Goal: Information Seeking & Learning: Compare options

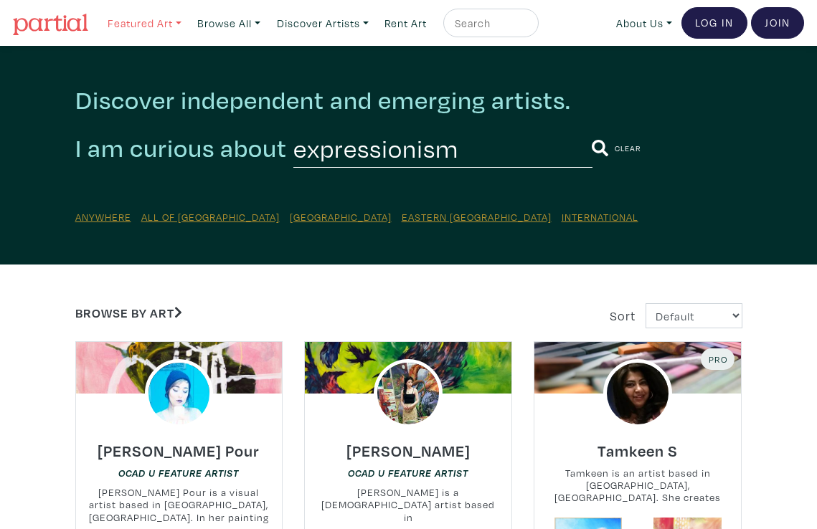
click at [146, 31] on link "Featured Art" at bounding box center [144, 23] width 87 height 29
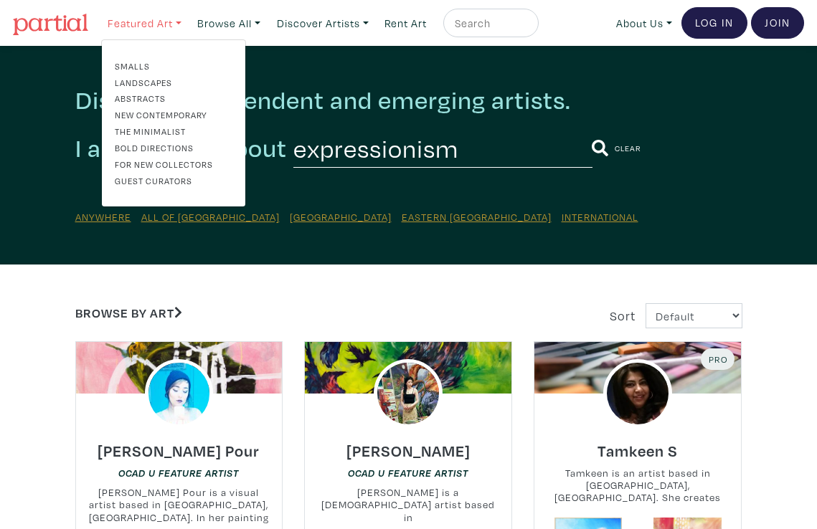
click at [148, 28] on link "Featured Art" at bounding box center [144, 23] width 87 height 29
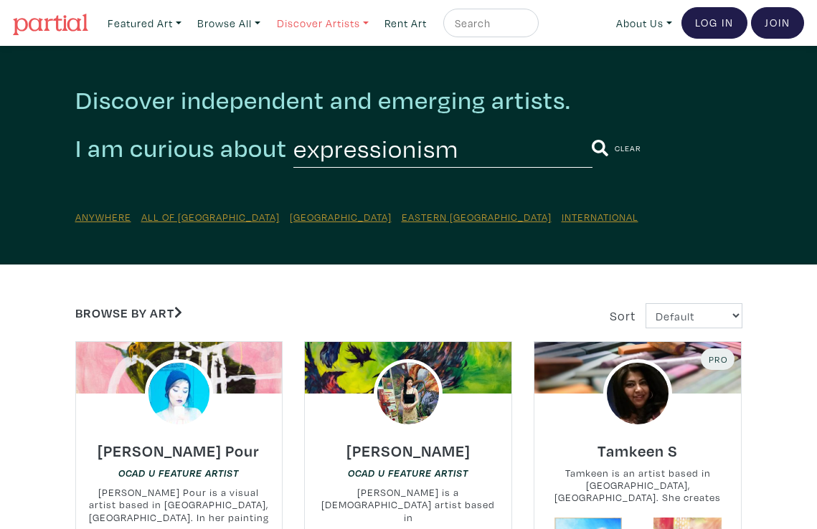
click at [348, 27] on link "Discover Artists" at bounding box center [322, 23] width 105 height 29
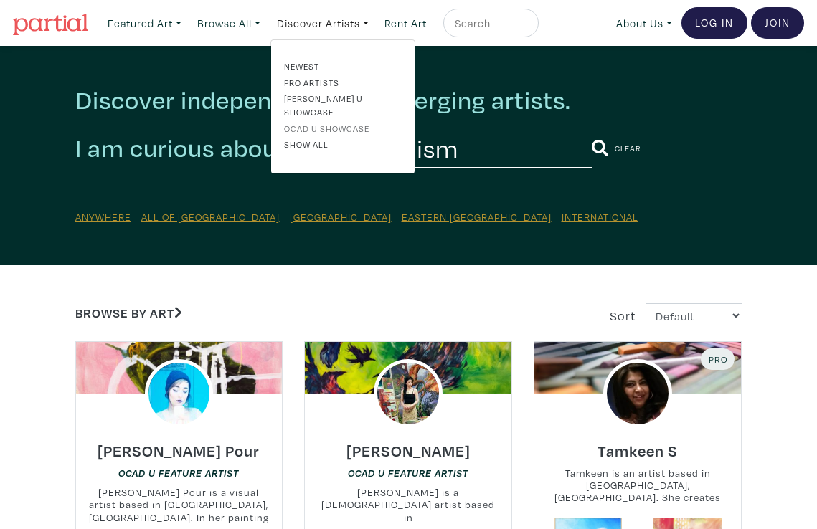
click at [340, 122] on link "OCAD U Showcase" at bounding box center [343, 128] width 118 height 13
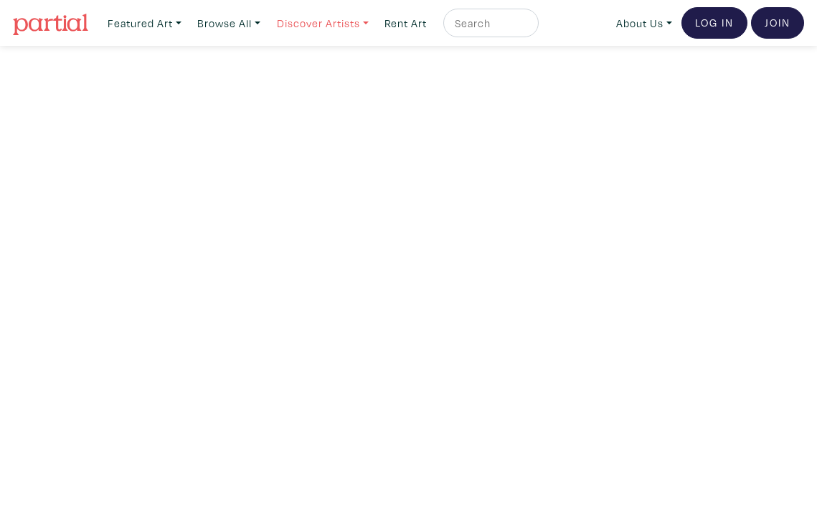
click at [326, 23] on link "Discover Artists" at bounding box center [322, 23] width 105 height 29
click at [251, 21] on link "Browse All" at bounding box center [229, 23] width 76 height 29
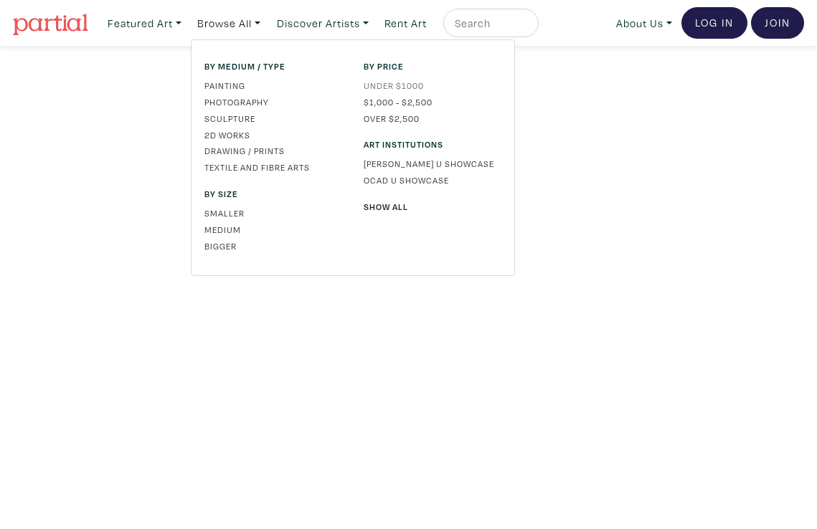
click at [415, 89] on link "Under $1000" at bounding box center [433, 85] width 138 height 13
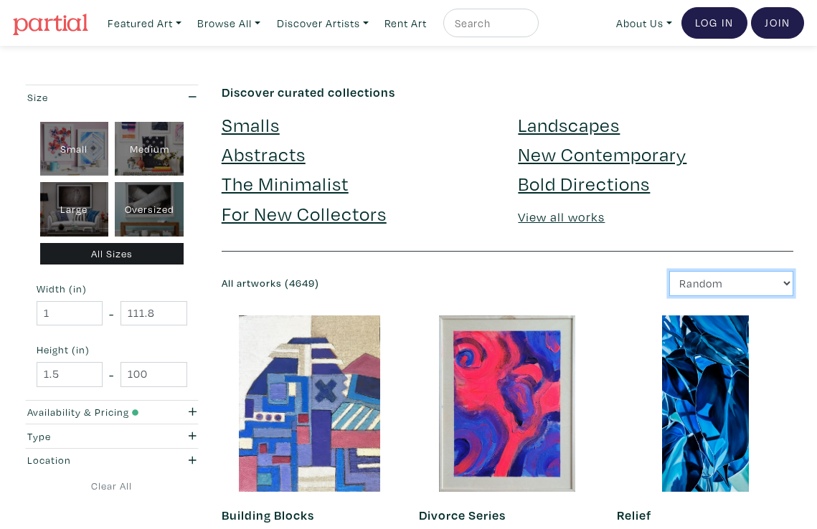
click at [712, 288] on select "Newest Random Price: Low to High Price: High to Low" at bounding box center [731, 283] width 124 height 25
select select "price"
click at [669, 271] on select "Newest Random Price: Low to High Price: High to Low" at bounding box center [731, 283] width 124 height 25
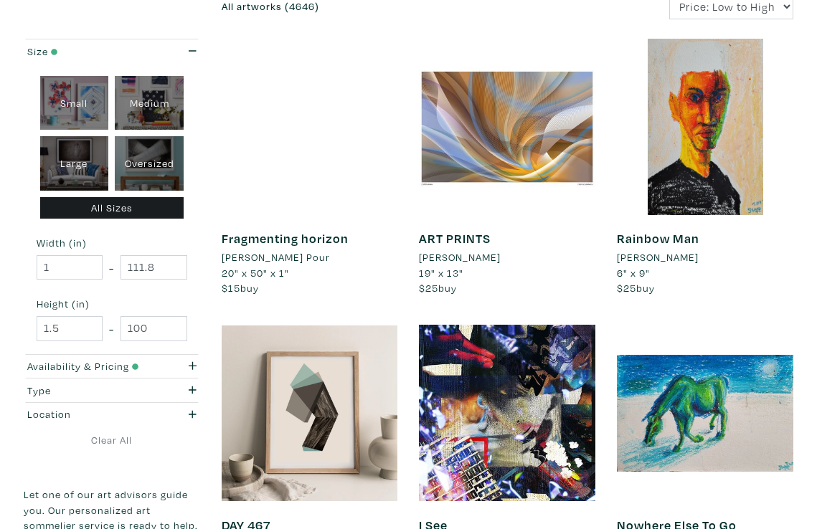
scroll to position [150, 0]
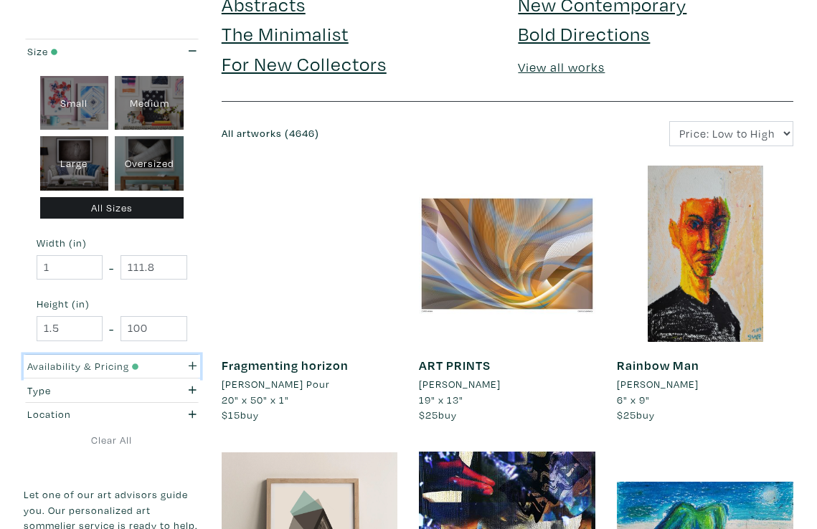
click at [136, 361] on small "button" at bounding box center [134, 366] width 10 height 12
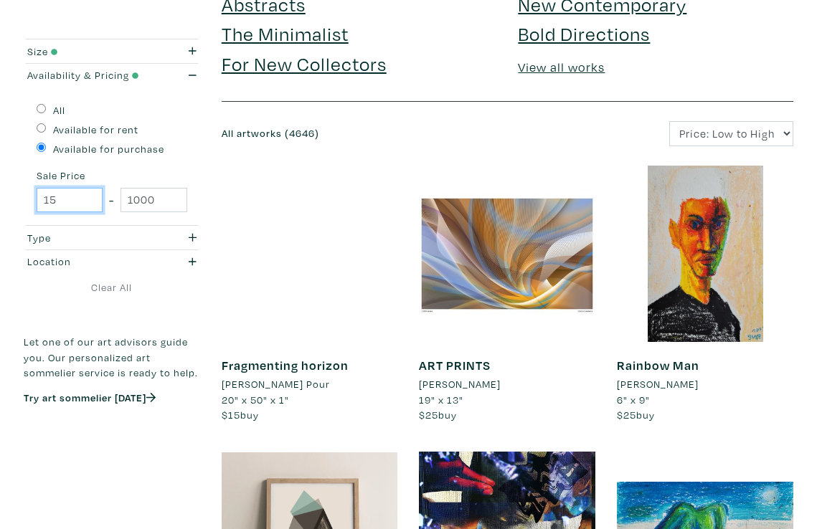
click at [68, 198] on input "15" at bounding box center [70, 200] width 66 height 25
type input "150"
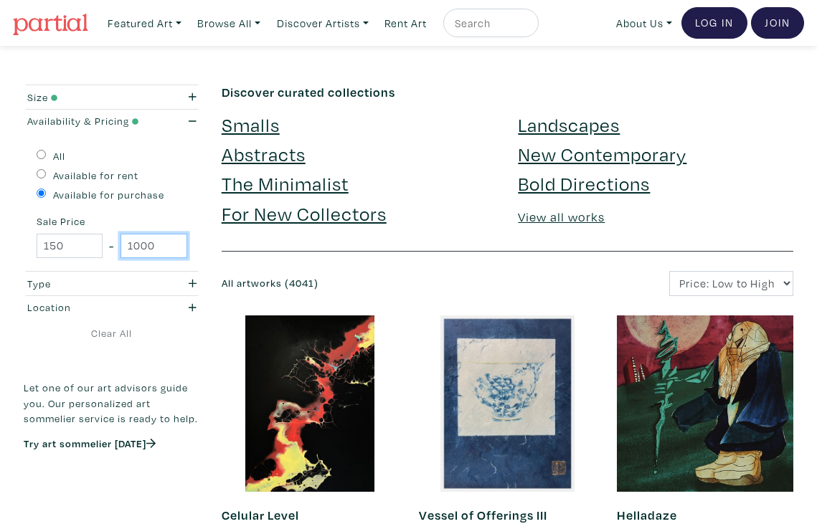
click at [134, 247] on input "1000" at bounding box center [153, 246] width 66 height 25
type input "500"
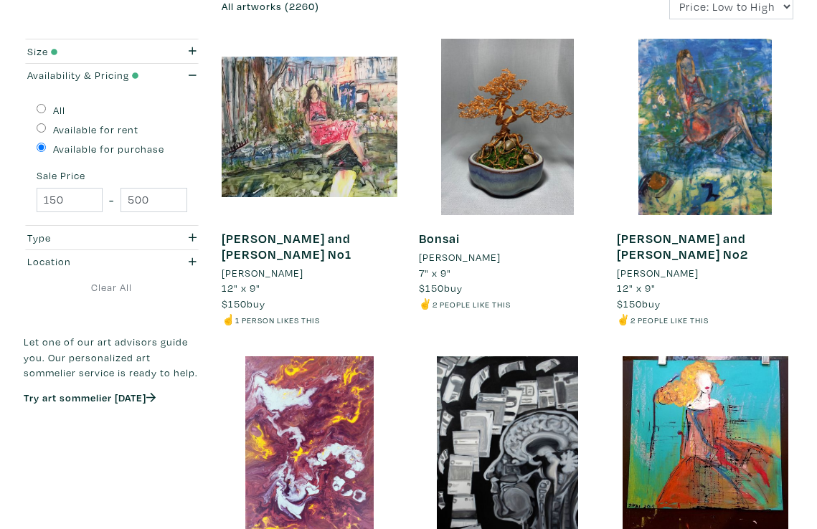
scroll to position [375, 0]
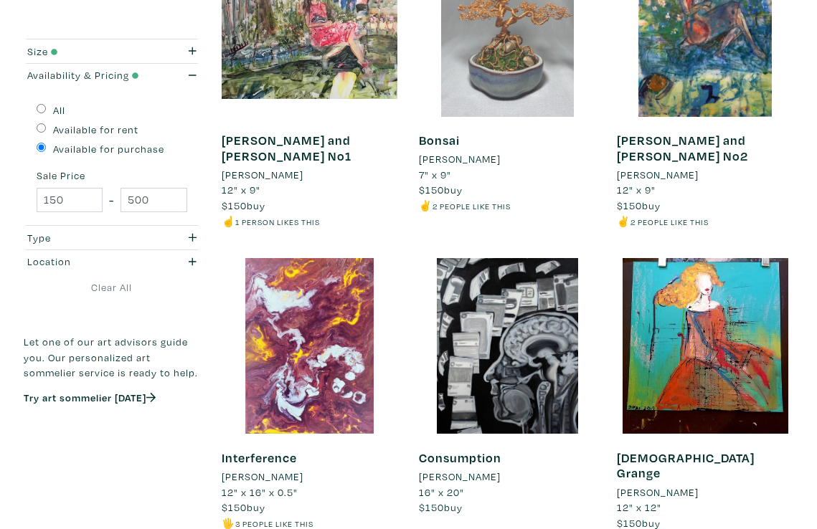
click at [492, 58] on div at bounding box center [507, 28] width 176 height 176
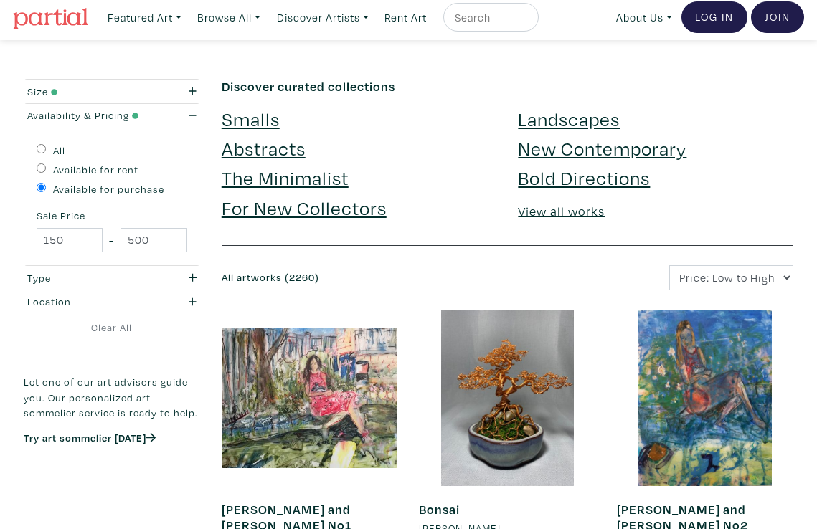
scroll to position [0, 0]
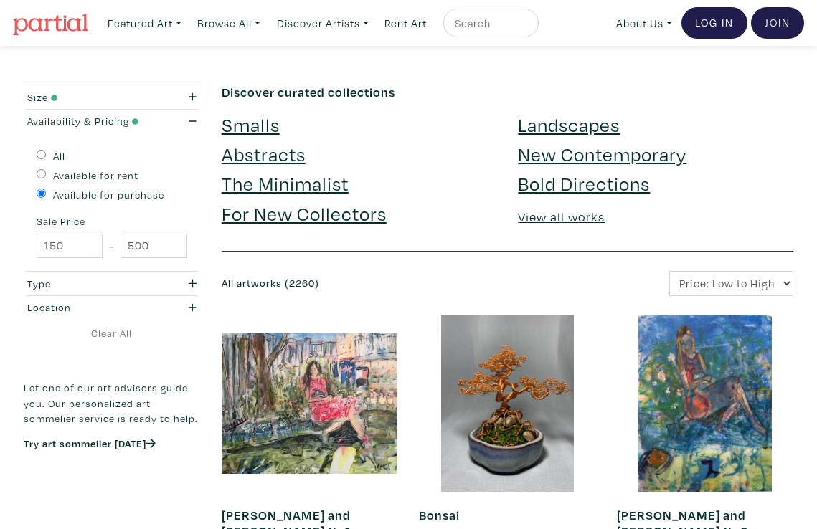
click at [561, 217] on link "View all works" at bounding box center [561, 217] width 87 height 16
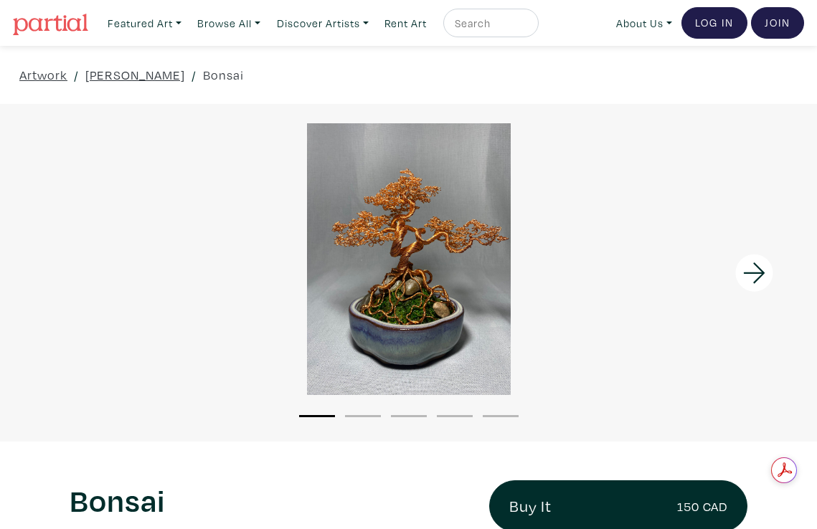
click at [765, 270] on icon at bounding box center [754, 273] width 49 height 39
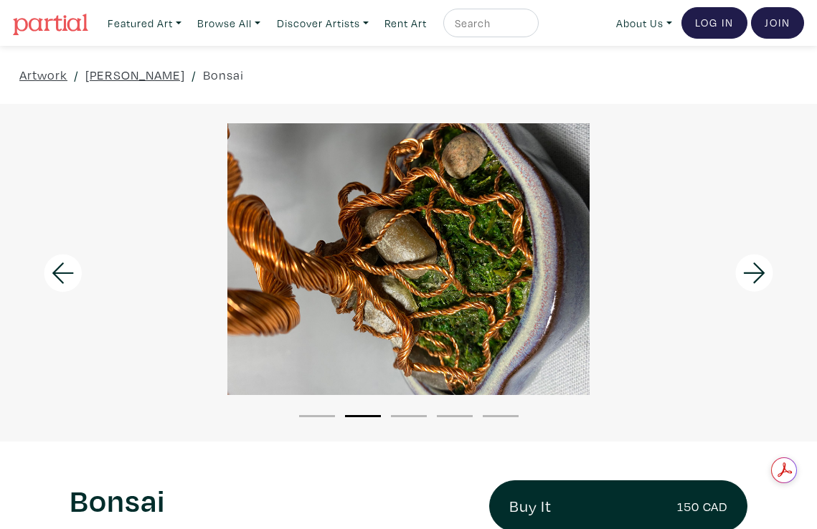
click at [765, 270] on icon at bounding box center [754, 273] width 49 height 39
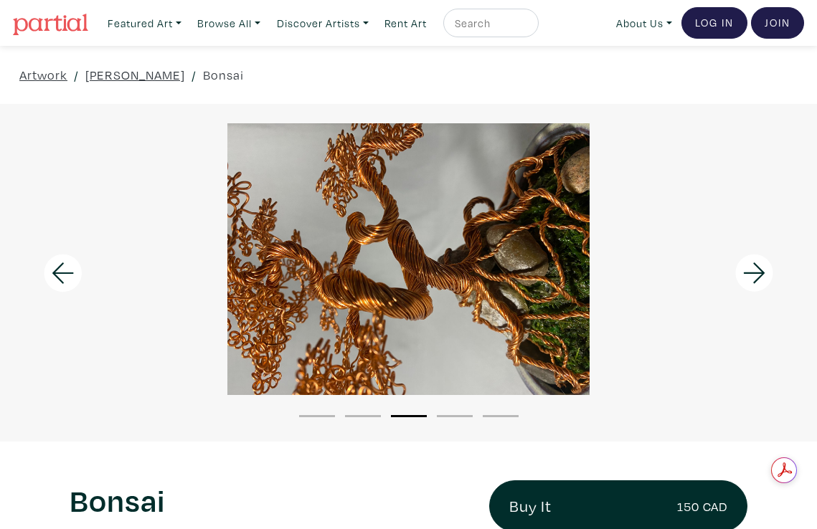
click at [765, 270] on icon at bounding box center [754, 273] width 49 height 39
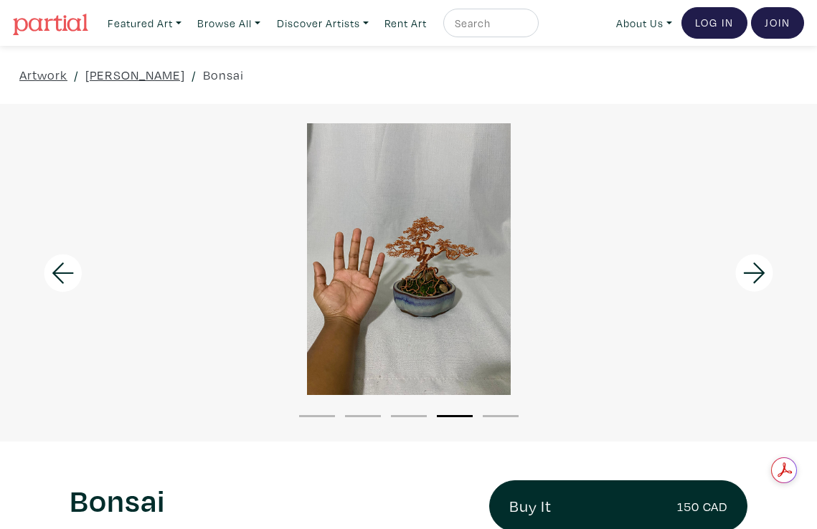
click at [764, 268] on icon at bounding box center [754, 273] width 49 height 39
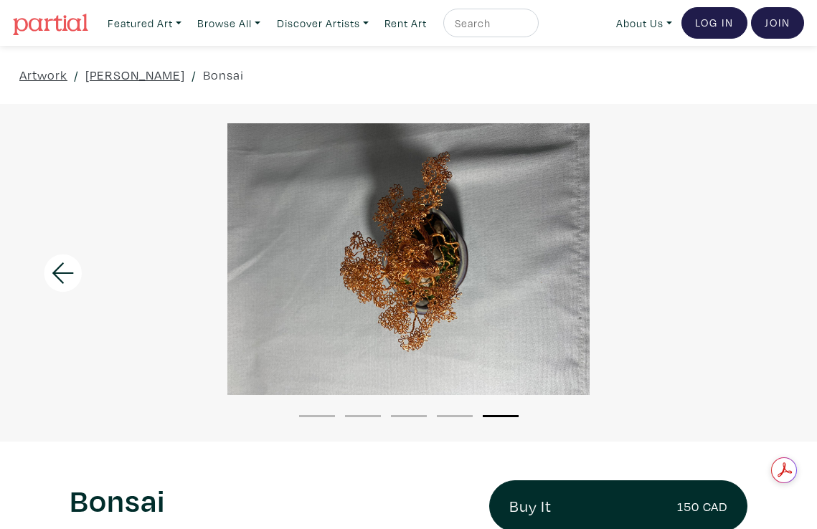
click at [760, 266] on div at bounding box center [408, 259] width 817 height 272
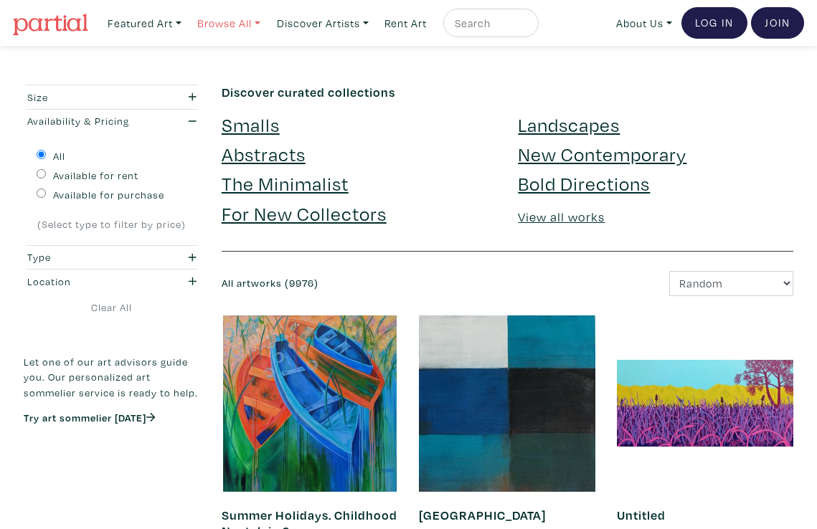
click at [229, 23] on link "Browse All" at bounding box center [229, 23] width 76 height 29
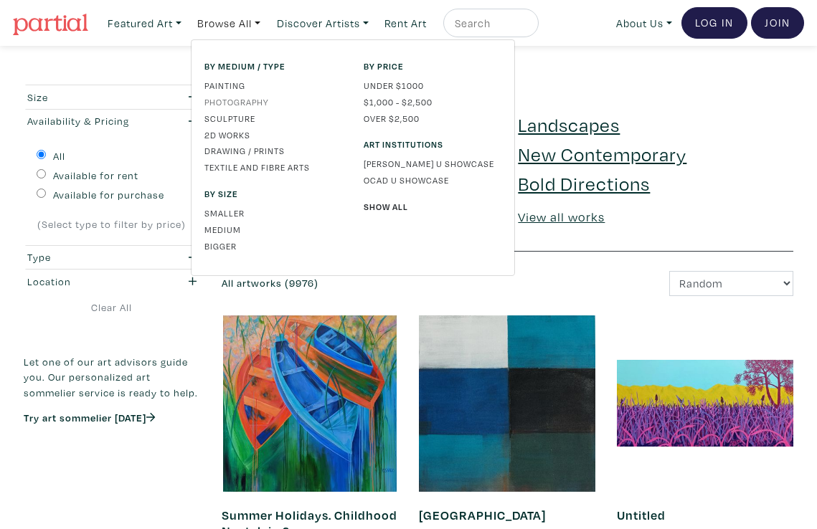
click at [244, 101] on link "Photography" at bounding box center [273, 101] width 138 height 13
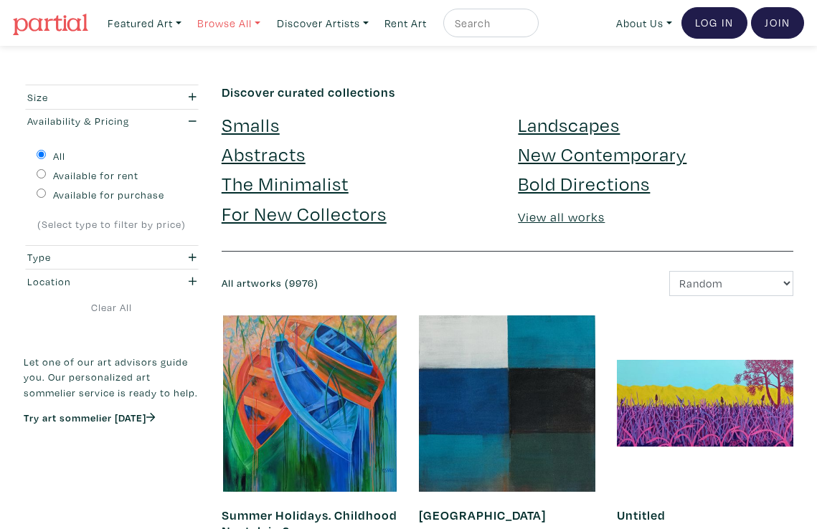
click at [240, 18] on link "Browse All" at bounding box center [229, 23] width 76 height 29
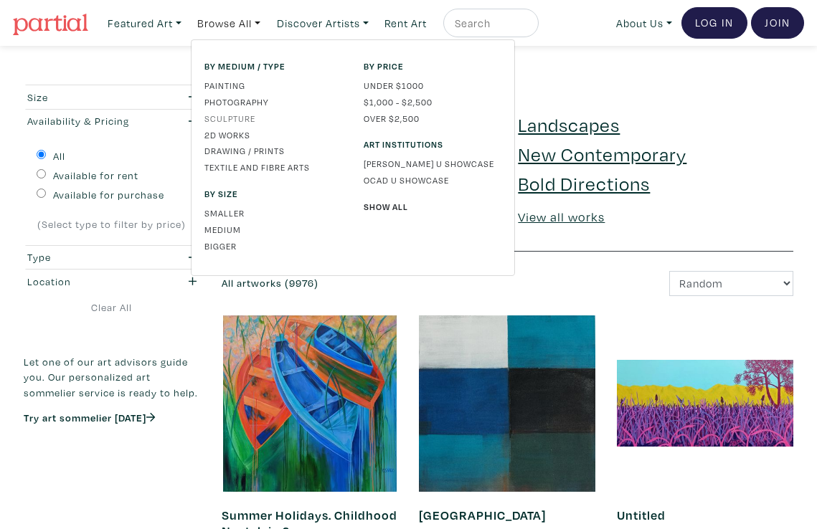
click at [243, 121] on link "Sculpture" at bounding box center [273, 118] width 138 height 13
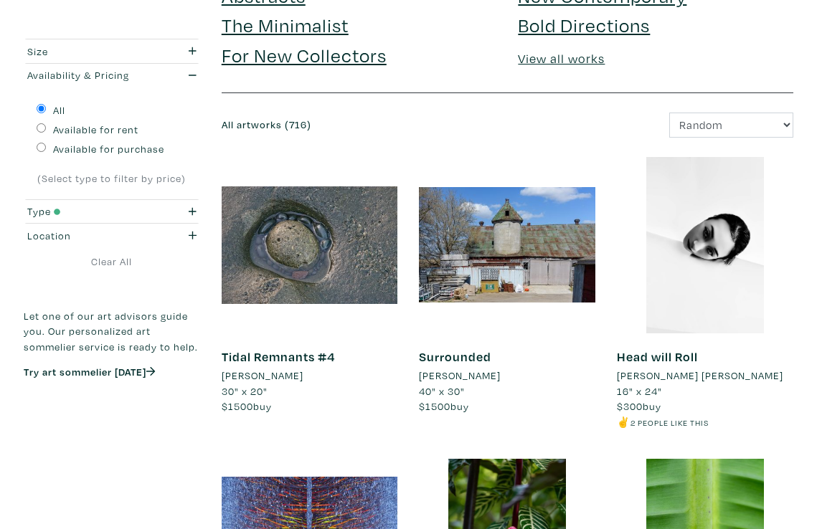
scroll to position [278, 0]
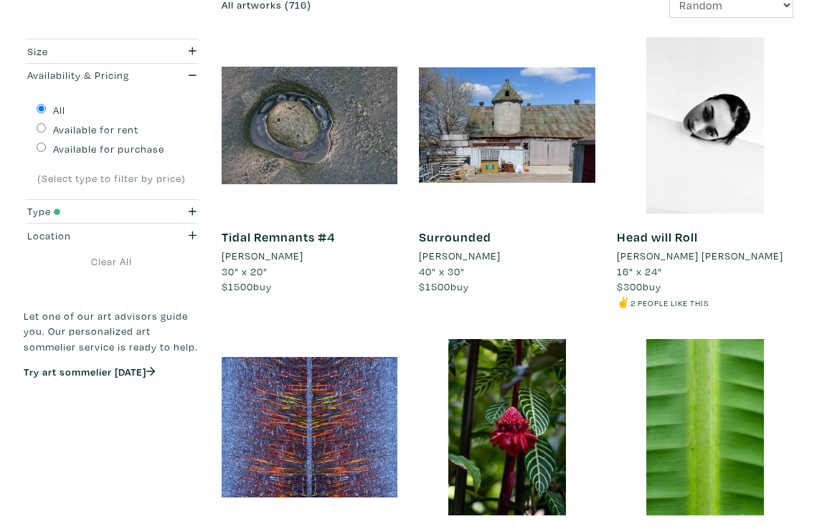
click at [86, 178] on div "(Select type to filter by price)" at bounding box center [112, 179] width 151 height 16
click at [52, 150] on div "Available for purchase" at bounding box center [112, 147] width 151 height 19
click at [42, 149] on input "Available for purchase" at bounding box center [41, 147] width 9 height 9
radio input "true"
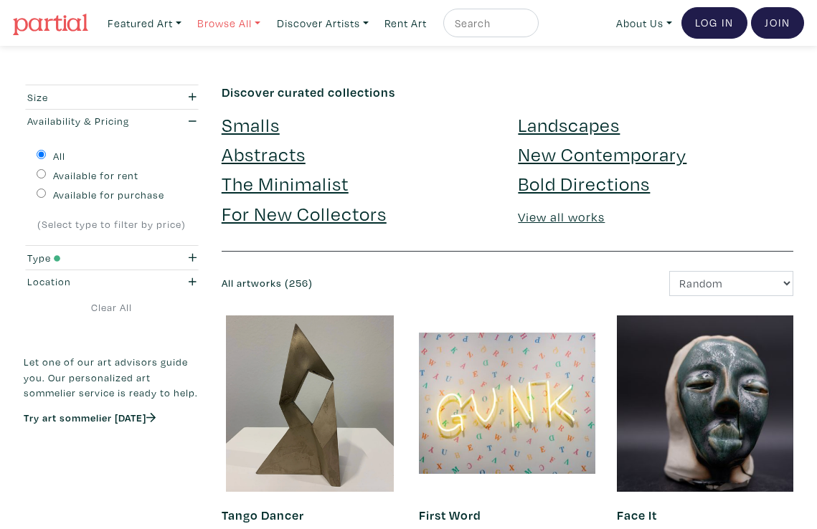
click at [250, 27] on link "Browse All" at bounding box center [229, 23] width 76 height 29
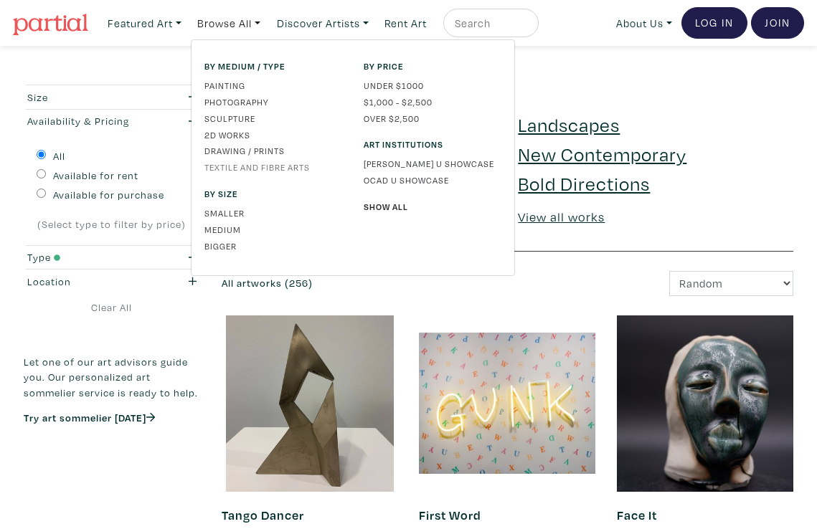
click at [250, 171] on link "Textile and Fibre Arts" at bounding box center [273, 167] width 138 height 13
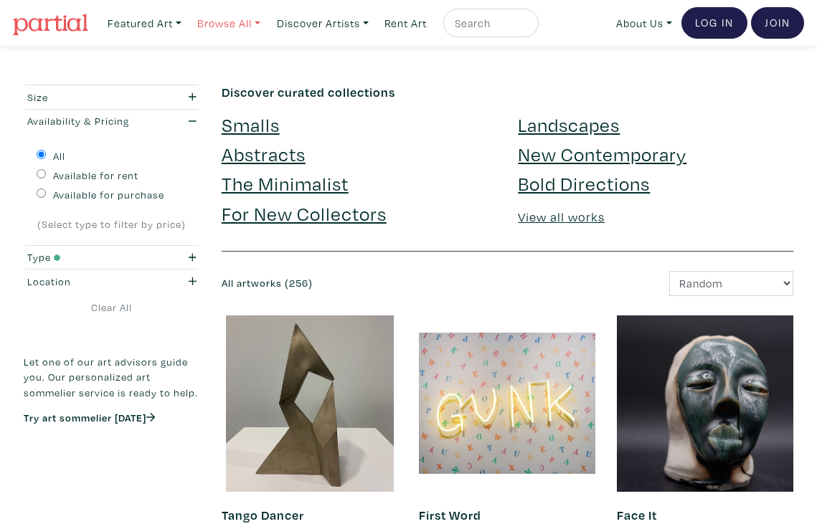
click at [243, 30] on link "Browse All" at bounding box center [229, 23] width 76 height 29
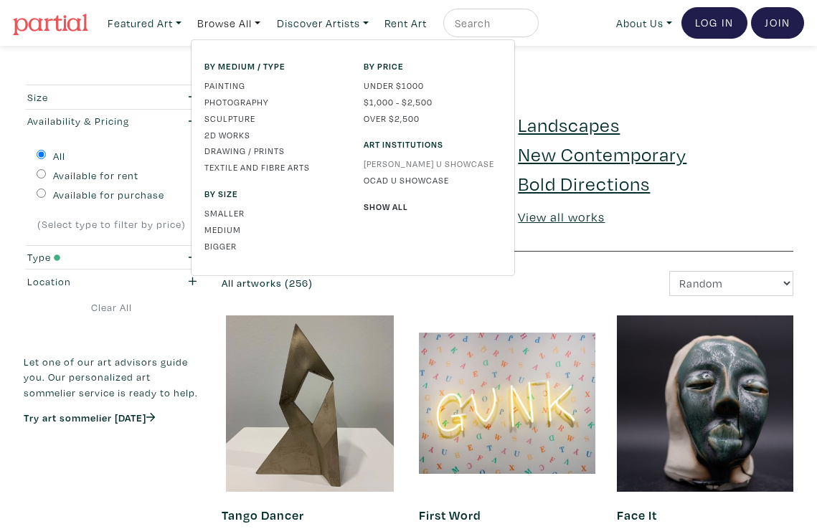
click at [451, 161] on link "[PERSON_NAME] U Showcase" at bounding box center [433, 163] width 138 height 13
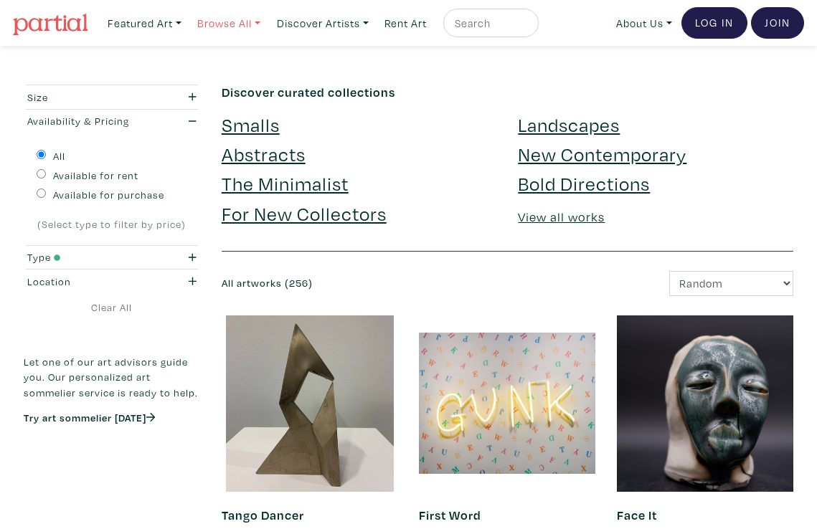
click at [264, 21] on link "Browse All" at bounding box center [229, 23] width 76 height 29
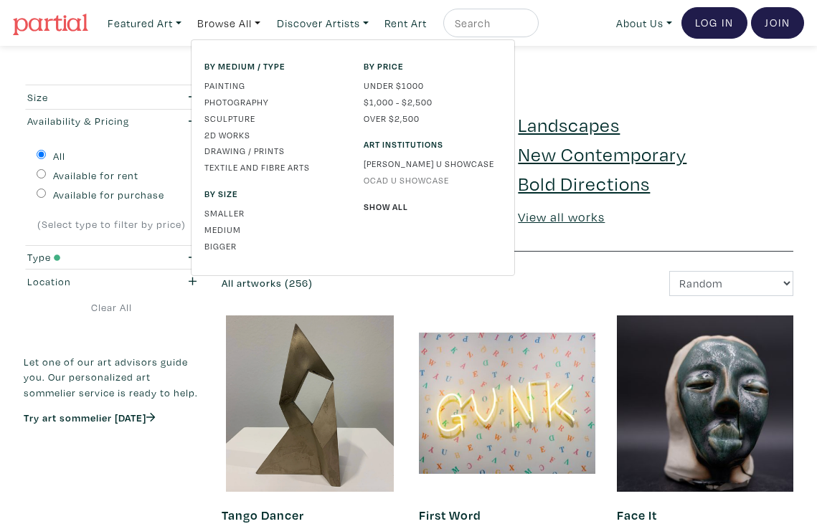
click at [382, 178] on link "OCAD U Showcase" at bounding box center [433, 180] width 138 height 13
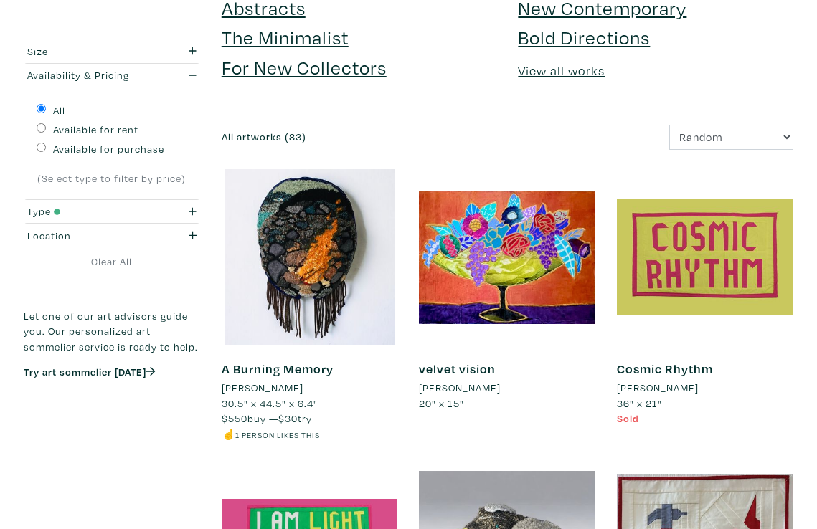
scroll to position [155, 0]
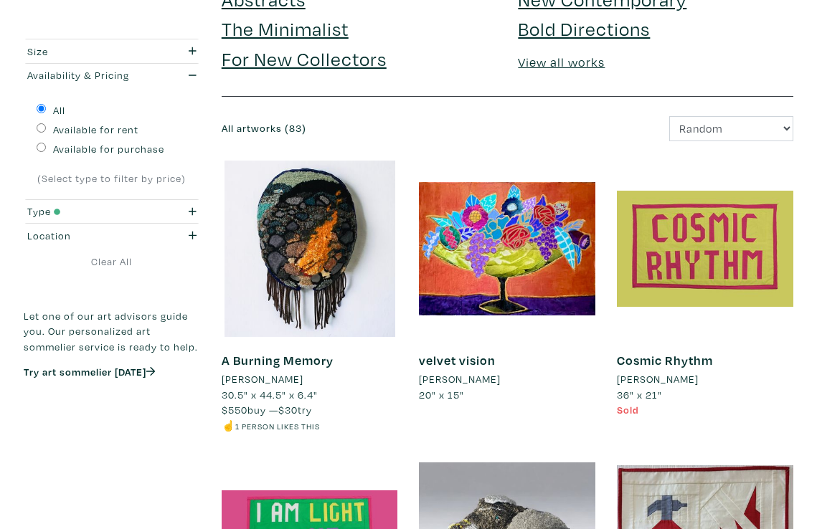
click at [117, 158] on div "All Available for rent Available for purchase (Select type to filter by price)" at bounding box center [112, 143] width 176 height 113
click at [117, 153] on label "Available for purchase" at bounding box center [108, 149] width 111 height 16
click at [46, 152] on input "Available for purchase" at bounding box center [41, 147] width 9 height 9
radio input "true"
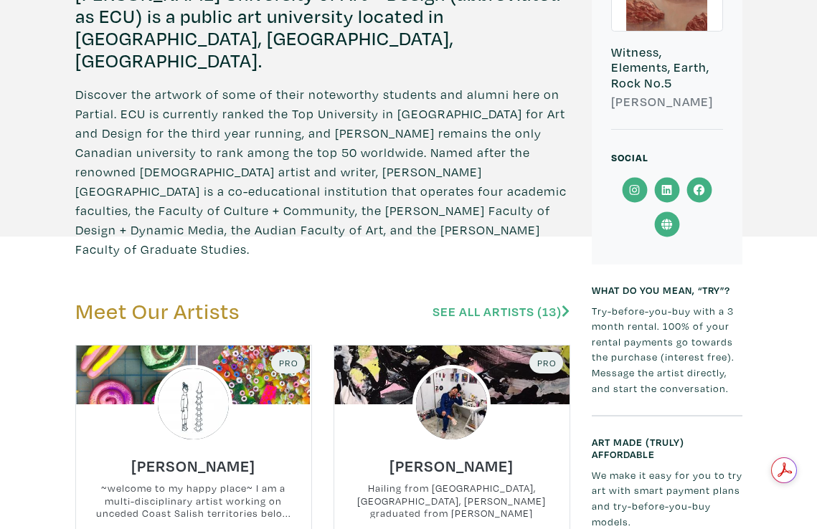
scroll to position [561, 0]
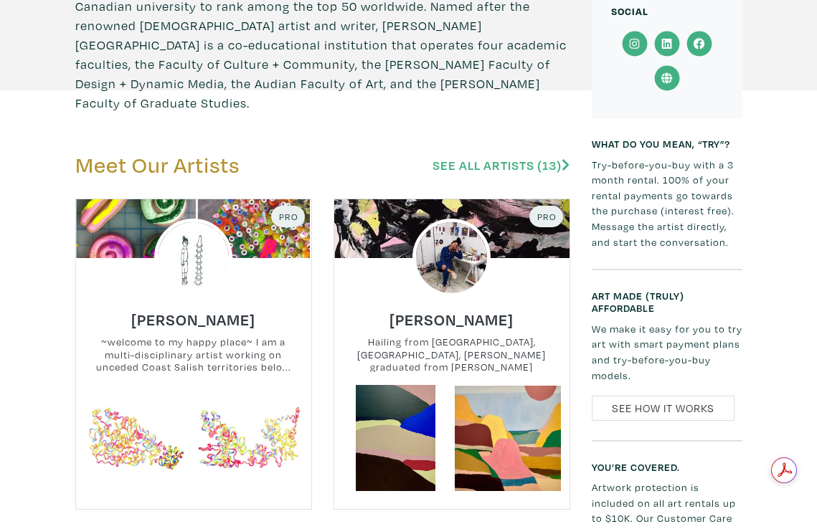
click at [516, 157] on link "See All Artists (13)" at bounding box center [500, 165] width 137 height 16
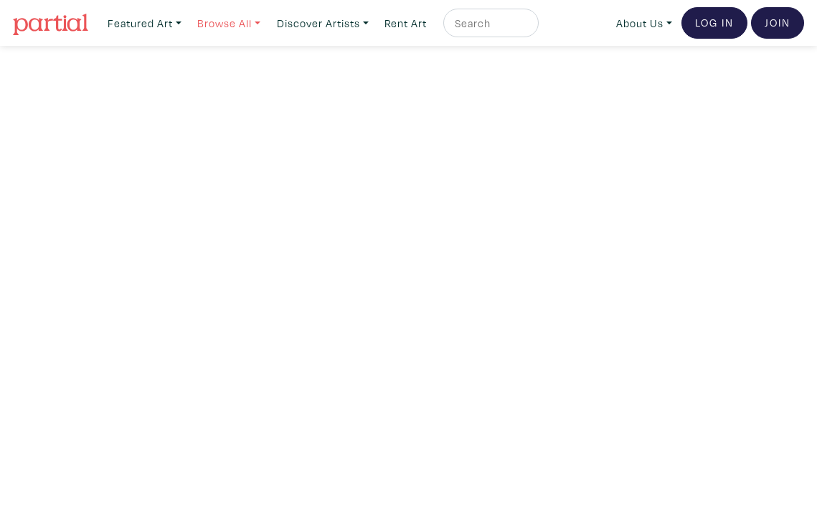
click at [234, 22] on link "Browse All" at bounding box center [229, 23] width 76 height 29
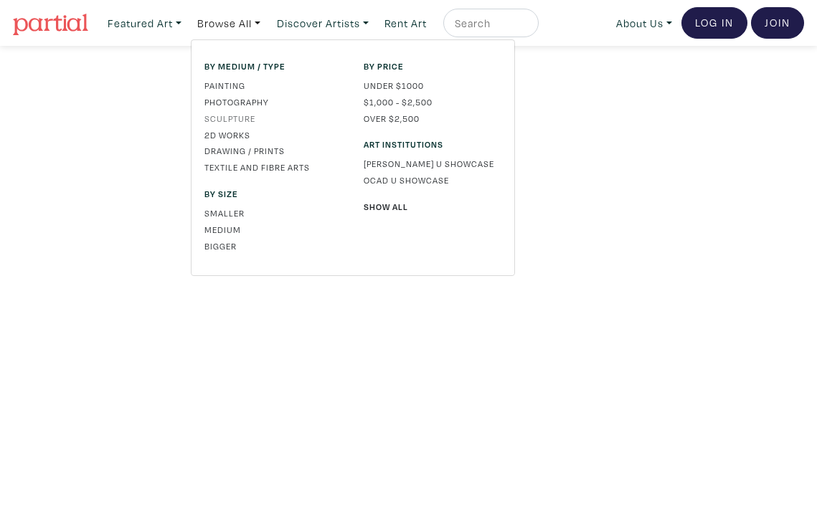
click at [240, 114] on link "Sculpture" at bounding box center [273, 118] width 138 height 13
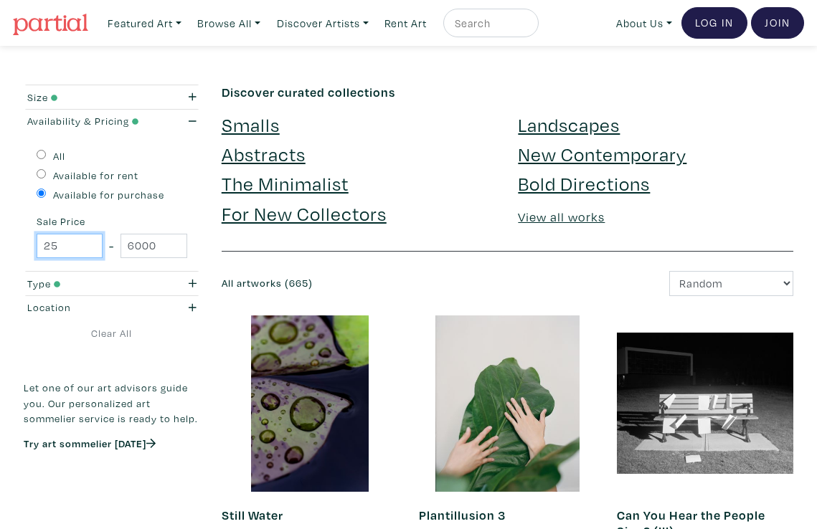
click at [71, 252] on input "25" at bounding box center [70, 246] width 66 height 25
type input "100"
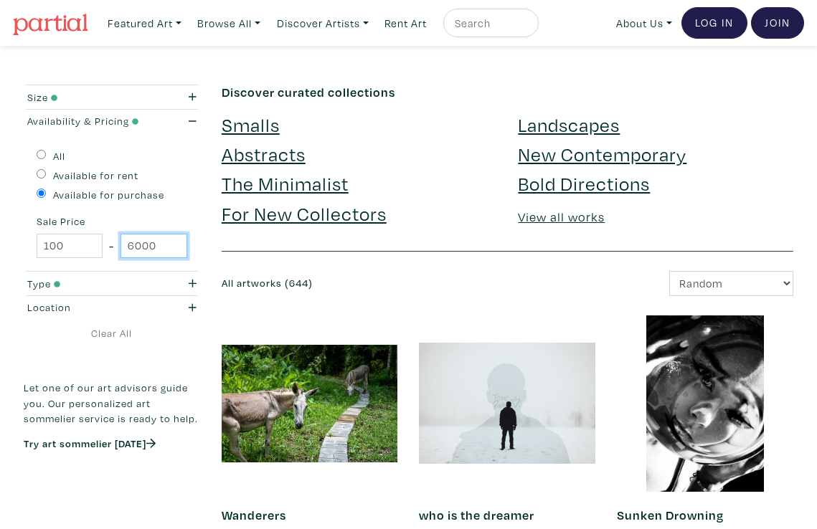
click at [176, 243] on input "6000" at bounding box center [153, 246] width 66 height 25
type input "500"
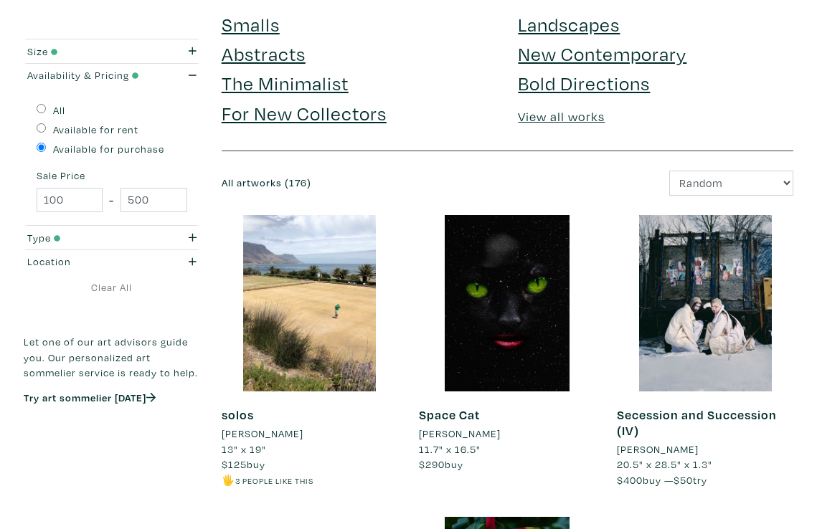
scroll to position [105, 0]
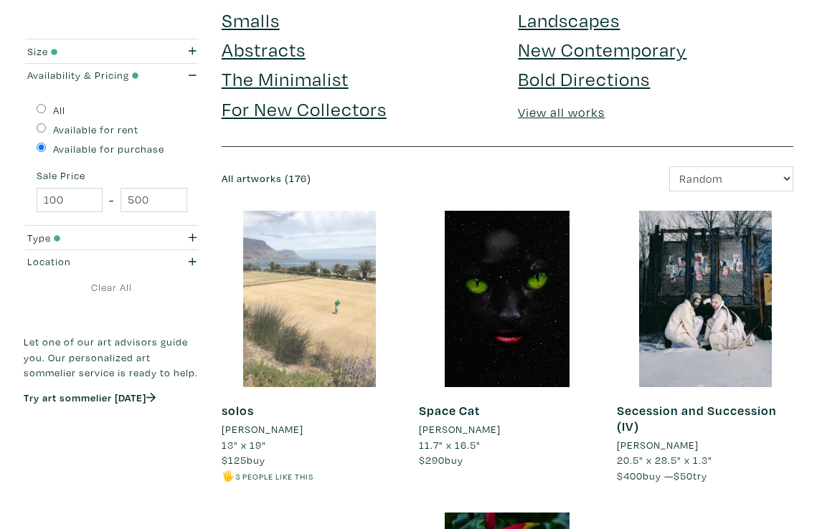
click at [308, 271] on div at bounding box center [310, 299] width 176 height 176
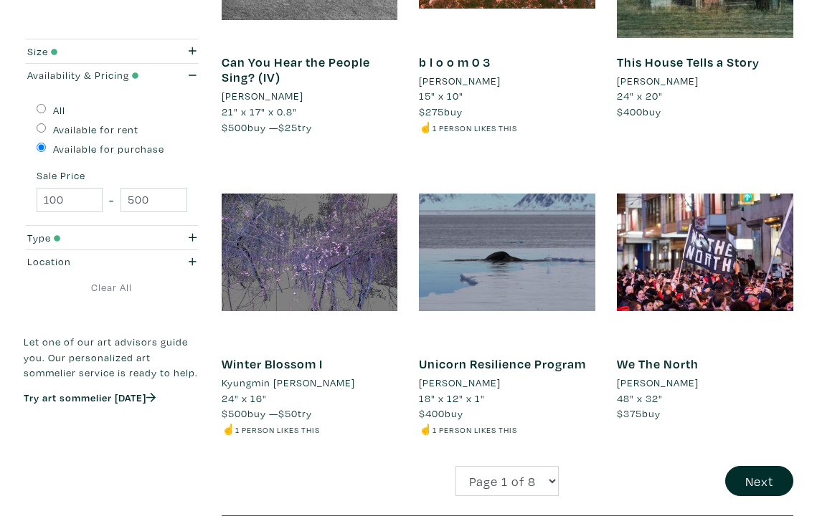
scroll to position [2307, 0]
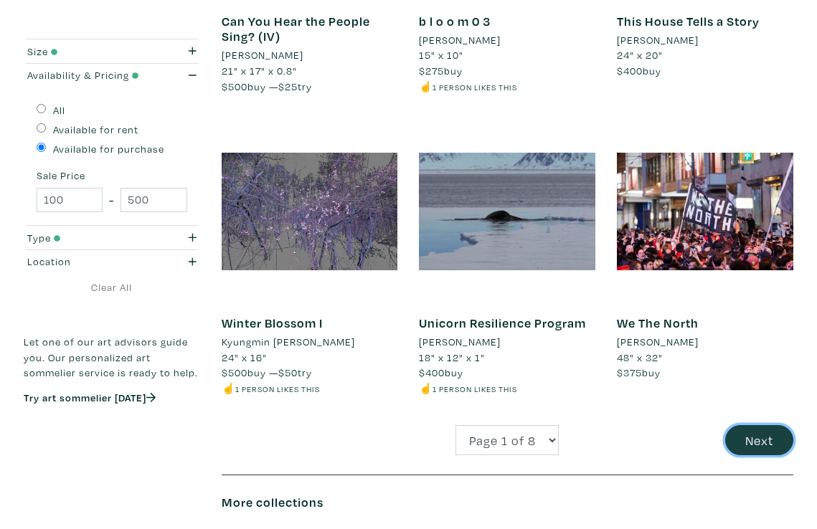
click at [739, 425] on button "Next" at bounding box center [759, 440] width 68 height 31
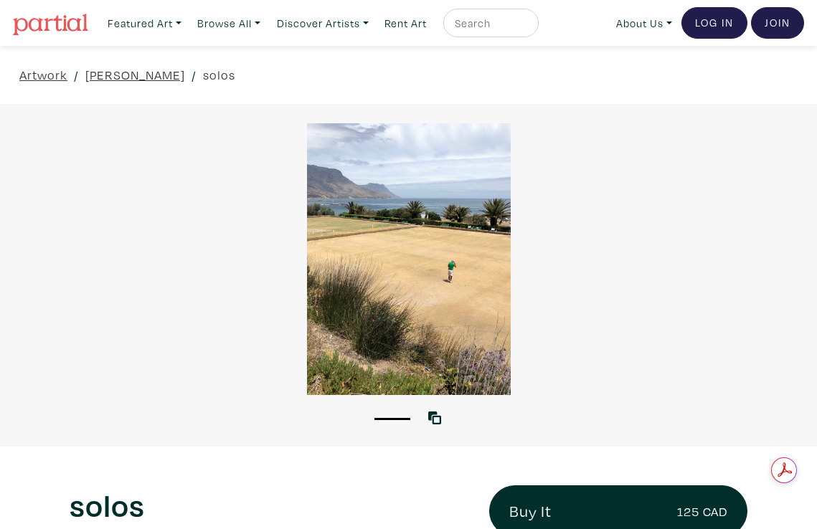
click at [469, 265] on div at bounding box center [408, 259] width 817 height 272
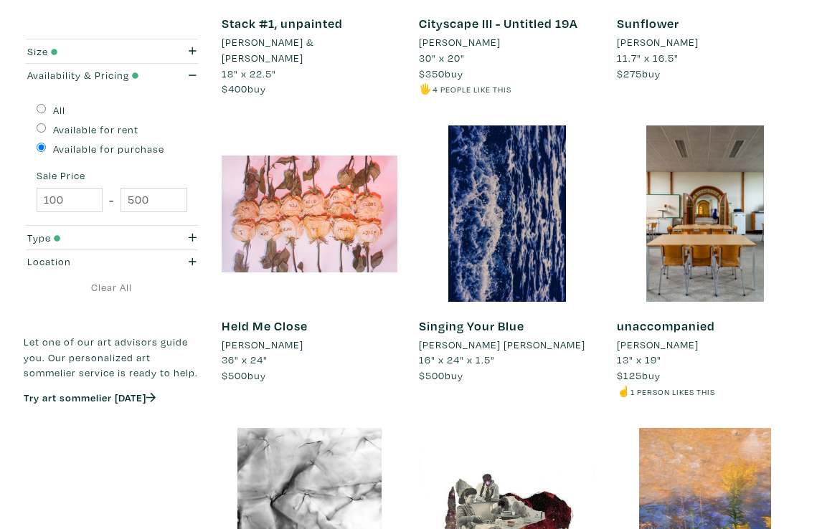
scroll to position [2006, 0]
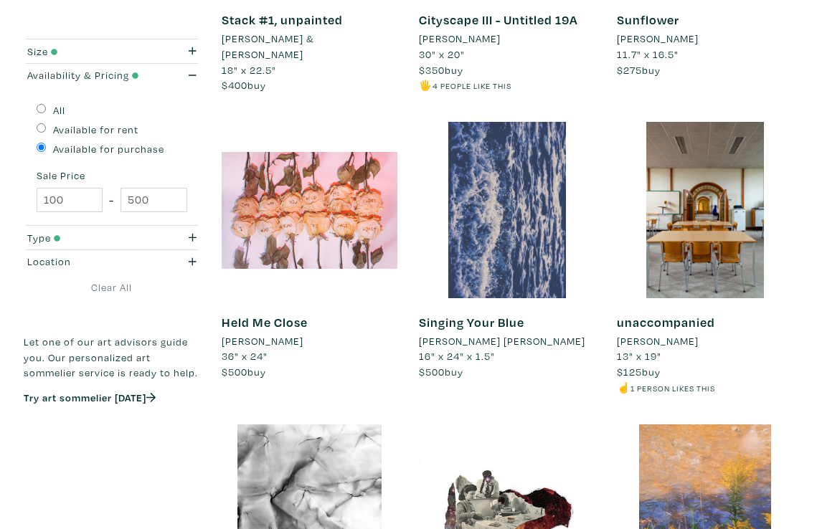
click at [515, 143] on div at bounding box center [507, 210] width 176 height 176
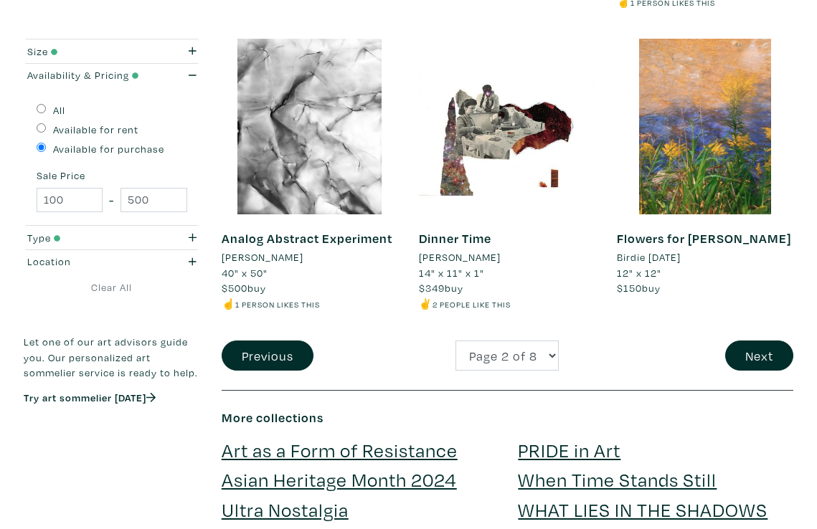
scroll to position [2384, 0]
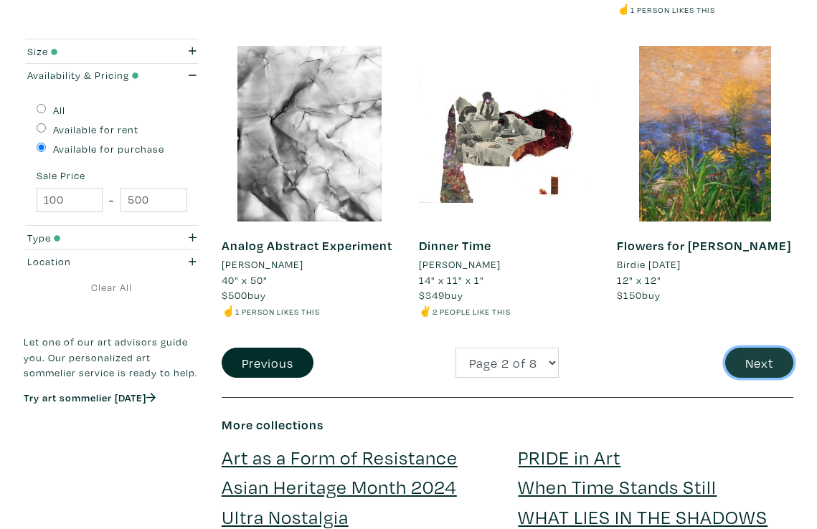
click at [733, 348] on button "Next" at bounding box center [759, 363] width 68 height 31
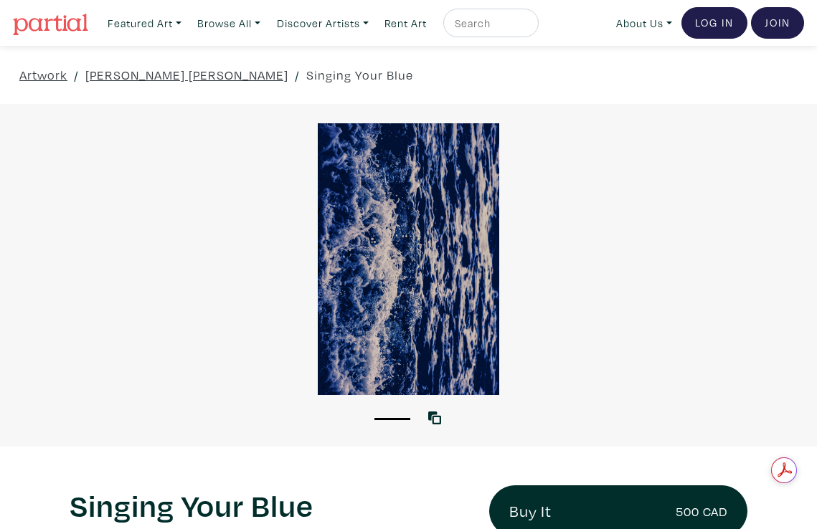
click at [412, 372] on div at bounding box center [408, 259] width 817 height 272
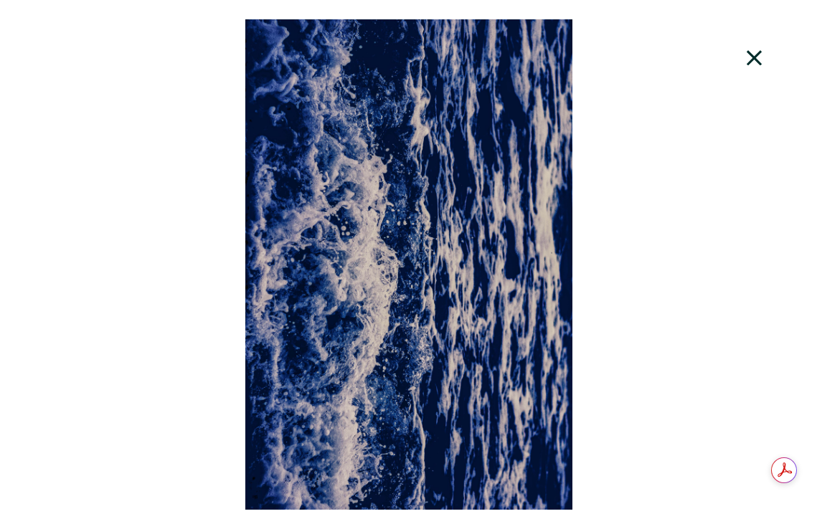
click at [594, 318] on div at bounding box center [408, 264] width 817 height 490
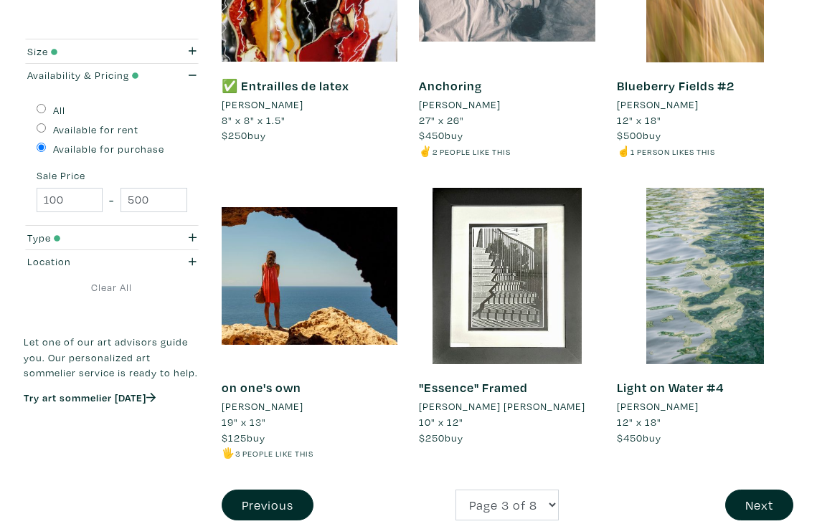
scroll to position [2312, 0]
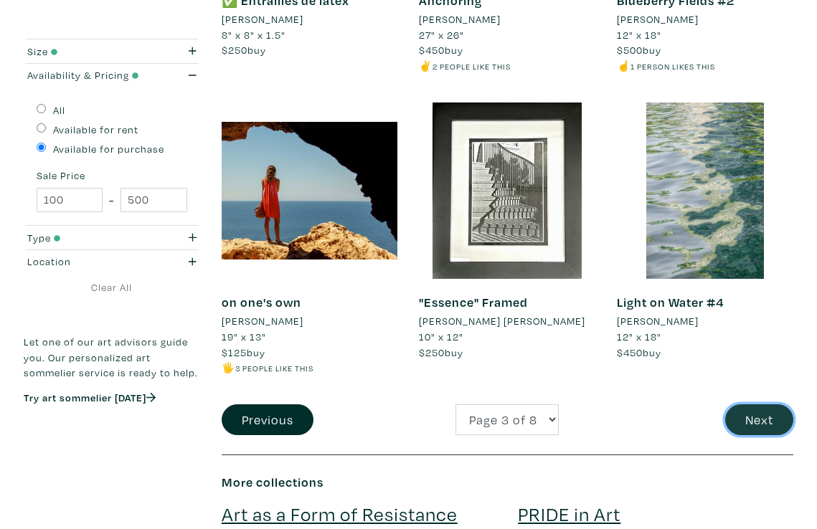
click at [759, 404] on button "Next" at bounding box center [759, 419] width 68 height 31
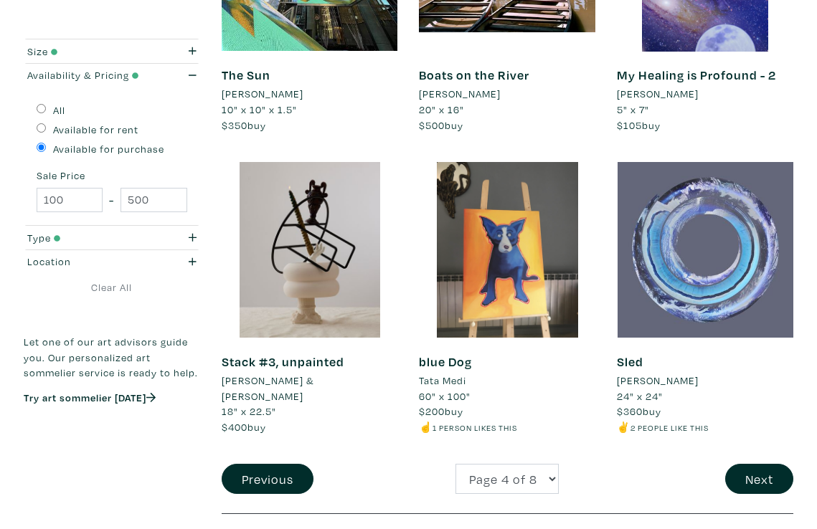
scroll to position [2295, 0]
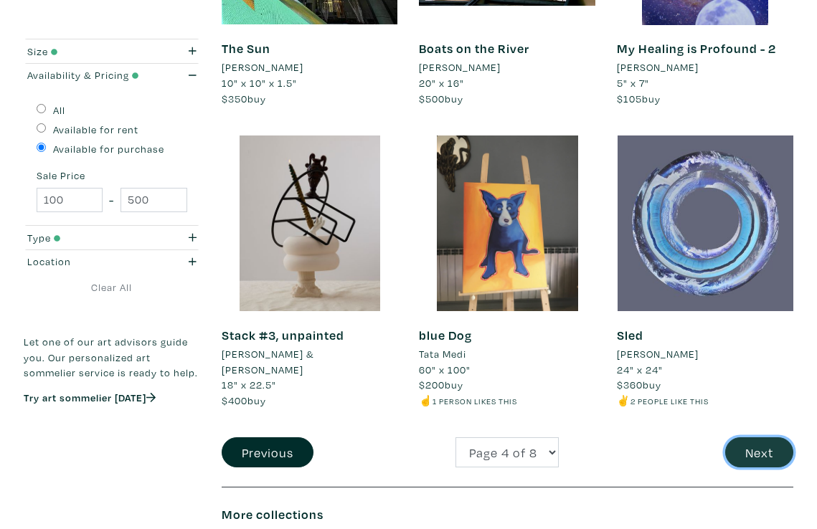
click at [764, 445] on button "Next" at bounding box center [759, 452] width 68 height 31
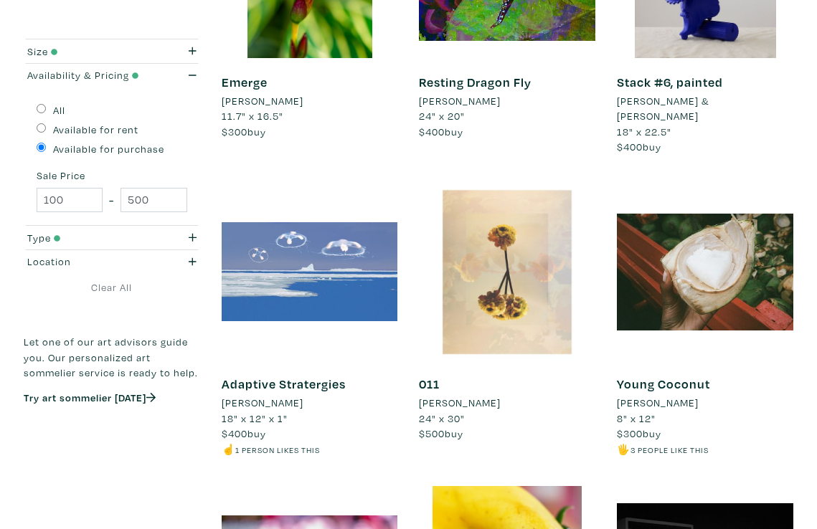
scroll to position [1110, 0]
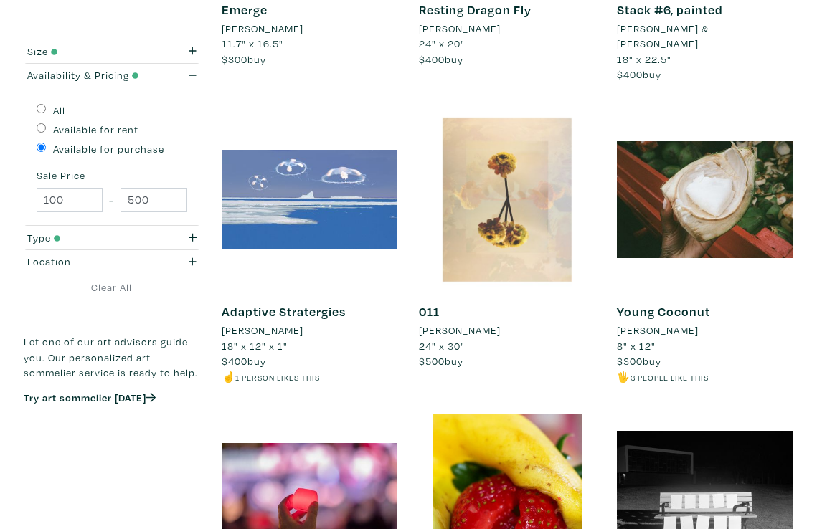
click at [454, 323] on li "Nicole Krstin" at bounding box center [460, 331] width 82 height 16
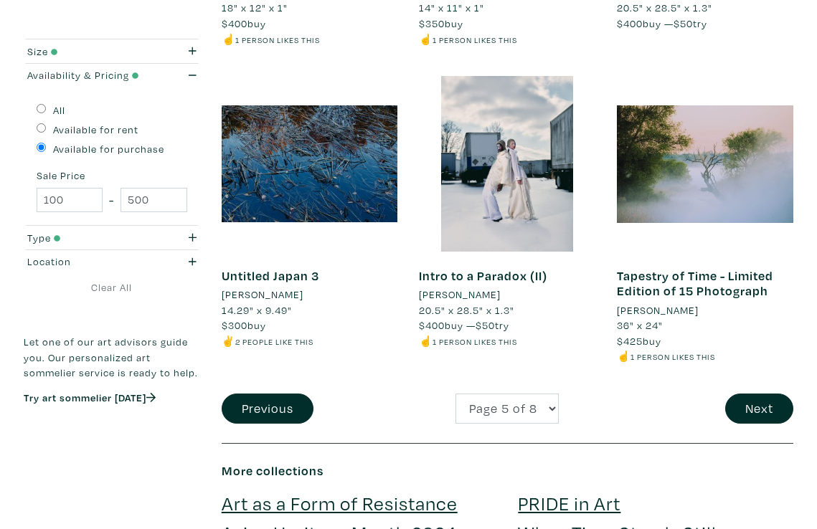
scroll to position [2534, 0]
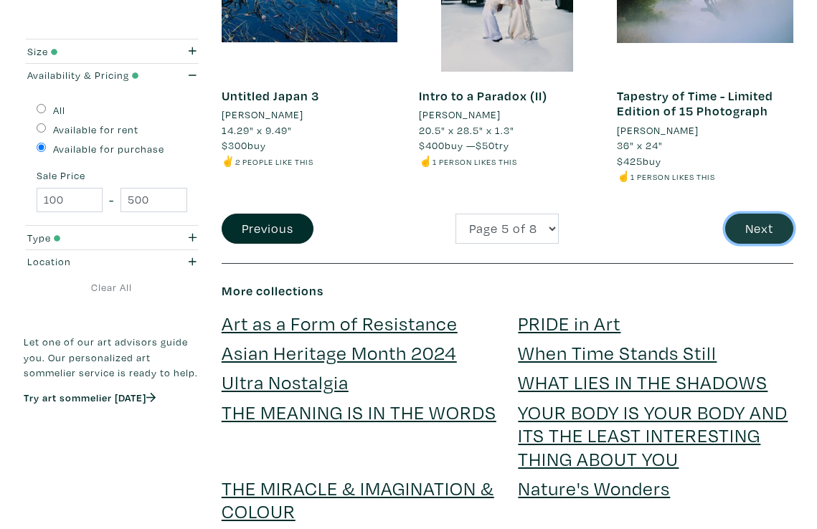
click at [744, 214] on button "Next" at bounding box center [759, 229] width 68 height 31
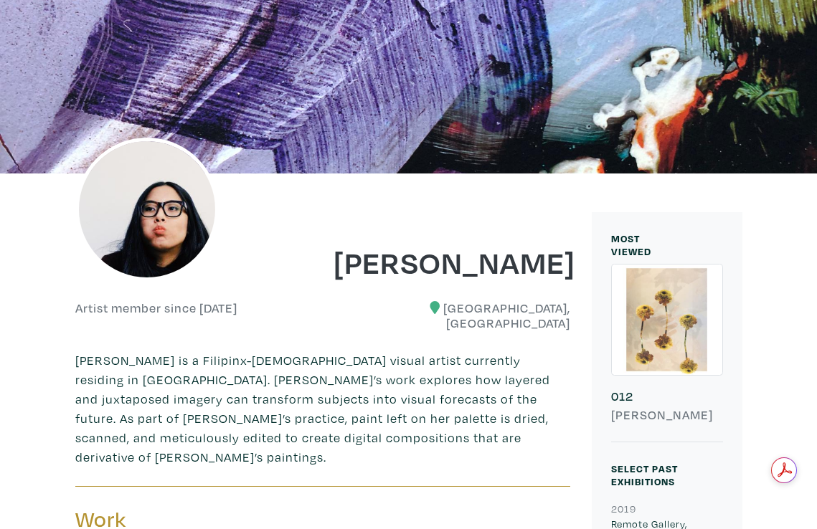
scroll to position [6, 0]
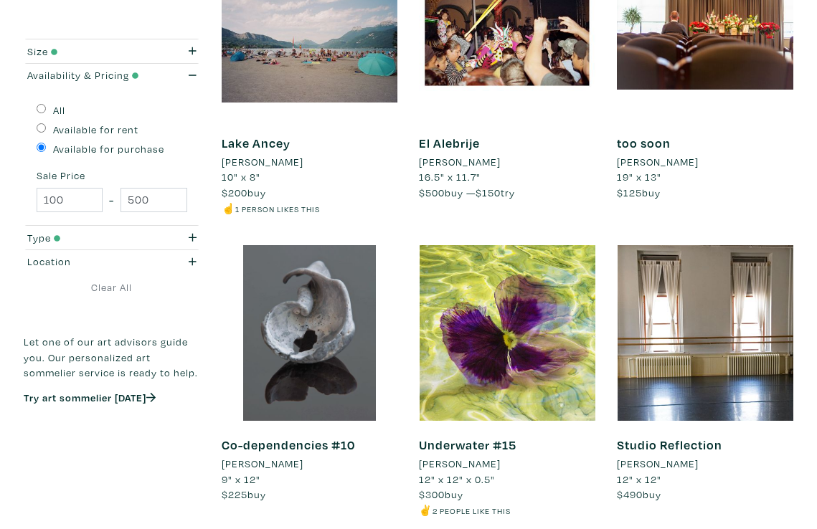
scroll to position [2280, 0]
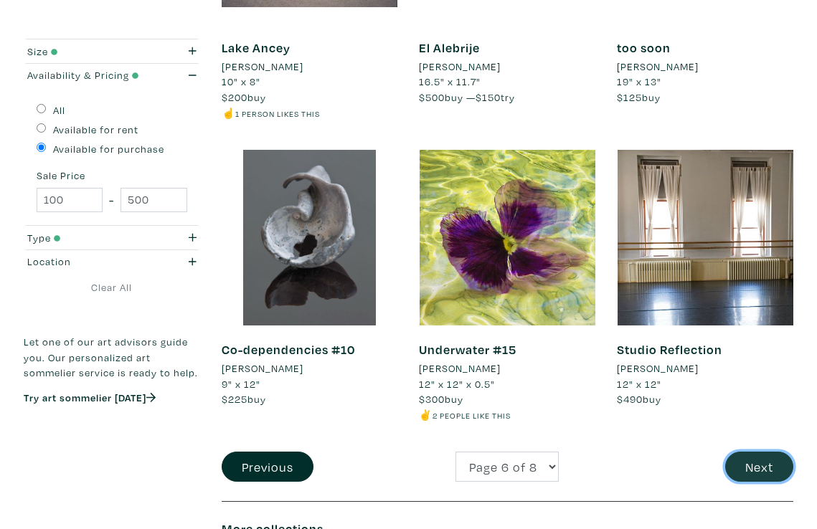
click at [737, 452] on button "Next" at bounding box center [759, 467] width 68 height 31
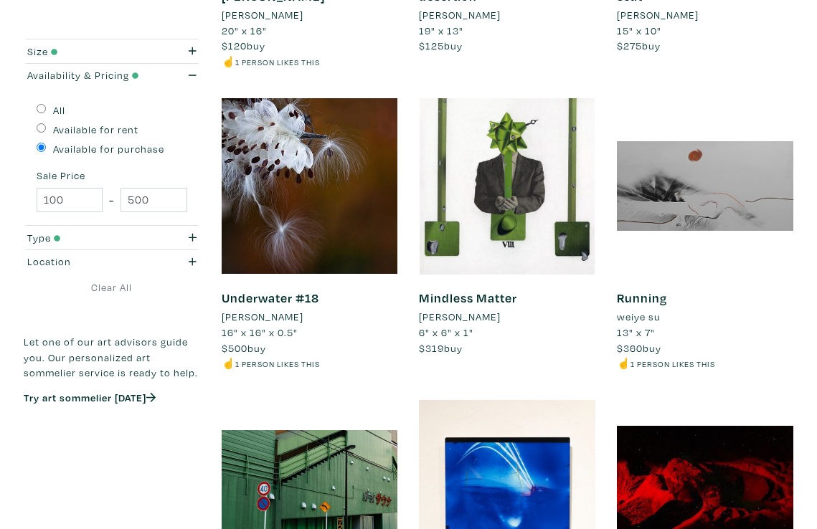
scroll to position [517, 0]
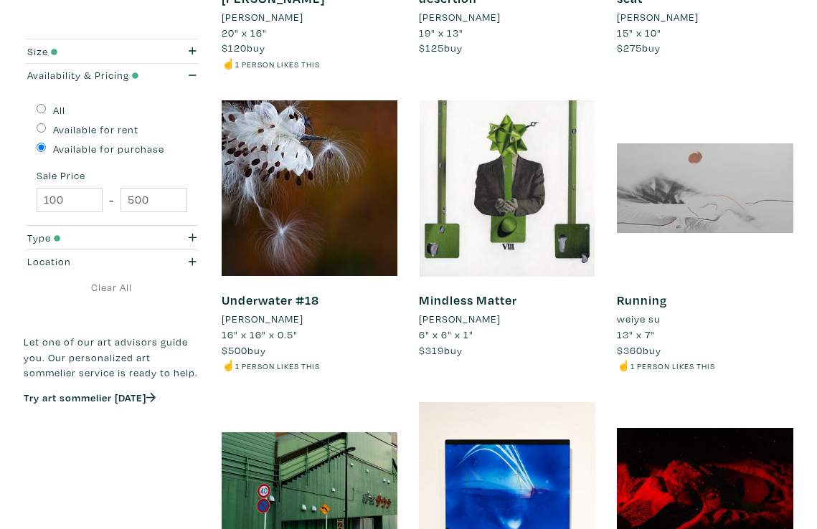
click at [630, 172] on div at bounding box center [705, 188] width 176 height 176
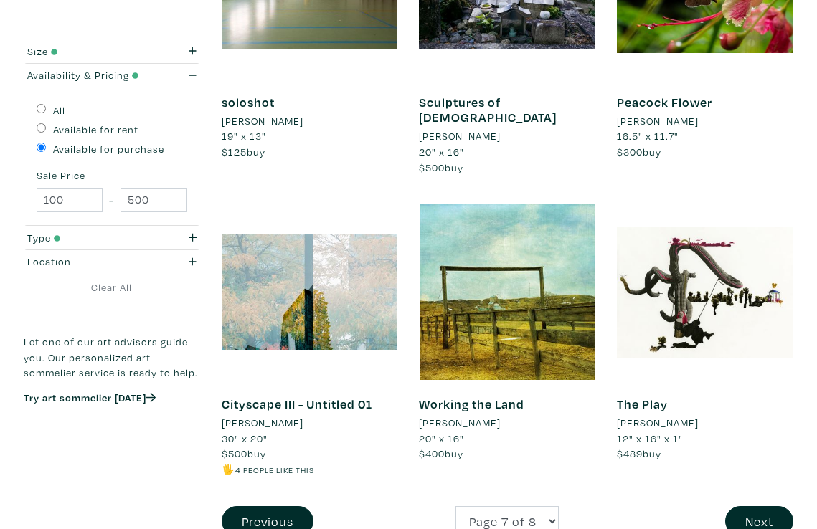
scroll to position [2346, 0]
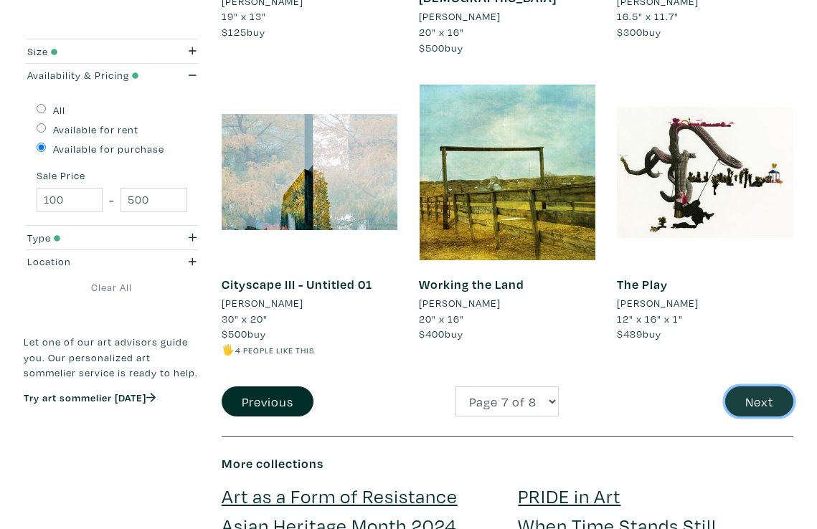
click at [760, 387] on button "Next" at bounding box center [759, 402] width 68 height 31
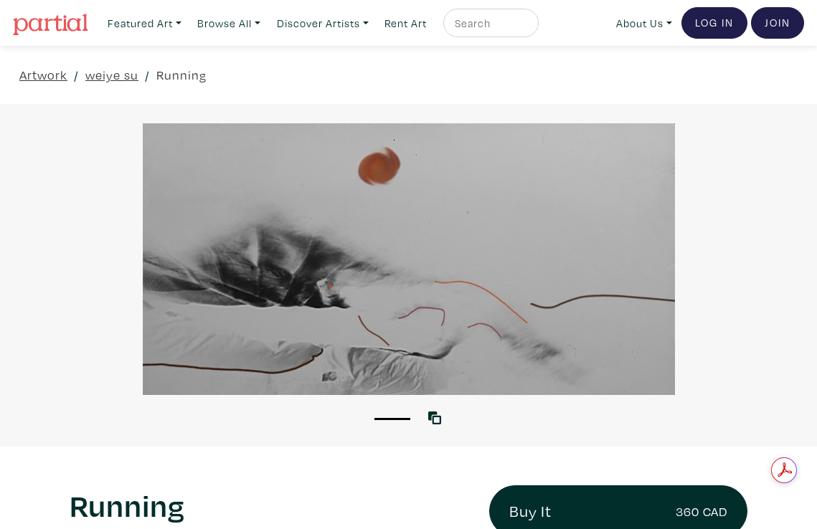
click at [521, 222] on div at bounding box center [408, 259] width 817 height 272
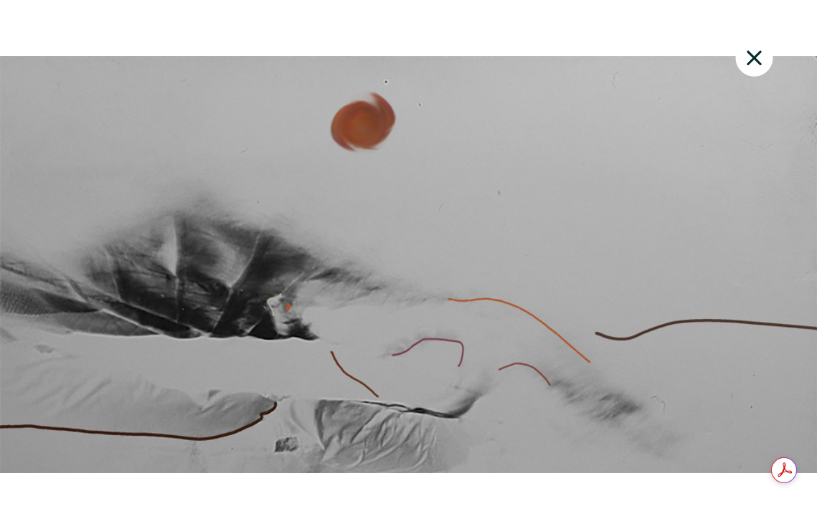
click at [488, 60] on div at bounding box center [408, 264] width 817 height 490
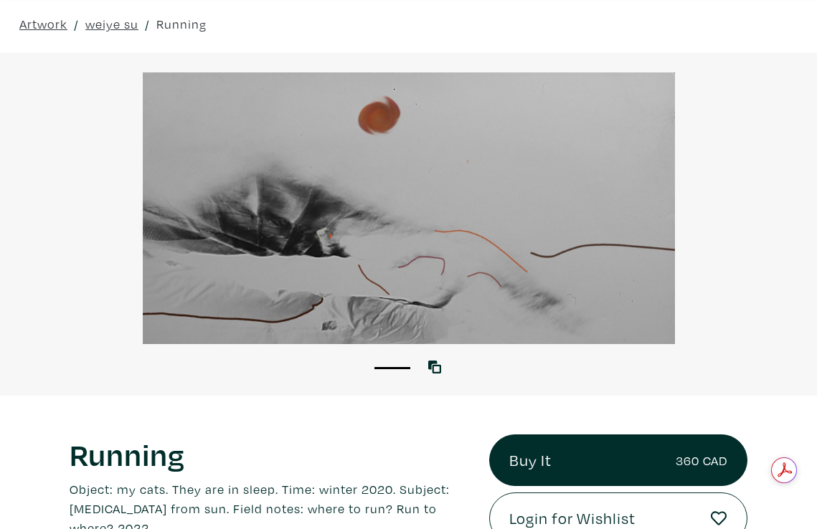
scroll to position [53, 0]
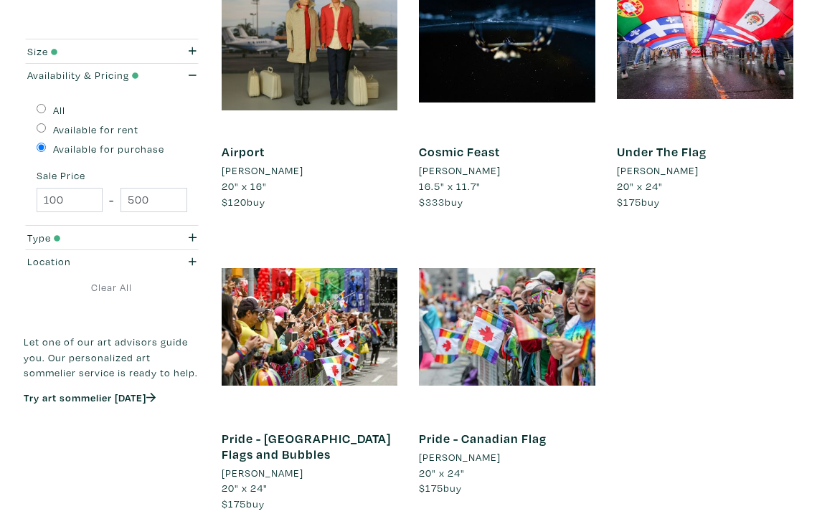
scroll to position [706, 0]
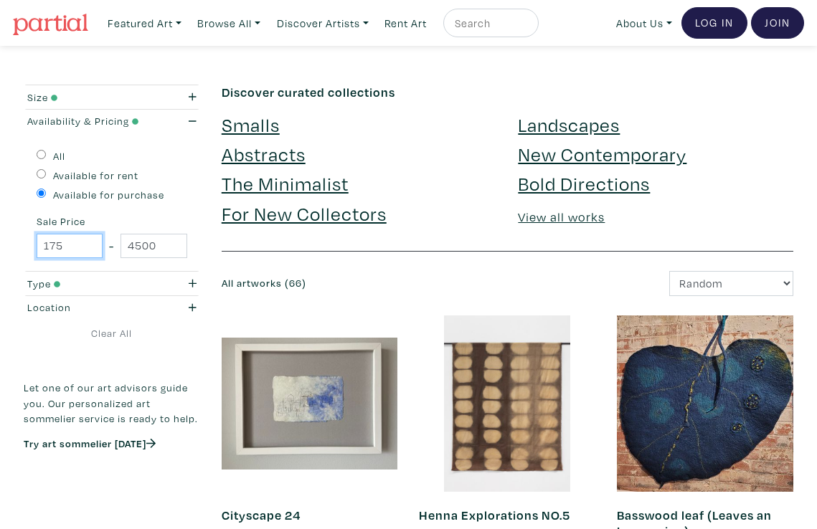
click at [82, 245] on input "175" at bounding box center [70, 246] width 66 height 25
click at [136, 244] on input "4500" at bounding box center [153, 246] width 66 height 25
type input "500"
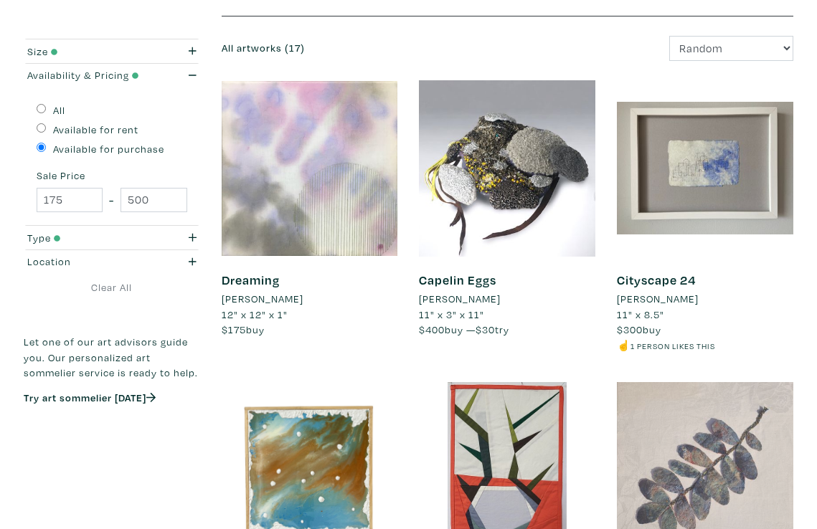
scroll to position [126, 0]
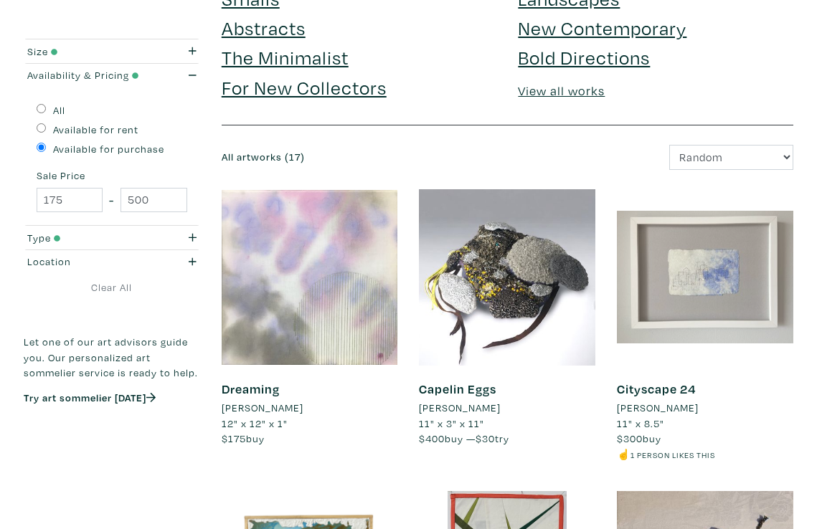
click at [711, 265] on div at bounding box center [705, 277] width 176 height 176
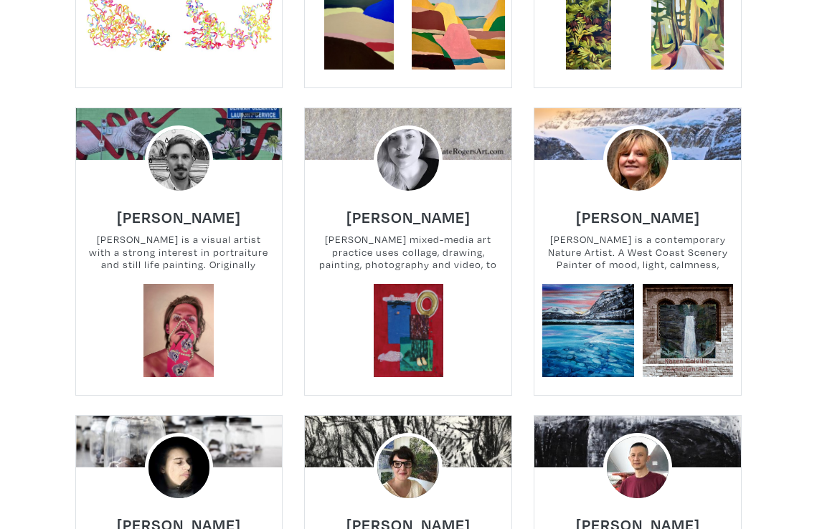
scroll to position [571, 0]
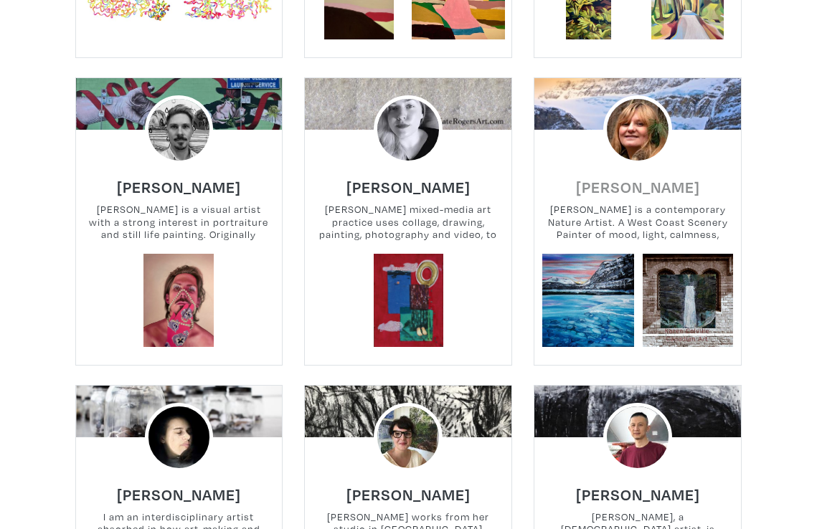
click at [664, 192] on h6 "[PERSON_NAME]" at bounding box center [638, 186] width 124 height 19
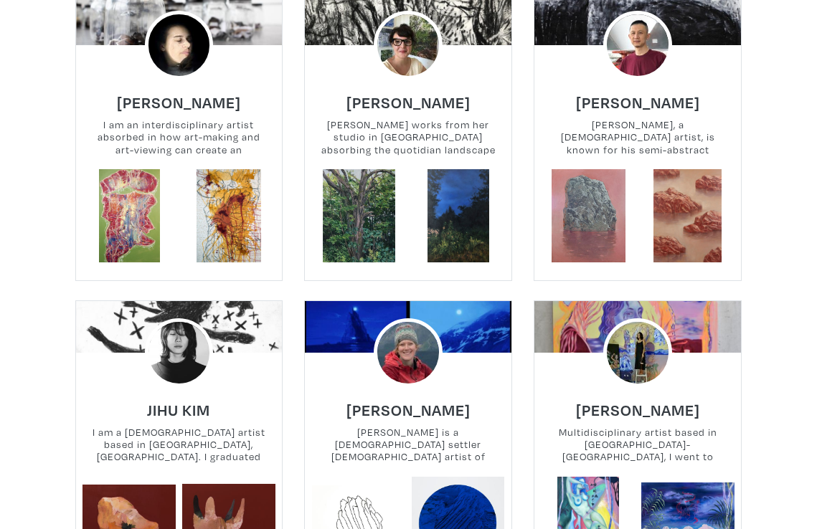
scroll to position [1171, 0]
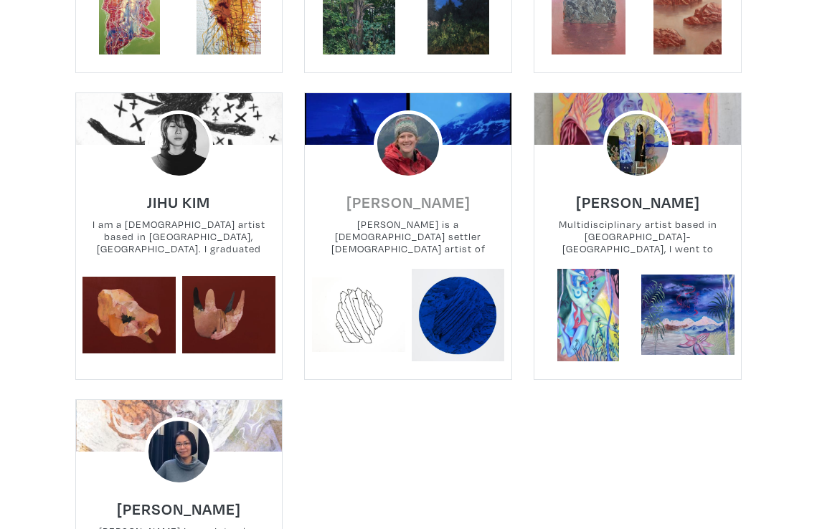
click at [422, 204] on h6 "Sarah Fuller" at bounding box center [408, 201] width 124 height 19
click at [186, 201] on h6 "JIHU KIM" at bounding box center [178, 201] width 63 height 19
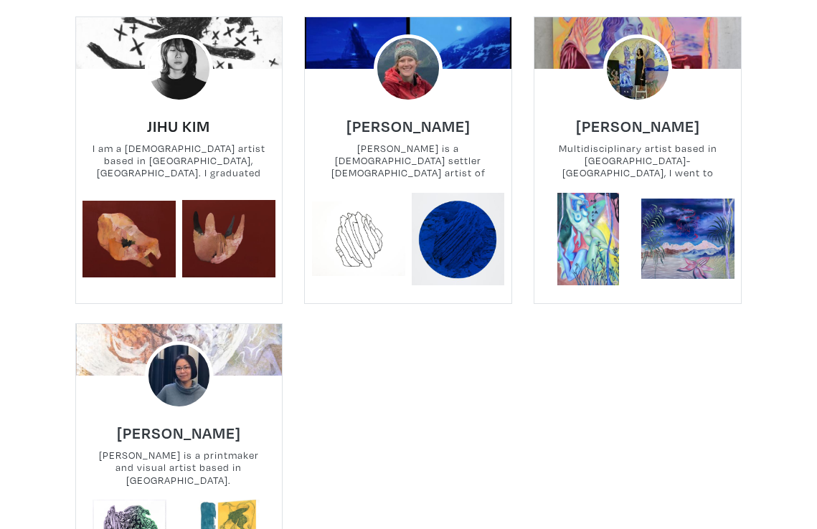
scroll to position [1362, 0]
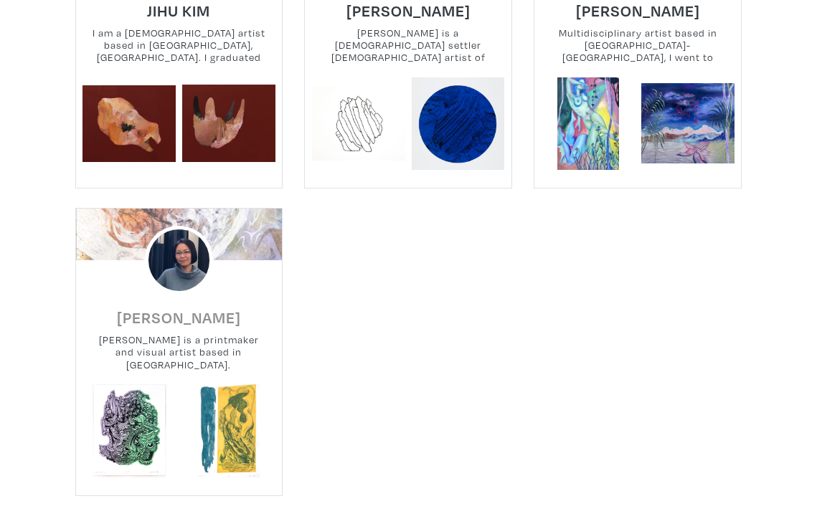
click at [194, 319] on h6 "Yuan Wen" at bounding box center [179, 317] width 124 height 19
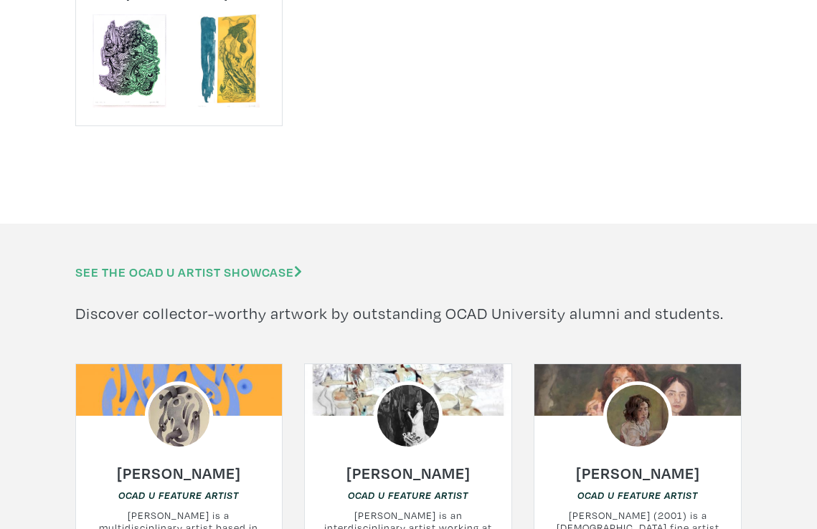
scroll to position [1874, 0]
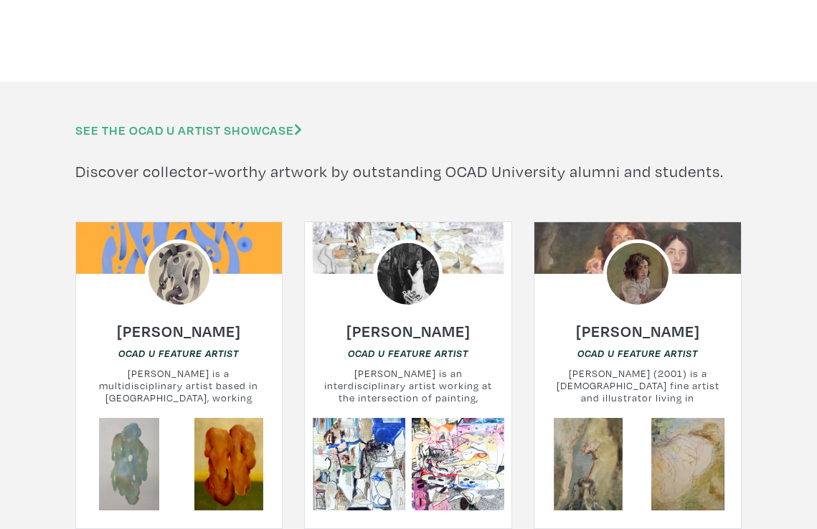
click at [217, 127] on link "See the OCAD U Artist Showcase" at bounding box center [188, 130] width 227 height 16
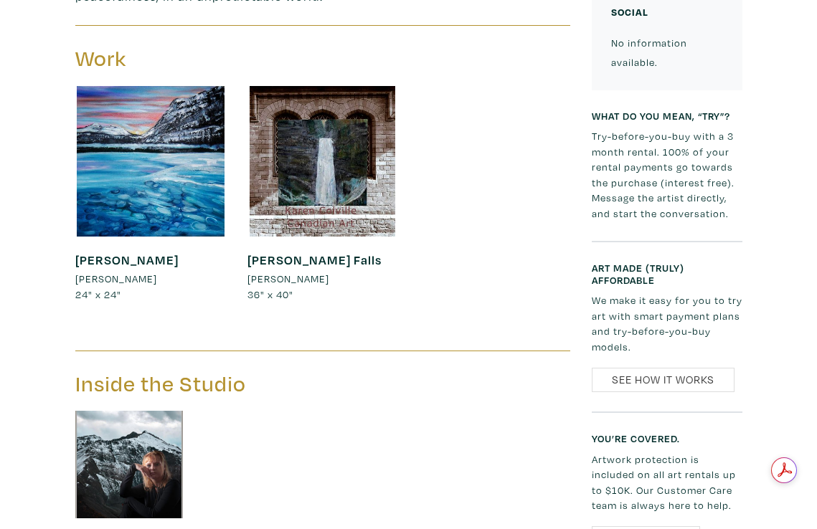
scroll to position [783, 0]
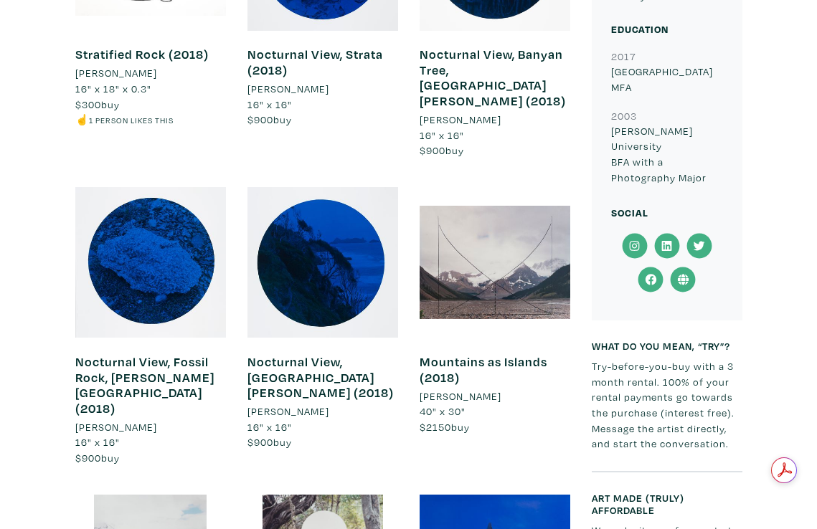
scroll to position [1243, 0]
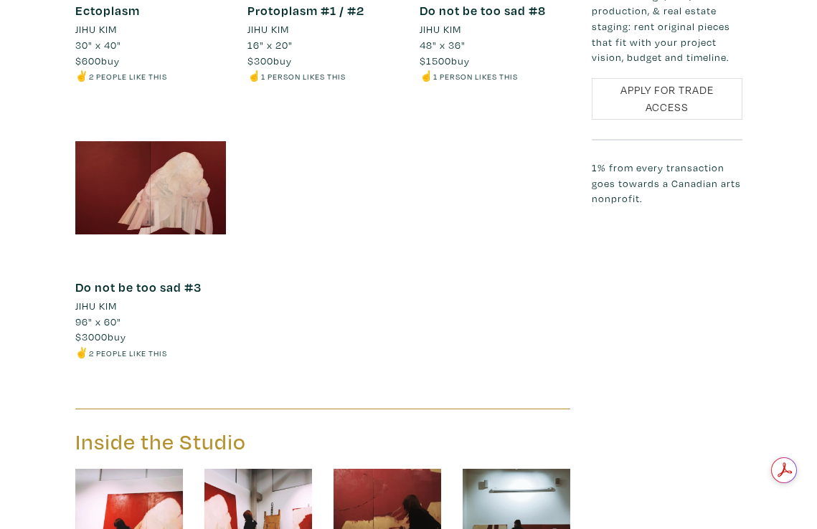
scroll to position [1625, 0]
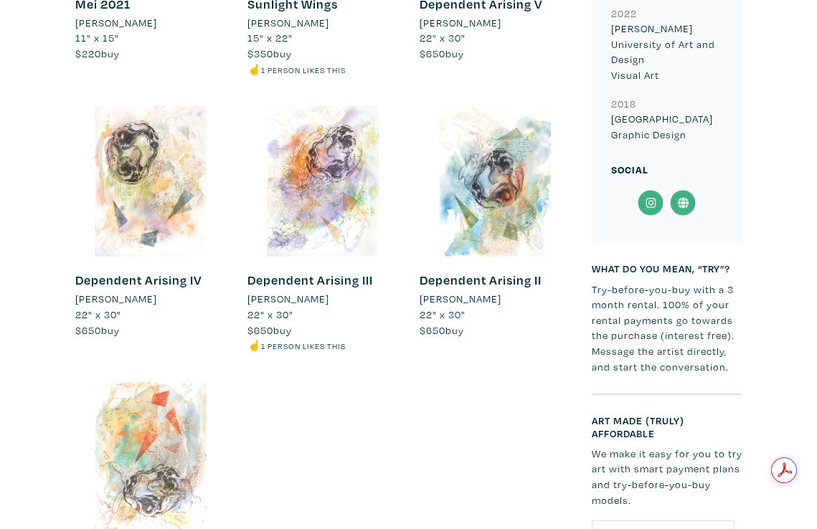
scroll to position [1572, 0]
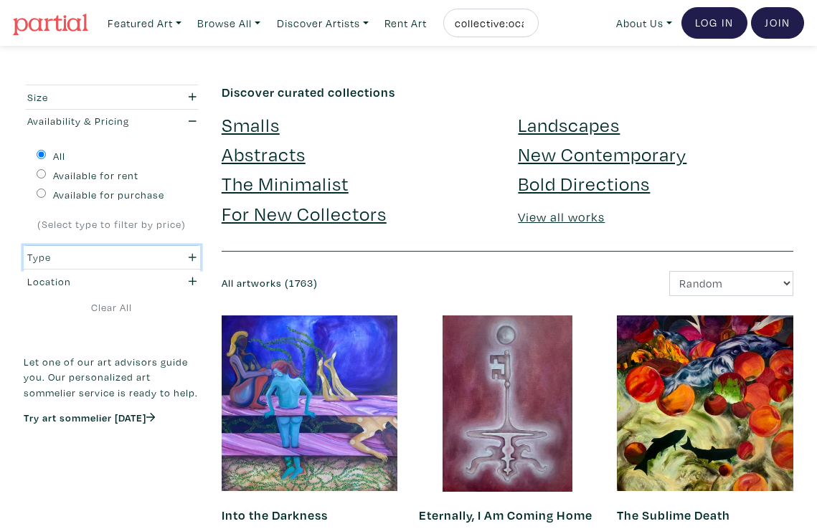
click at [156, 251] on div "Type" at bounding box center [87, 258] width 143 height 16
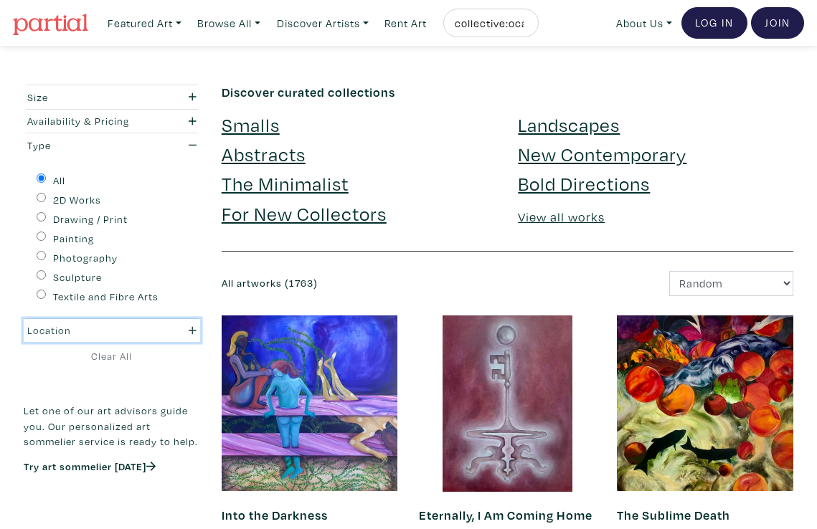
click at [153, 325] on div "Location" at bounding box center [87, 331] width 143 height 16
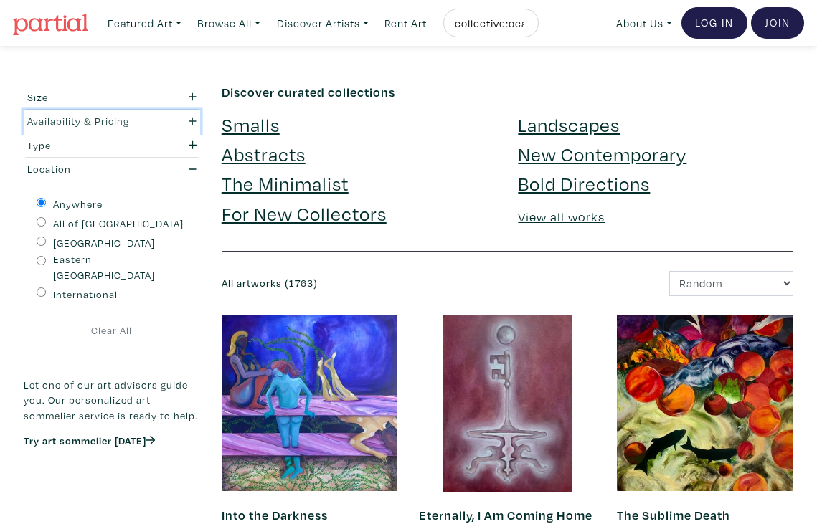
click at [106, 112] on button "Availability & Pricing" at bounding box center [112, 122] width 176 height 24
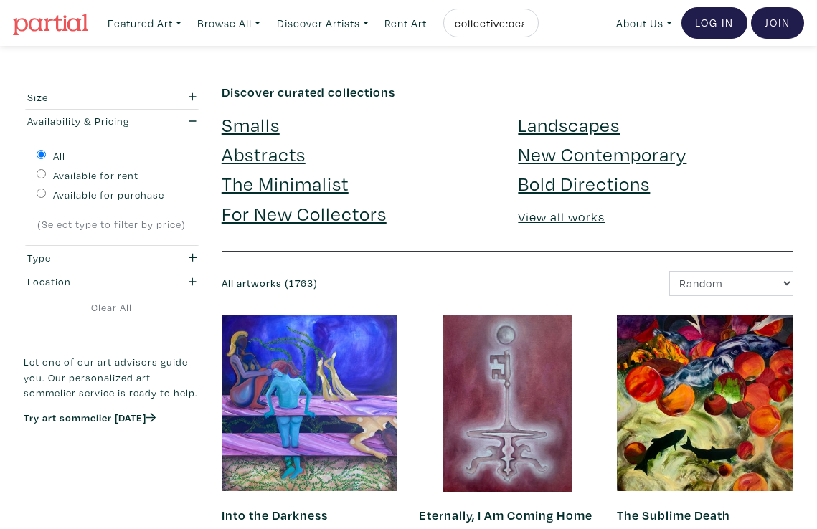
click at [75, 198] on label "Available for purchase" at bounding box center [108, 195] width 111 height 16
click at [46, 198] on input "Available for purchase" at bounding box center [41, 193] width 9 height 9
radio input "true"
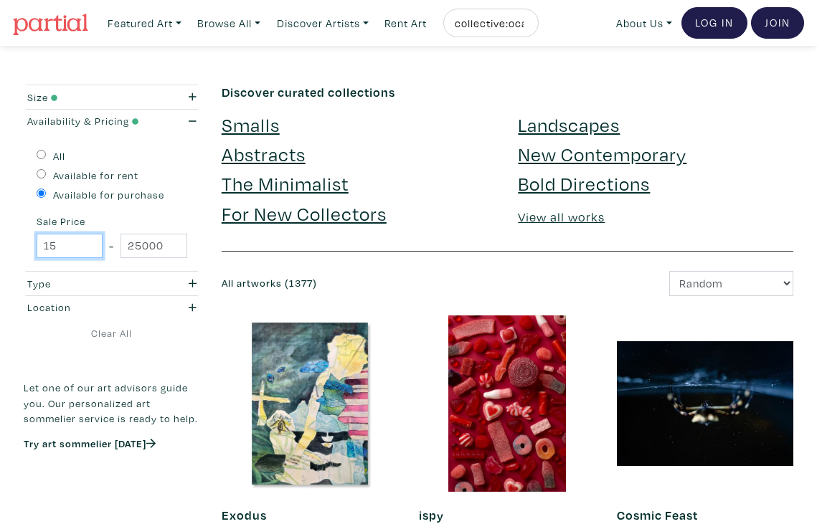
click at [66, 241] on input "15" at bounding box center [70, 246] width 66 height 25
type input "100"
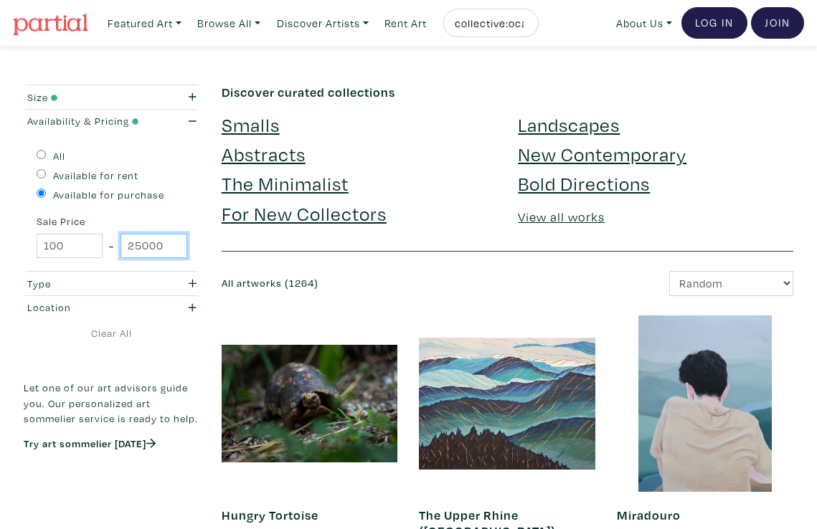
click at [148, 243] on input "25000" at bounding box center [153, 246] width 66 height 25
type input "500"
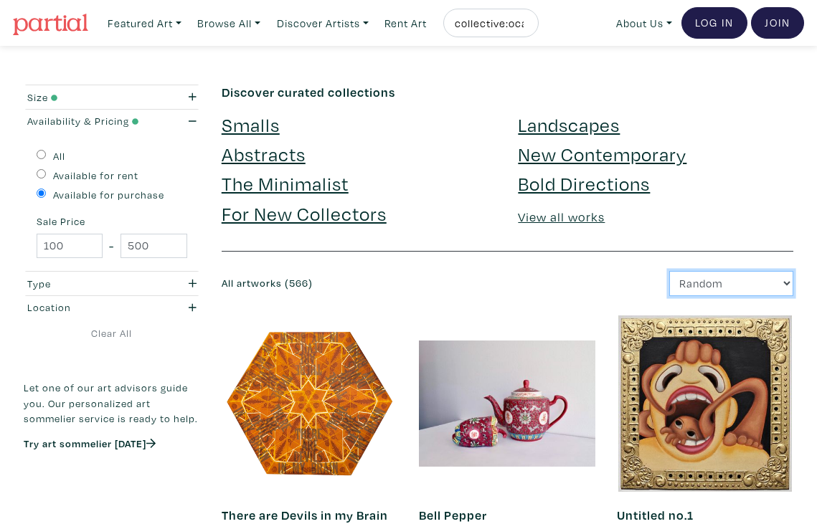
click at [736, 275] on select "Newest Random Price: Low to High Price: High to Low" at bounding box center [731, 283] width 124 height 25
select select "price"
click at [669, 271] on select "Newest Random Price: Low to High Price: High to Low" at bounding box center [731, 283] width 124 height 25
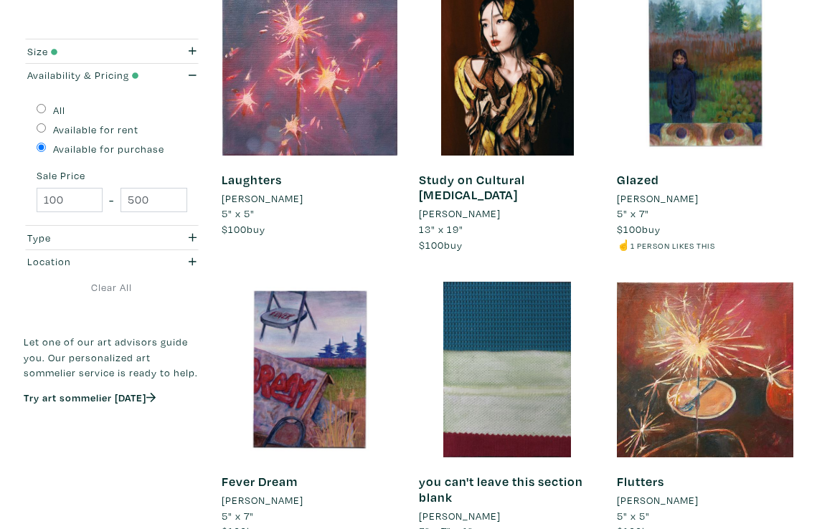
scroll to position [798, 0]
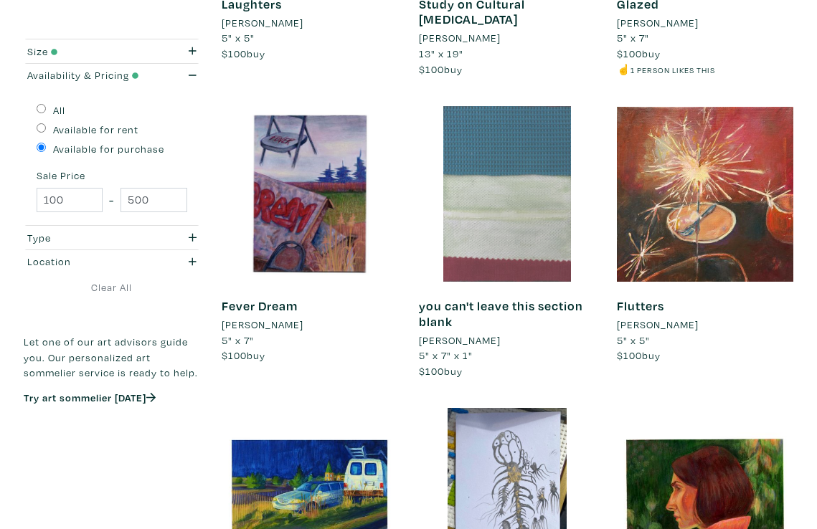
click at [537, 265] on div at bounding box center [507, 194] width 176 height 176
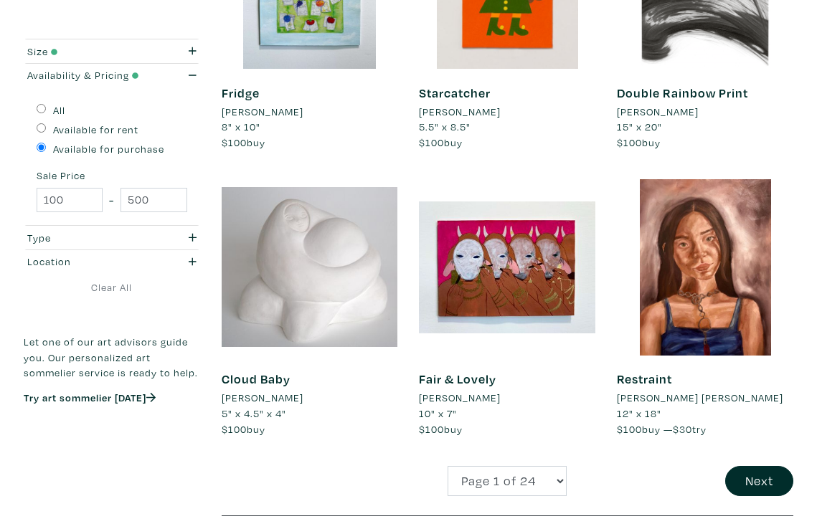
scroll to position [2321, 0]
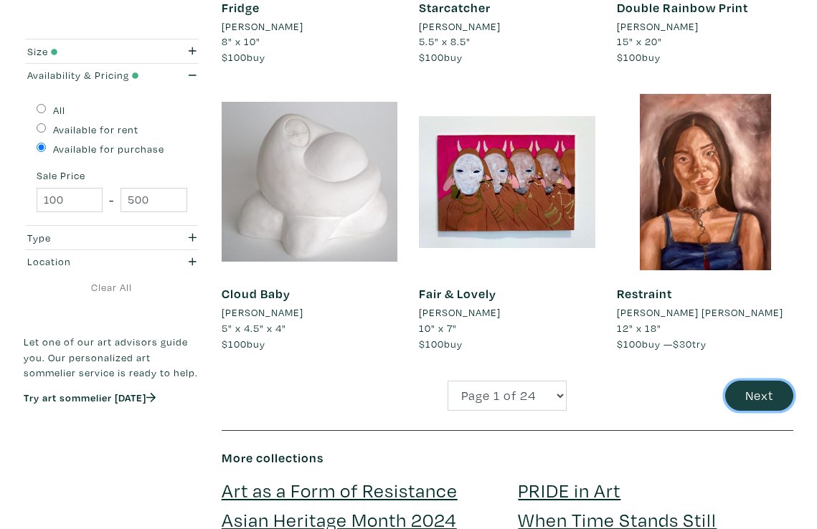
click at [744, 381] on button "Next" at bounding box center [759, 396] width 68 height 31
click at [760, 381] on button "Next" at bounding box center [759, 396] width 68 height 31
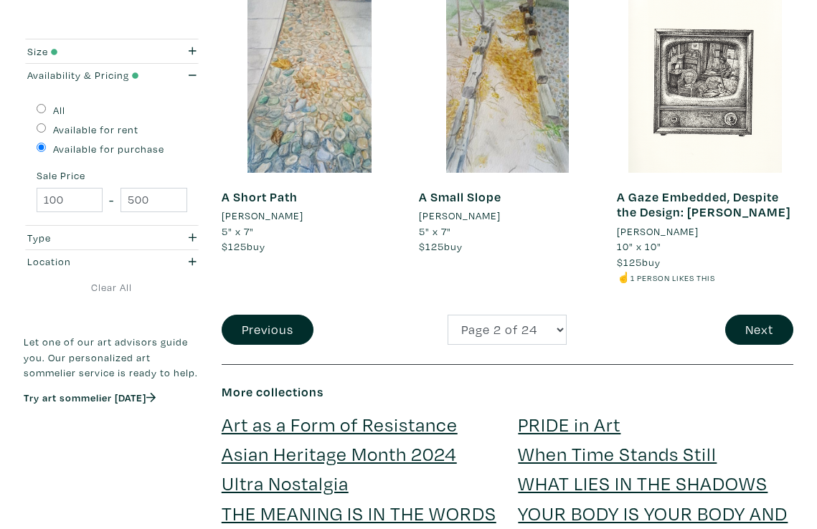
scroll to position [2432, 0]
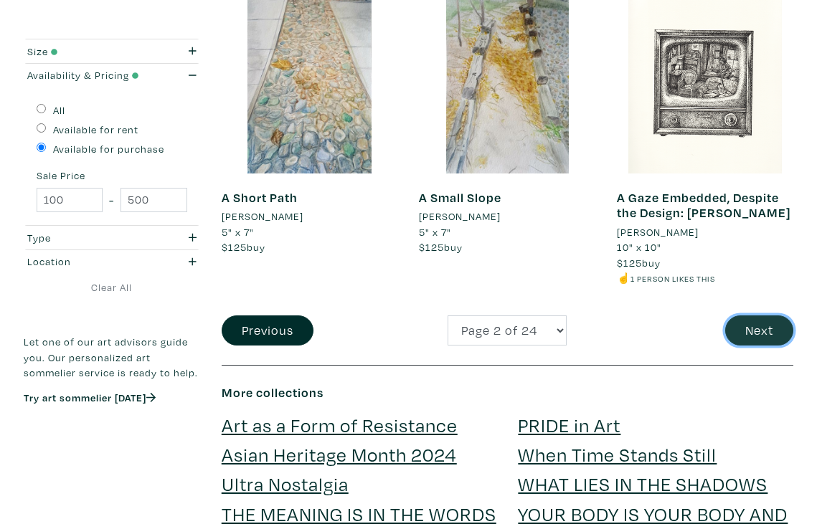
click at [770, 316] on button "Next" at bounding box center [759, 331] width 68 height 31
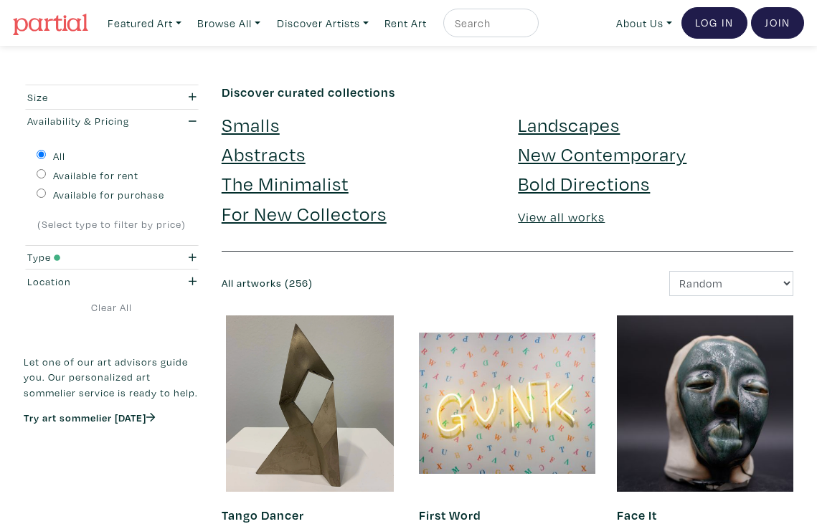
click at [128, 191] on label "Available for purchase" at bounding box center [108, 195] width 111 height 16
click at [46, 191] on input "Available for purchase" at bounding box center [41, 193] width 9 height 9
radio input "true"
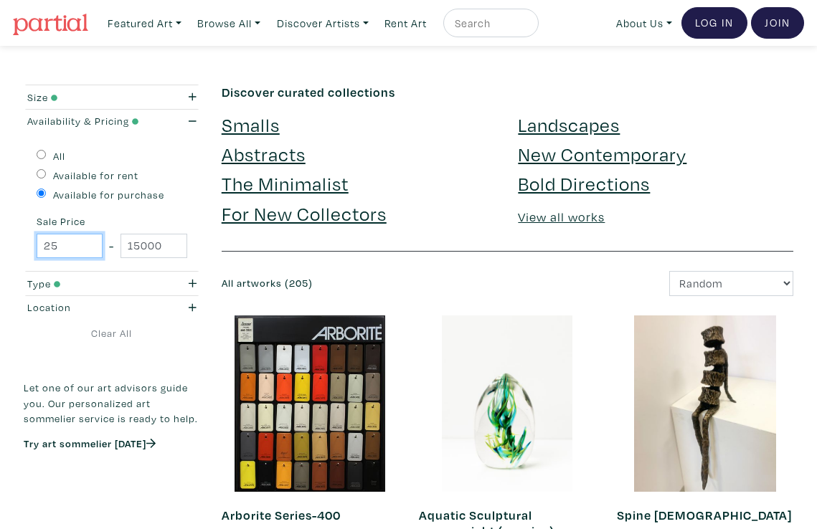
click at [84, 247] on input "25" at bounding box center [70, 246] width 66 height 25
click at [67, 247] on input "25" at bounding box center [70, 246] width 66 height 25
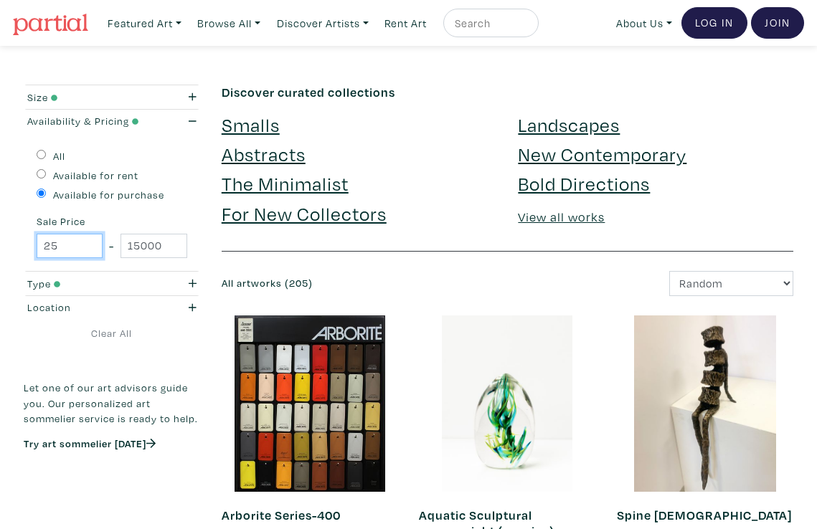
click at [67, 247] on input "25" at bounding box center [70, 246] width 66 height 25
type input "100"
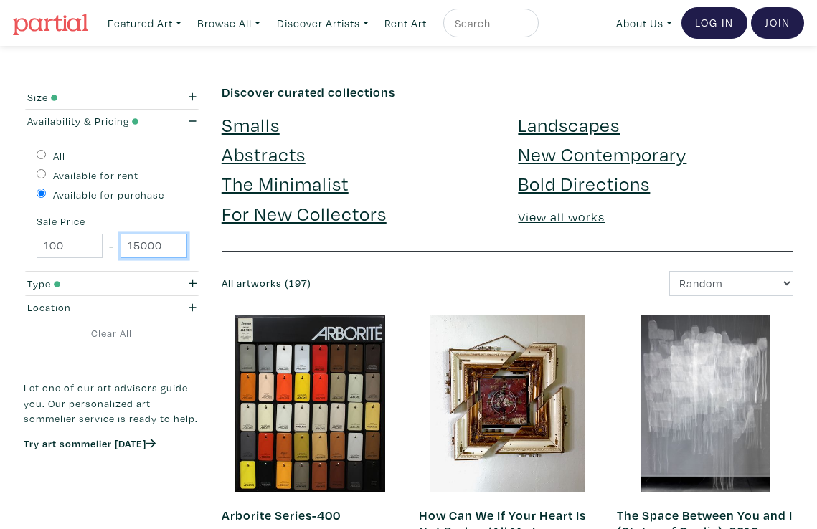
click at [140, 235] on input "15000" at bounding box center [153, 246] width 66 height 25
type input "500"
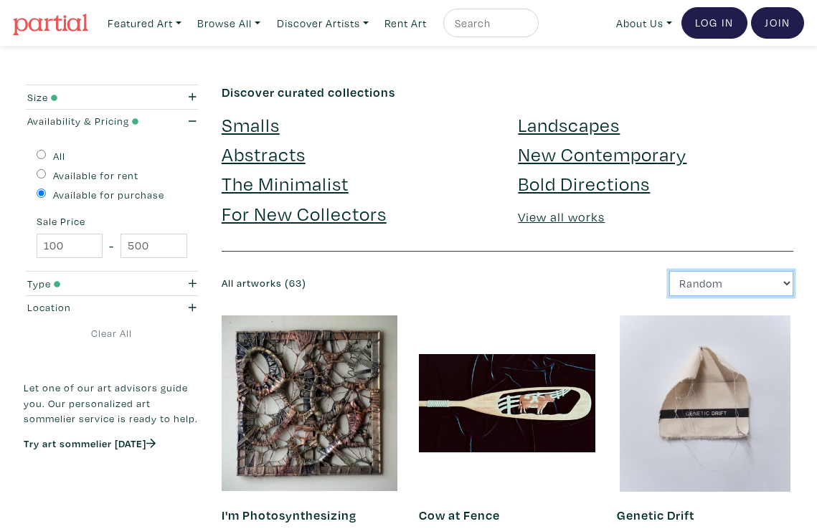
click at [674, 281] on select "Newest Random Price: Low to High Price: High to Low" at bounding box center [731, 283] width 124 height 25
select select "price"
click at [669, 271] on select "Newest Random Price: Low to High Price: High to Low" at bounding box center [731, 283] width 124 height 25
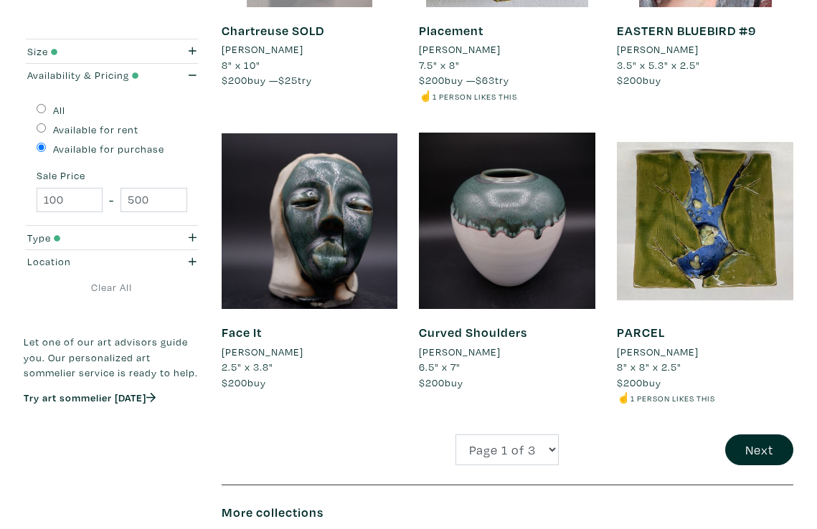
scroll to position [2339, 0]
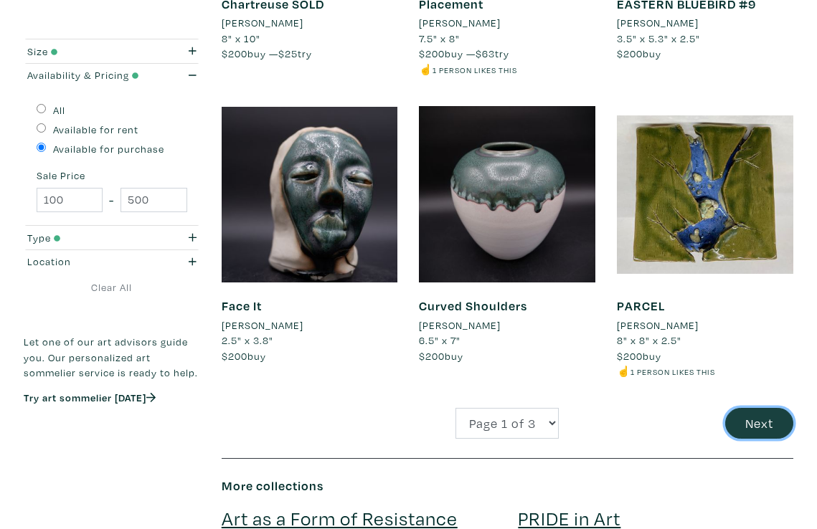
click at [753, 420] on button "Next" at bounding box center [759, 423] width 68 height 31
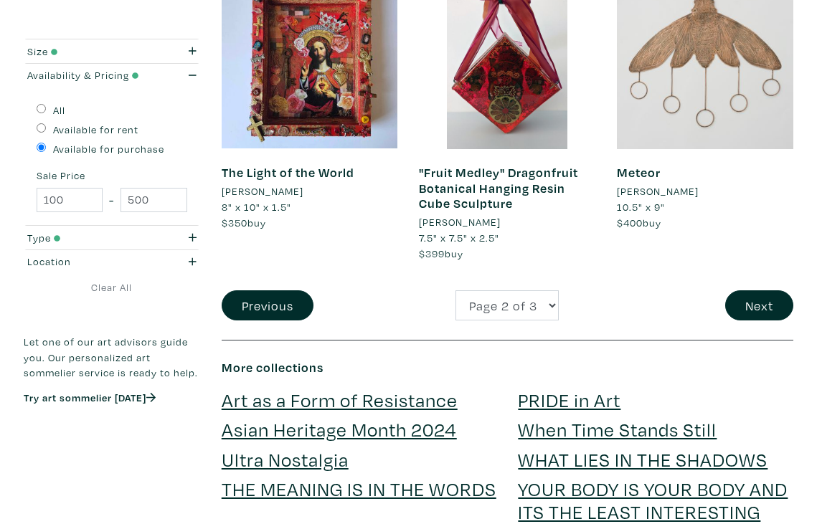
scroll to position [2470, 0]
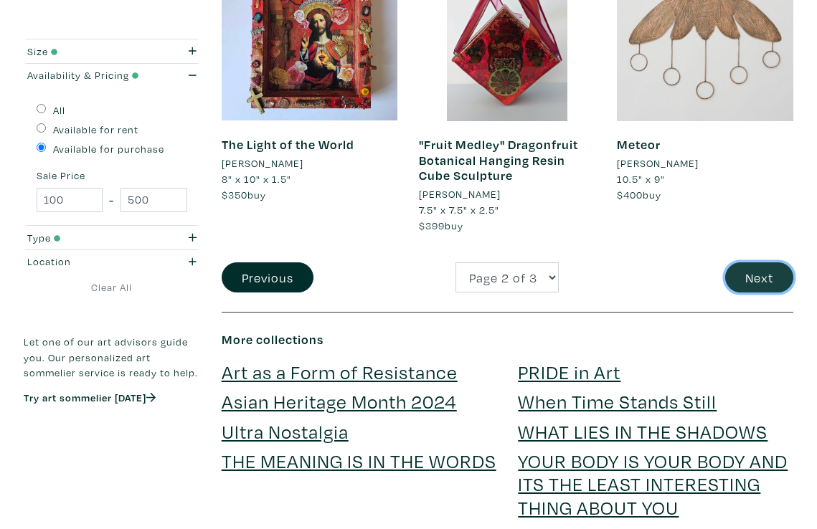
click at [742, 262] on button "Next" at bounding box center [759, 277] width 68 height 31
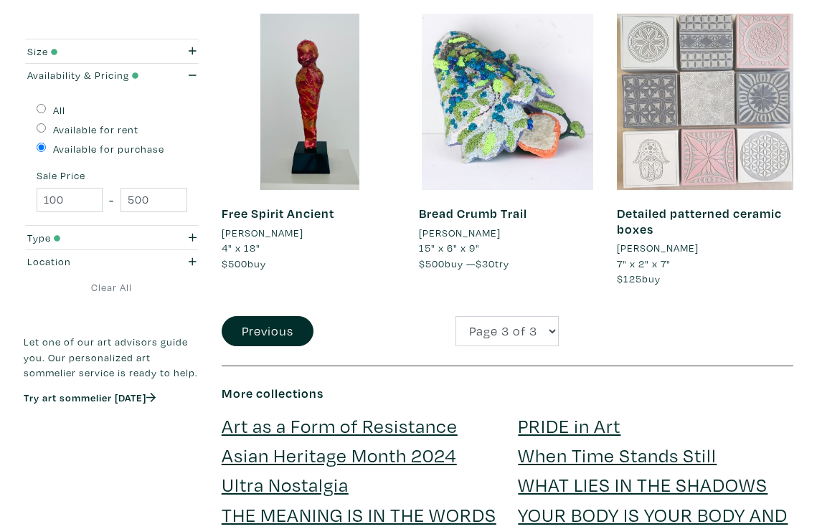
scroll to position [1497, 0]
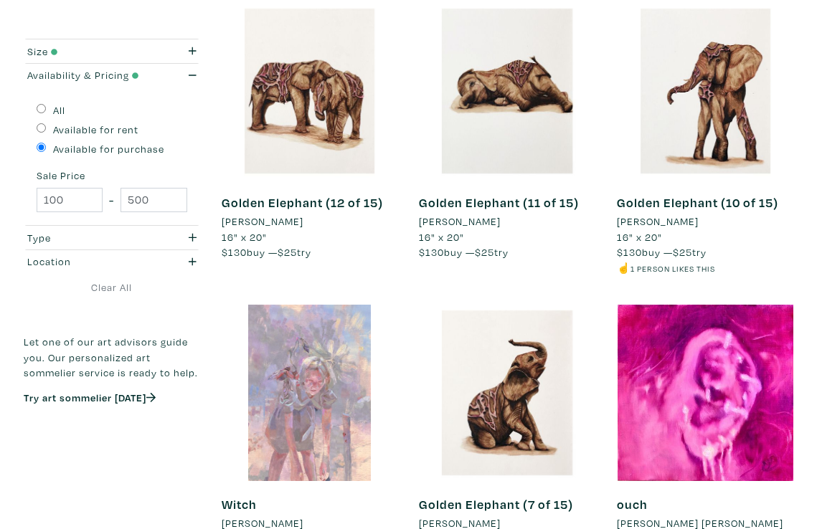
scroll to position [2635, 0]
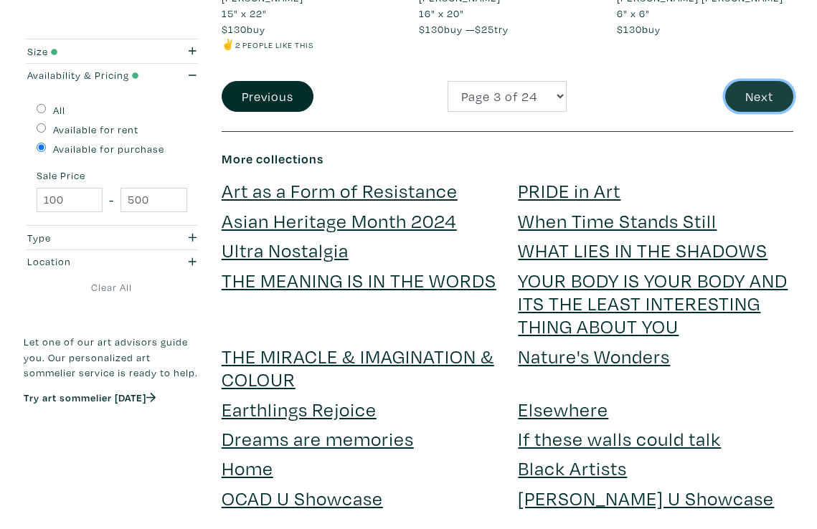
click at [739, 100] on button "Next" at bounding box center [759, 96] width 68 height 31
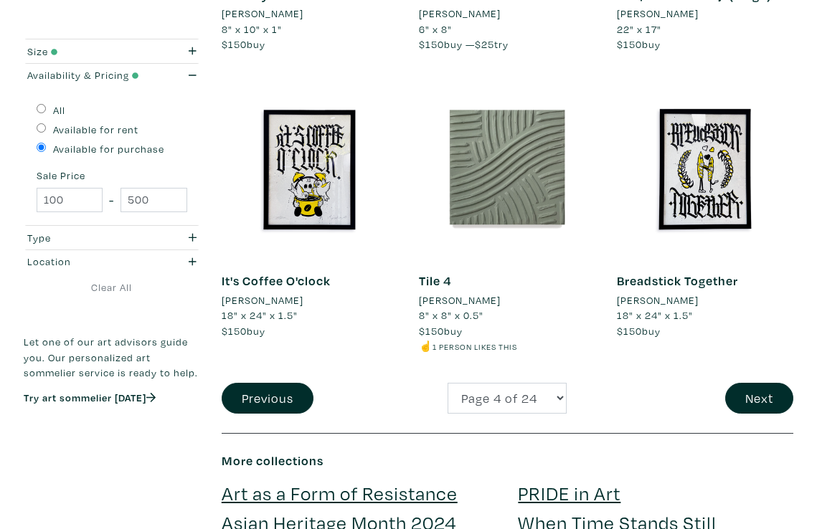
scroll to position [2305, 0]
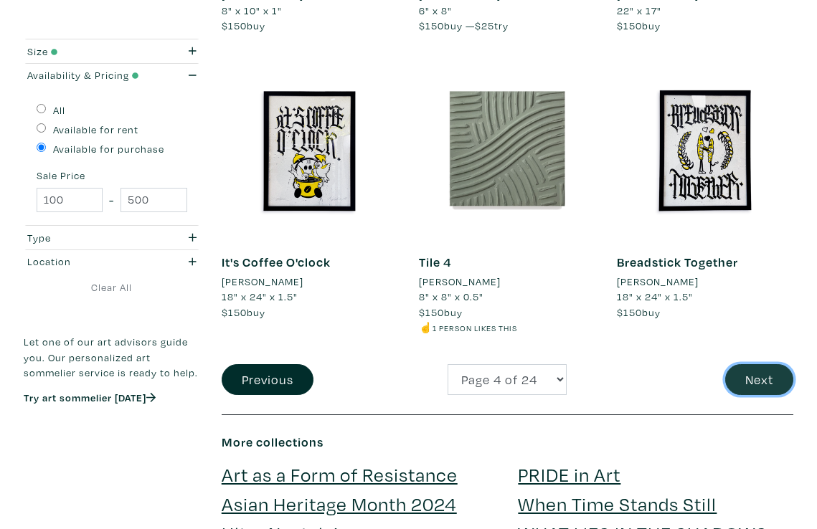
click at [755, 366] on button "Next" at bounding box center [759, 379] width 68 height 31
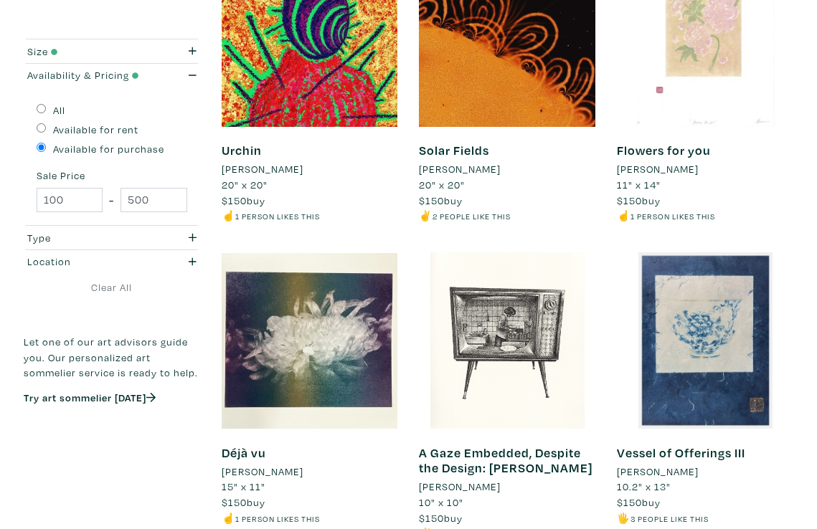
scroll to position [2250, 0]
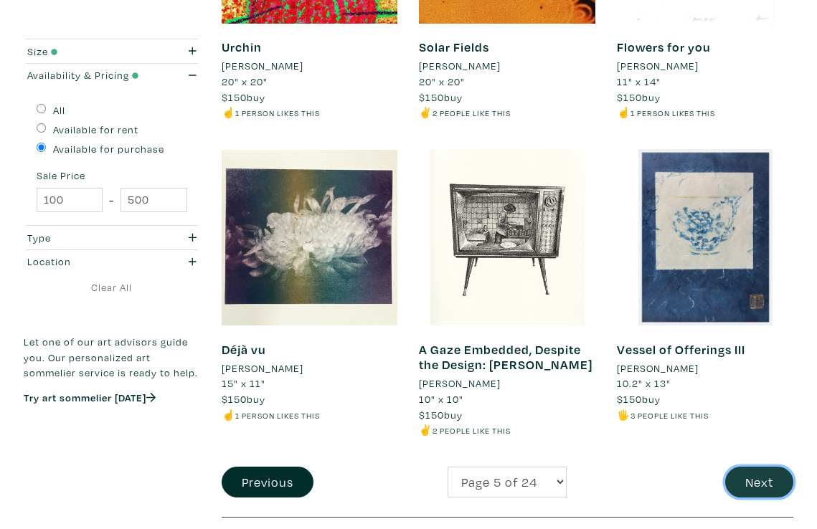
click at [769, 468] on button "Next" at bounding box center [759, 482] width 68 height 31
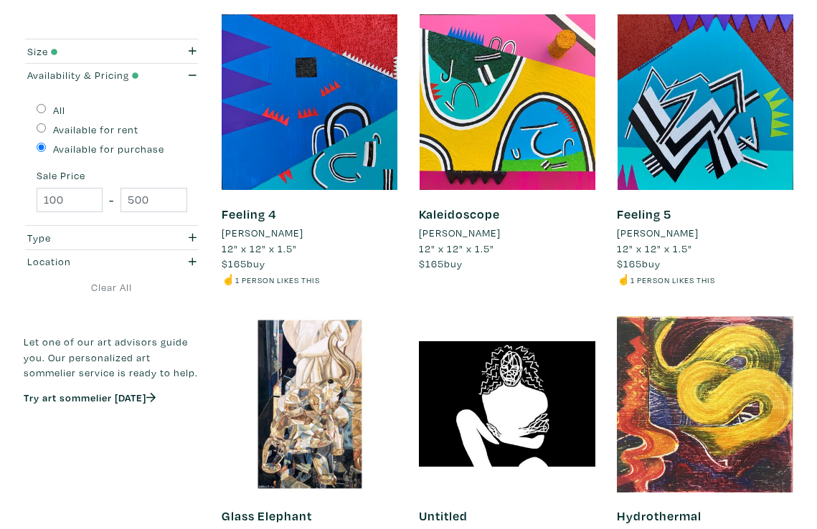
scroll to position [2445, 0]
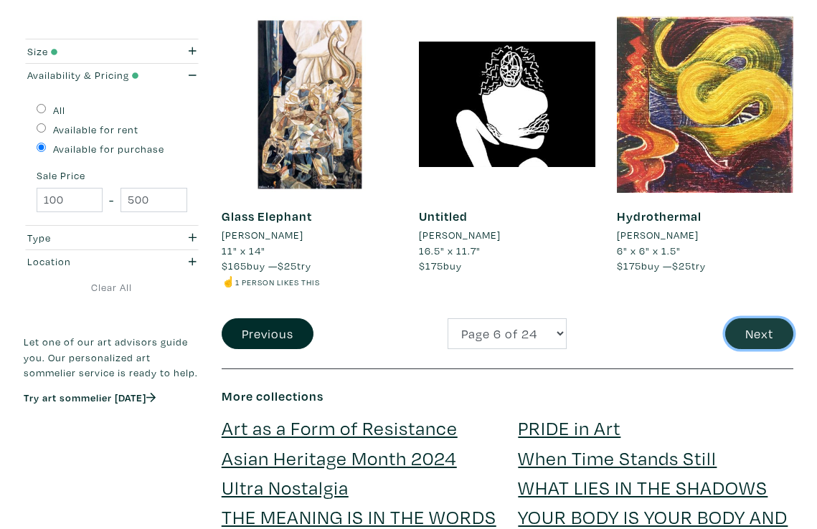
click at [734, 343] on button "Next" at bounding box center [759, 333] width 68 height 31
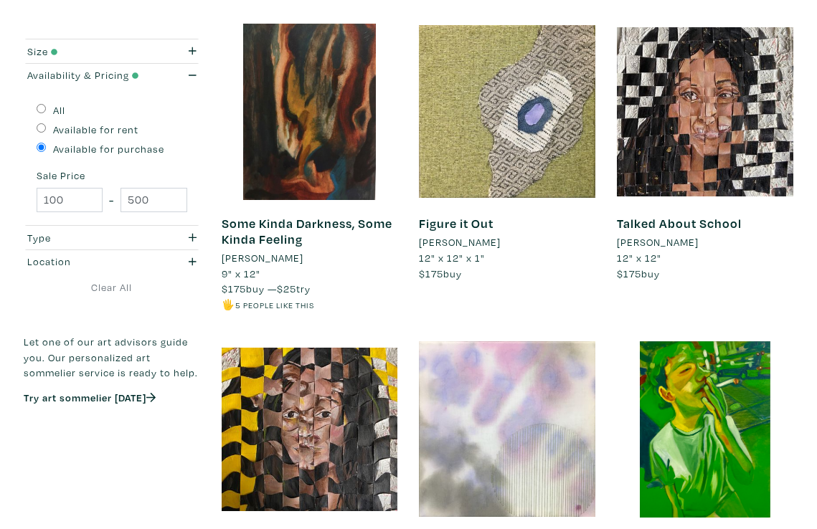
scroll to position [597, 0]
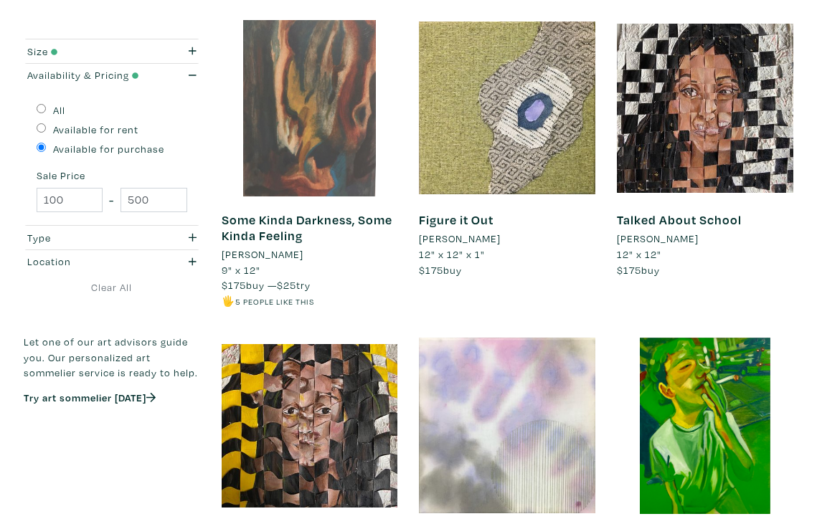
click at [349, 156] on div at bounding box center [310, 108] width 176 height 176
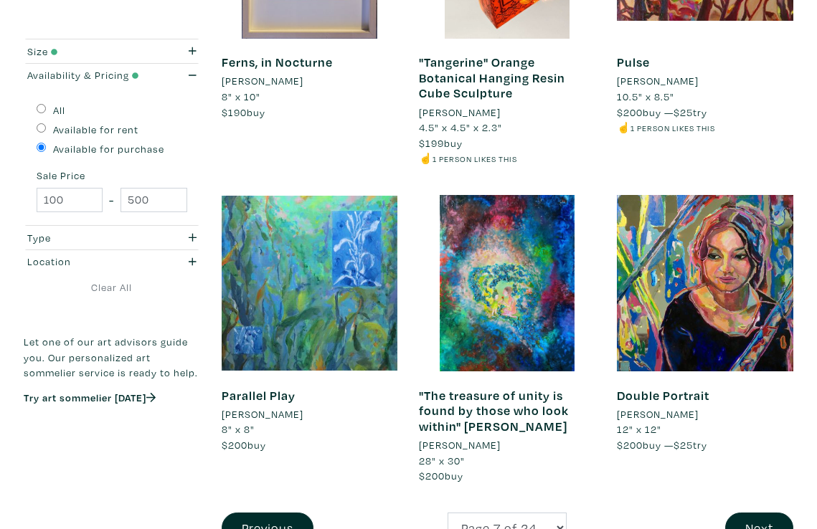
scroll to position [2312, 0]
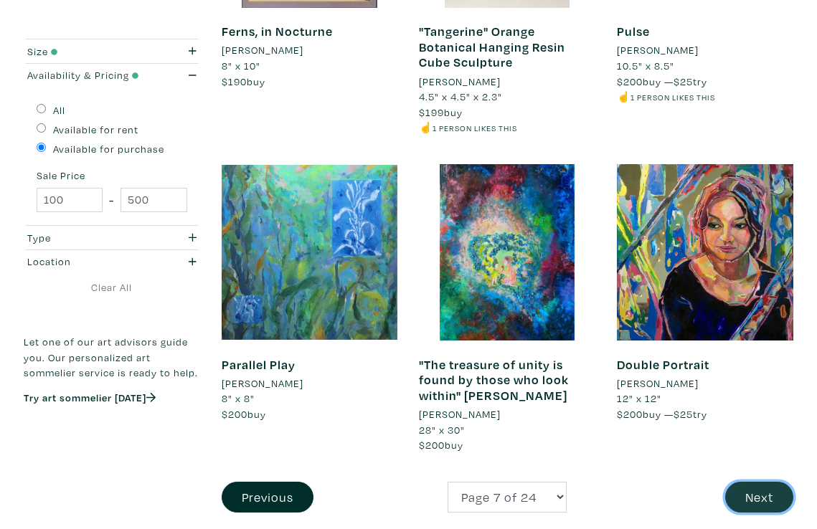
click at [754, 493] on button "Next" at bounding box center [759, 497] width 68 height 31
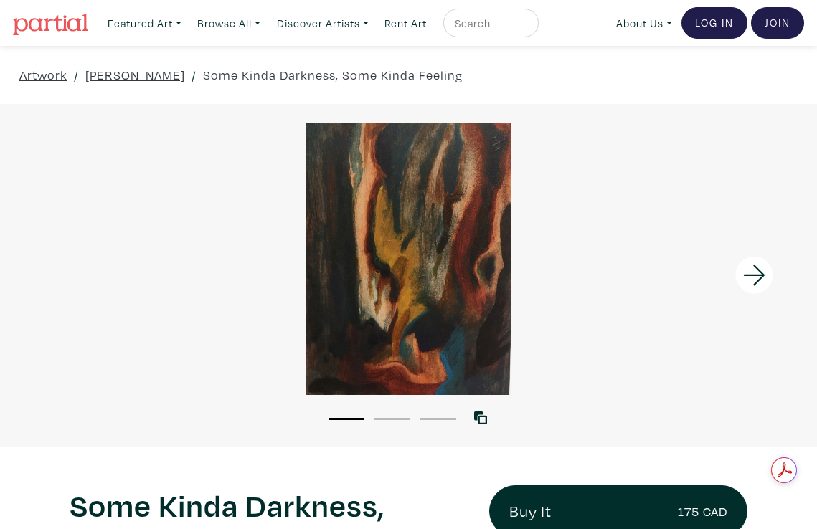
click at [763, 267] on icon at bounding box center [754, 275] width 49 height 39
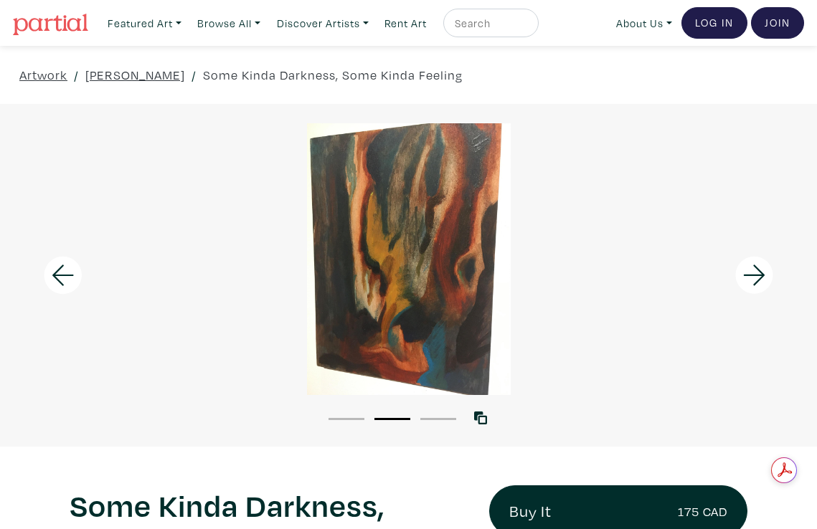
click at [763, 267] on icon at bounding box center [754, 275] width 49 height 39
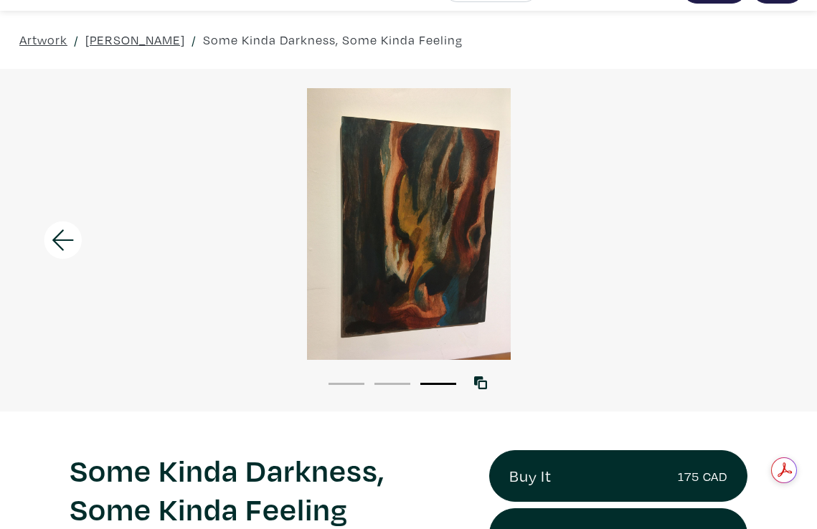
scroll to position [27, 0]
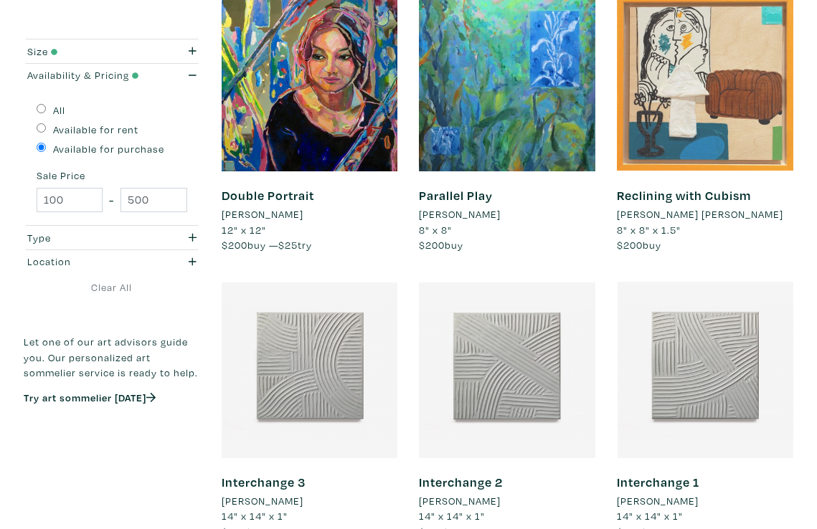
scroll to position [325, 0]
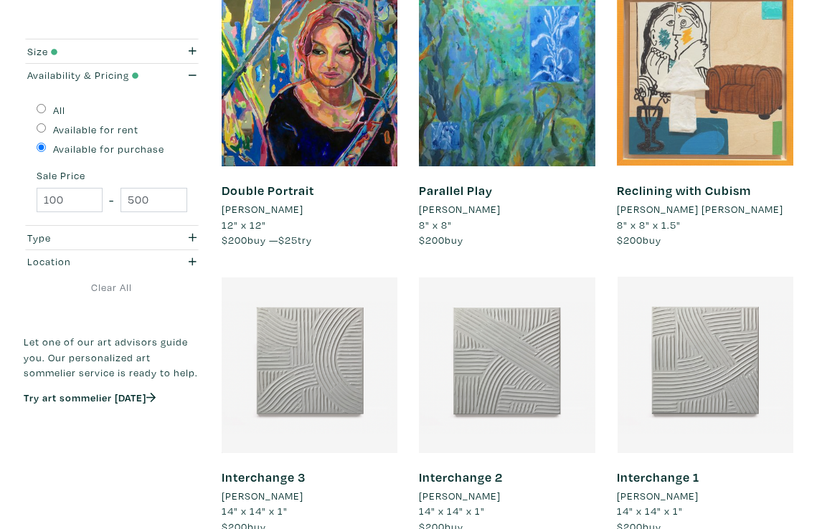
click at [653, 130] on div at bounding box center [705, 79] width 176 height 176
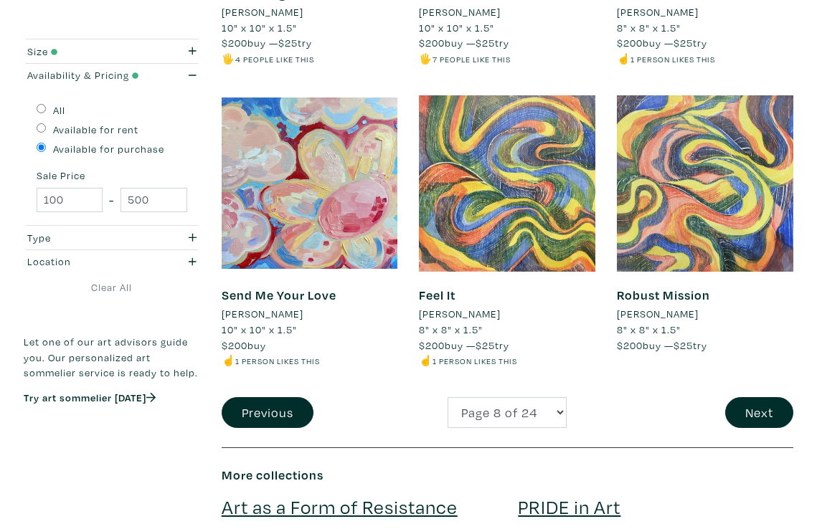
scroll to position [2487, 0]
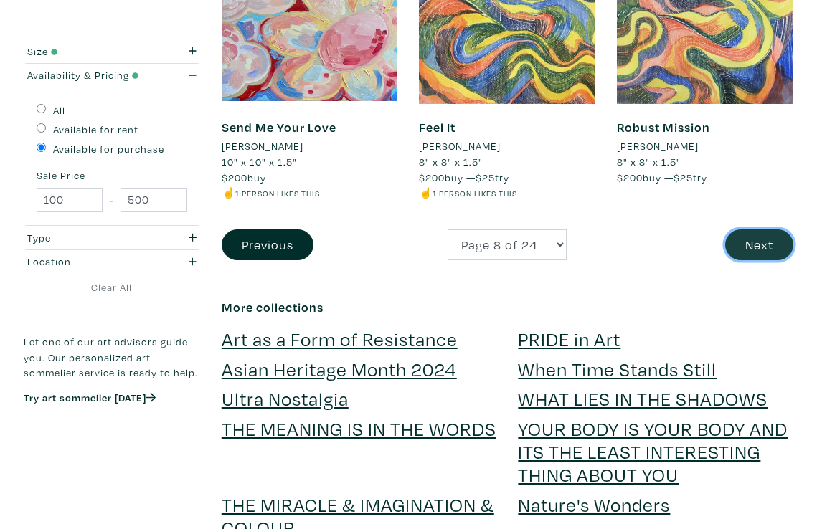
click at [759, 245] on button "Next" at bounding box center [759, 244] width 68 height 31
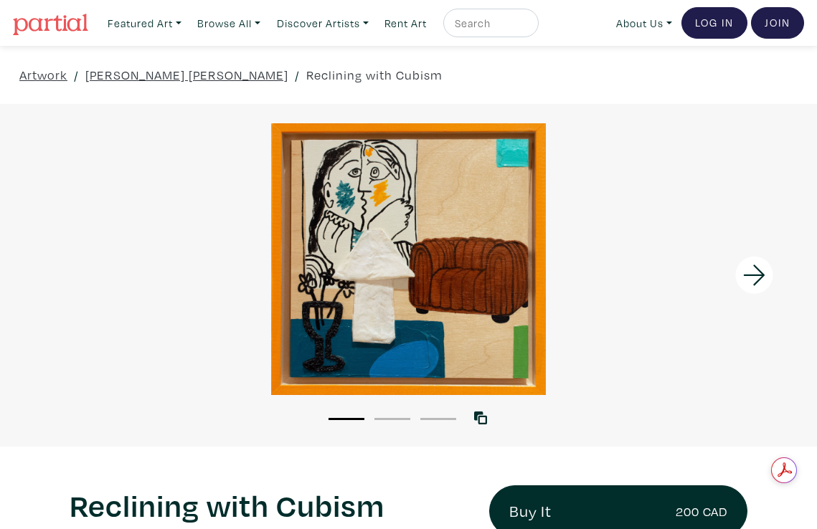
click at [762, 284] on icon at bounding box center [754, 275] width 49 height 39
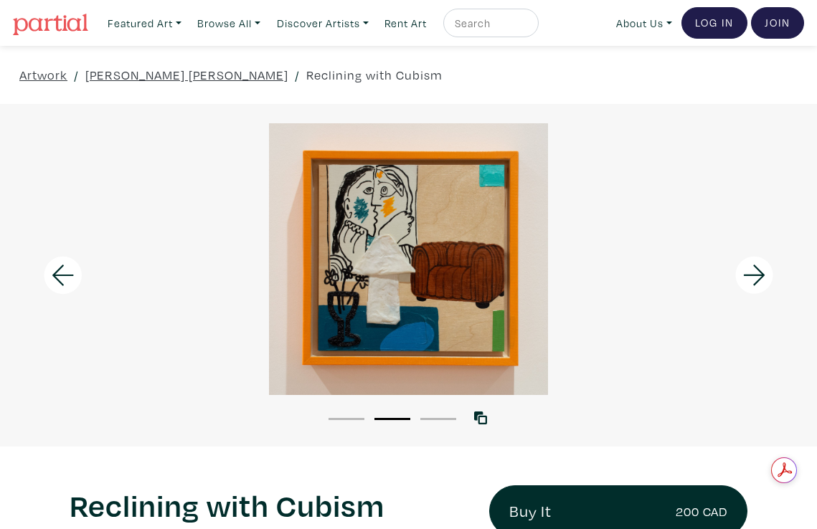
click at [762, 284] on icon at bounding box center [754, 275] width 49 height 39
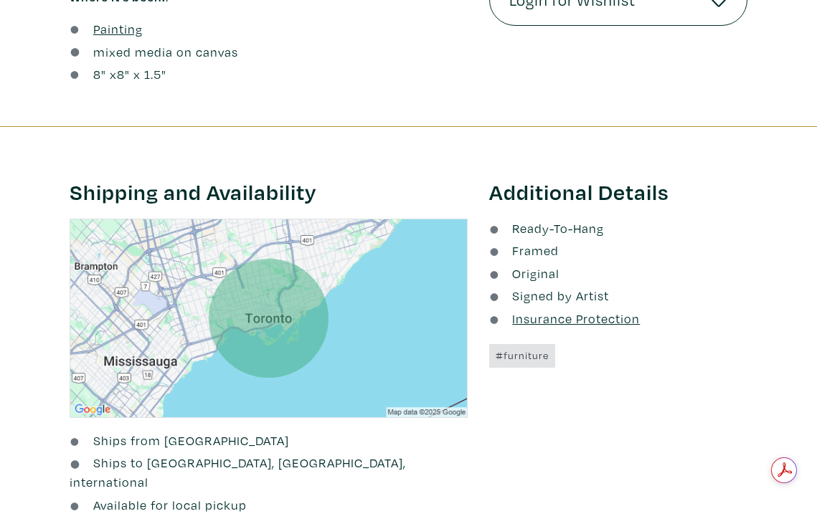
scroll to position [60, 0]
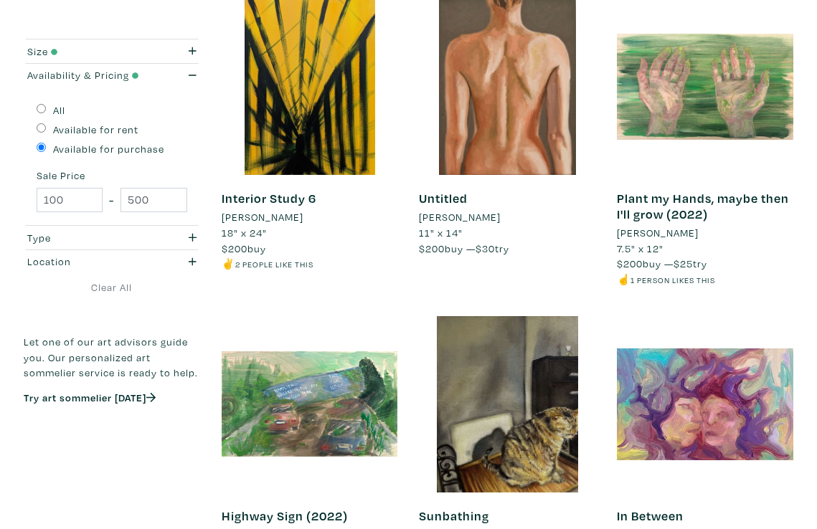
scroll to position [1829, 0]
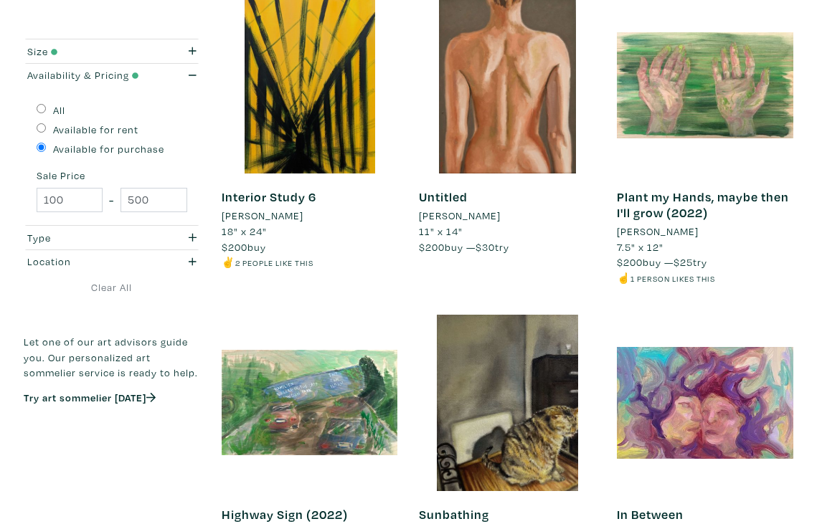
click at [466, 217] on li "[PERSON_NAME]" at bounding box center [460, 216] width 82 height 16
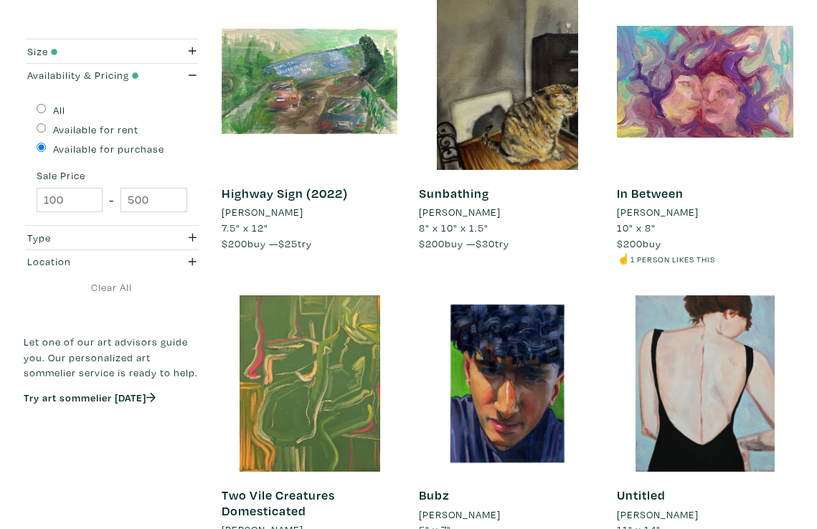
scroll to position [2275, 0]
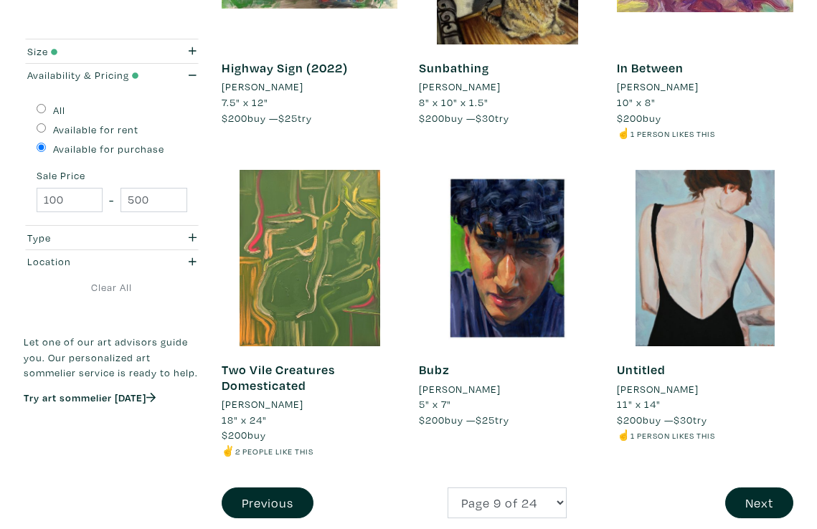
click at [731, 482] on div "Untitled Sarah Young 11" x 14" $200 buy — $30 try ☝️ 1 person likes this #peopl…" at bounding box center [705, 329] width 198 height 318
click at [741, 496] on button "Next" at bounding box center [759, 503] width 68 height 31
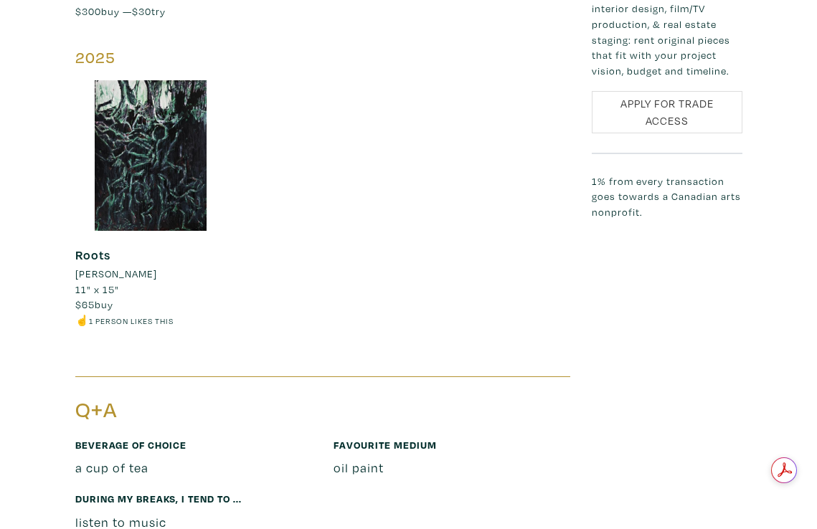
scroll to position [2245, 0]
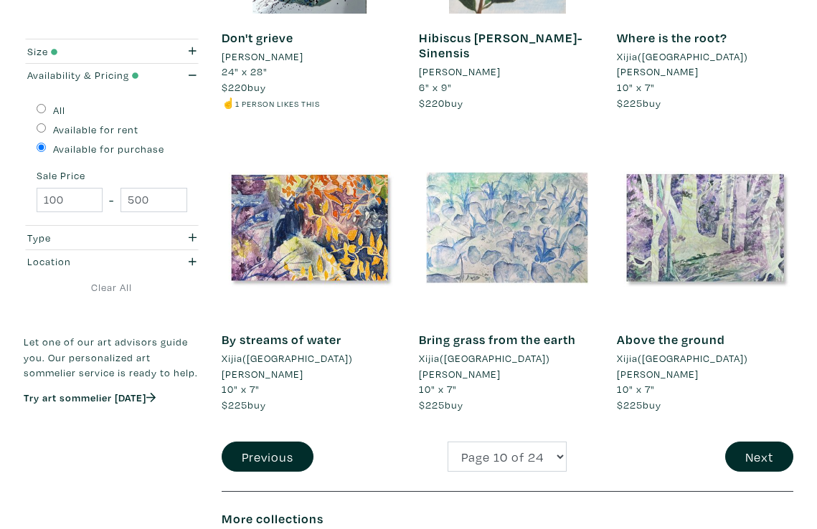
scroll to position [2291, 0]
click at [721, 441] on div "Next" at bounding box center [705, 456] width 198 height 31
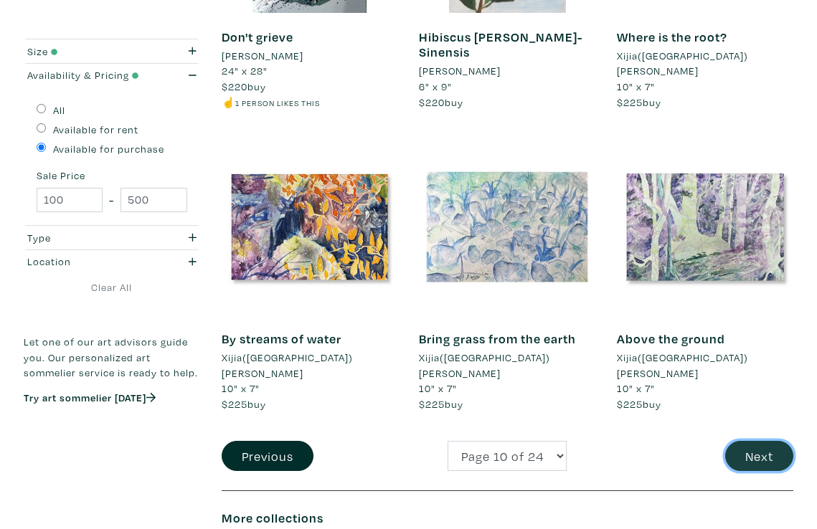
click at [734, 441] on button "Next" at bounding box center [759, 456] width 68 height 31
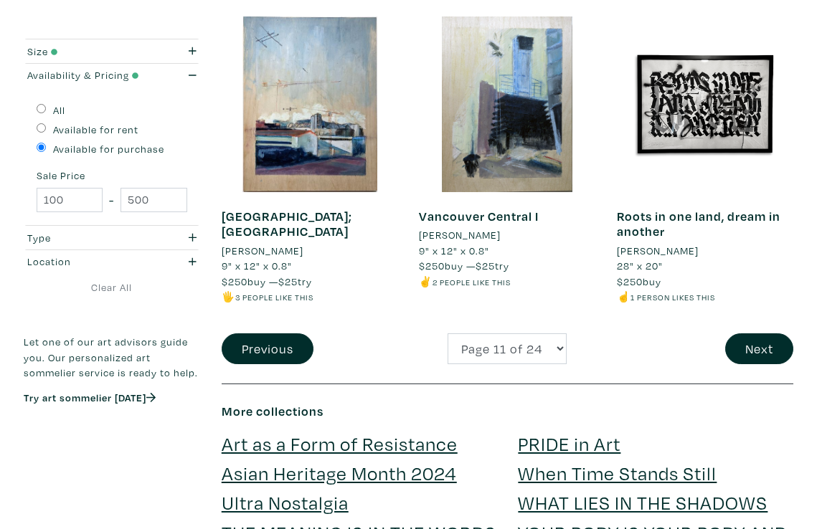
scroll to position [2437, 0]
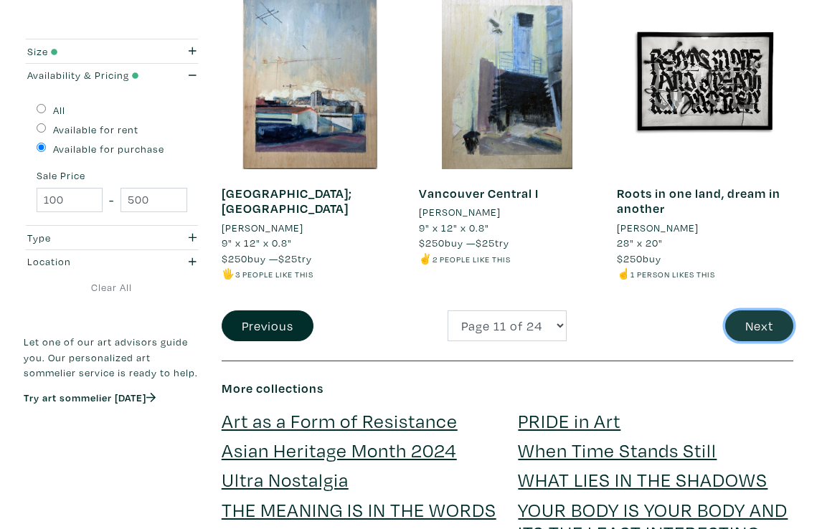
click at [744, 311] on button "Next" at bounding box center [759, 326] width 68 height 31
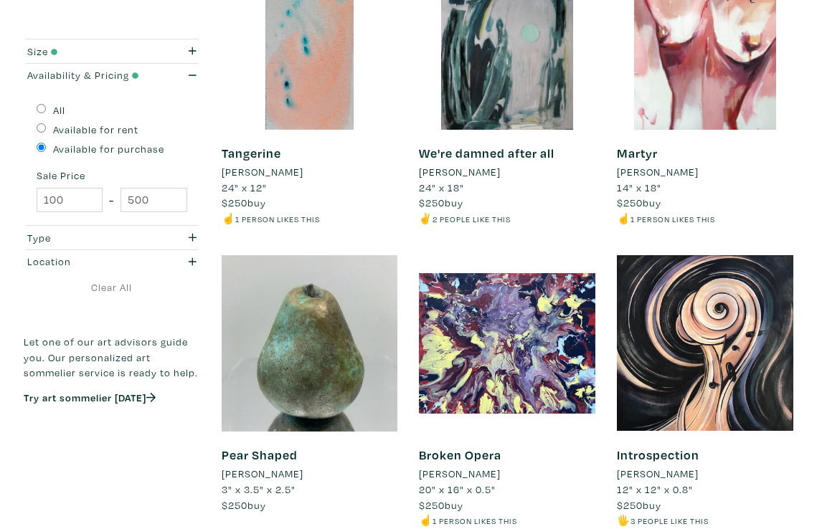
scroll to position [2223, 0]
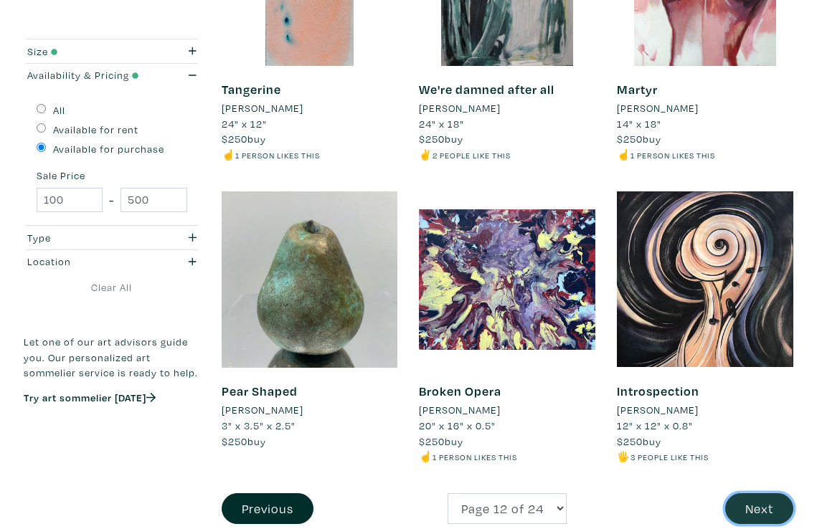
click at [757, 498] on button "Next" at bounding box center [759, 508] width 68 height 31
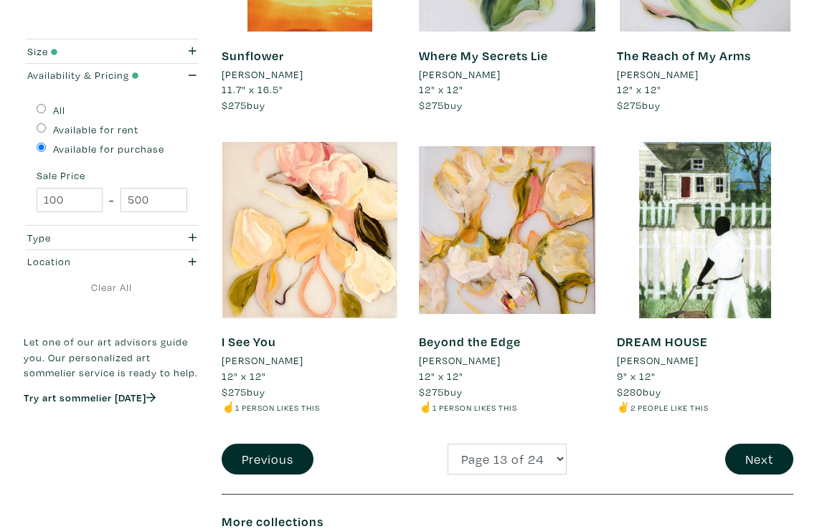
scroll to position [2333, 0]
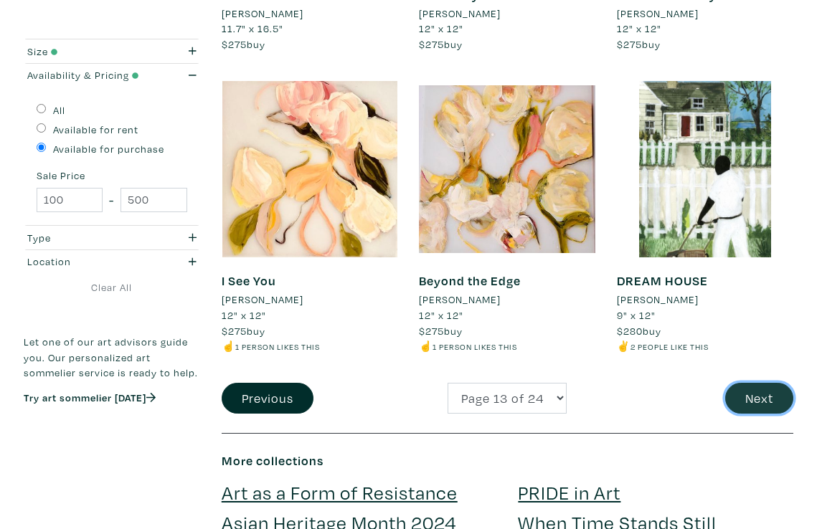
click at [758, 393] on button "Next" at bounding box center [759, 398] width 68 height 31
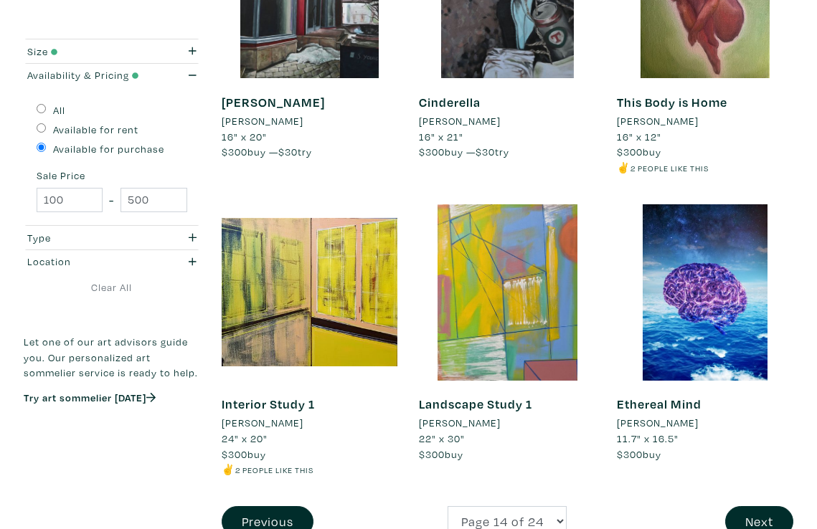
scroll to position [2364, 0]
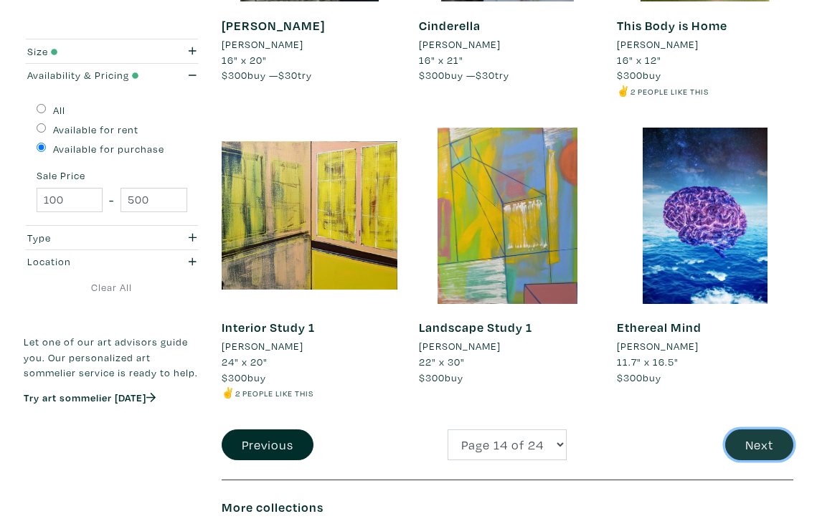
click at [766, 438] on button "Next" at bounding box center [759, 445] width 68 height 31
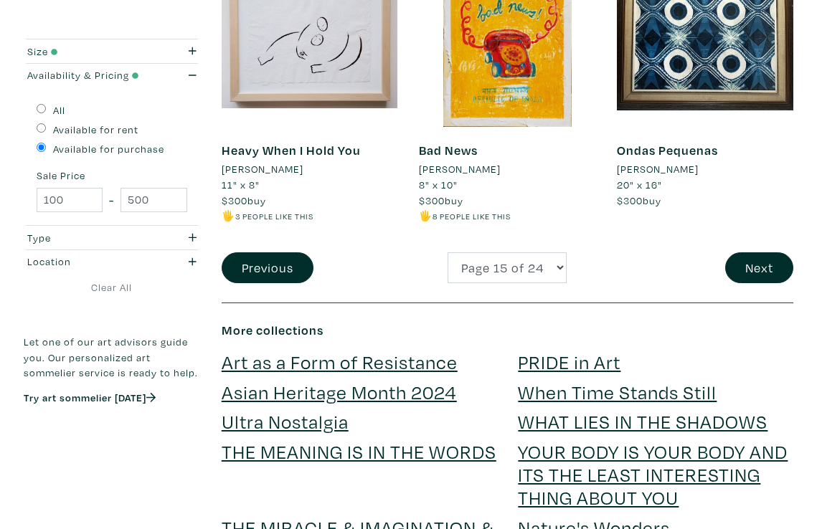
scroll to position [2389, 0]
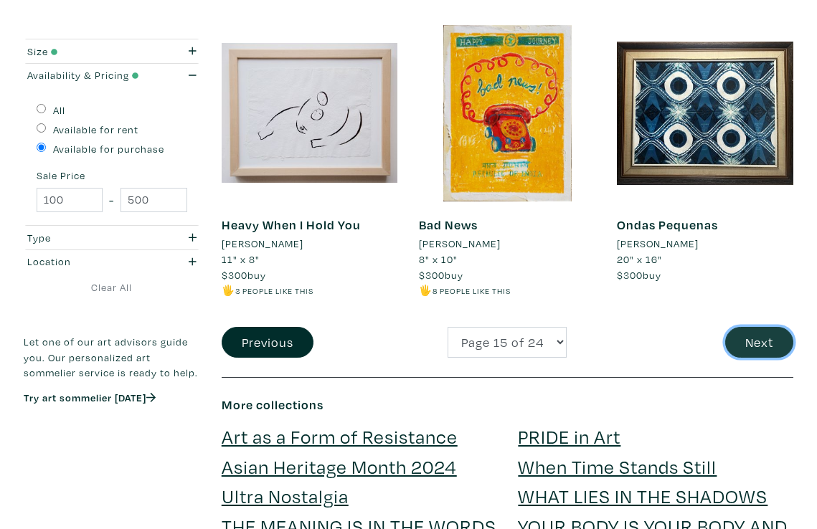
click at [769, 332] on button "Next" at bounding box center [759, 342] width 68 height 31
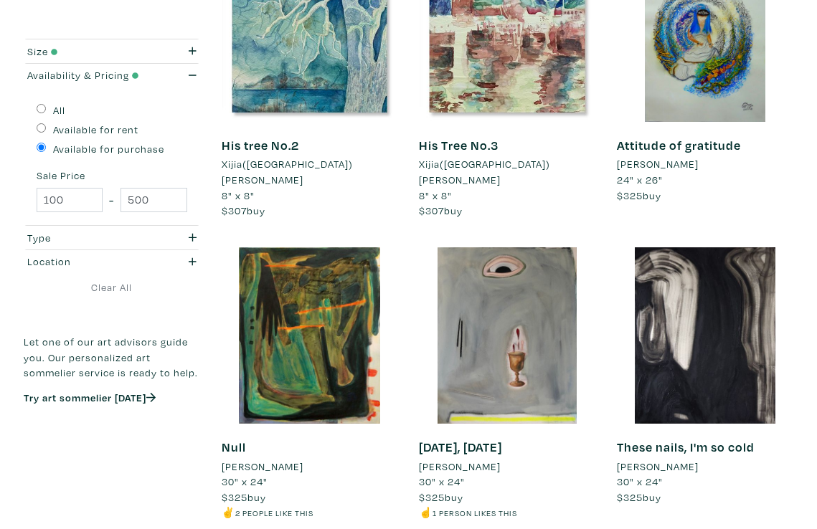
scroll to position [2268, 0]
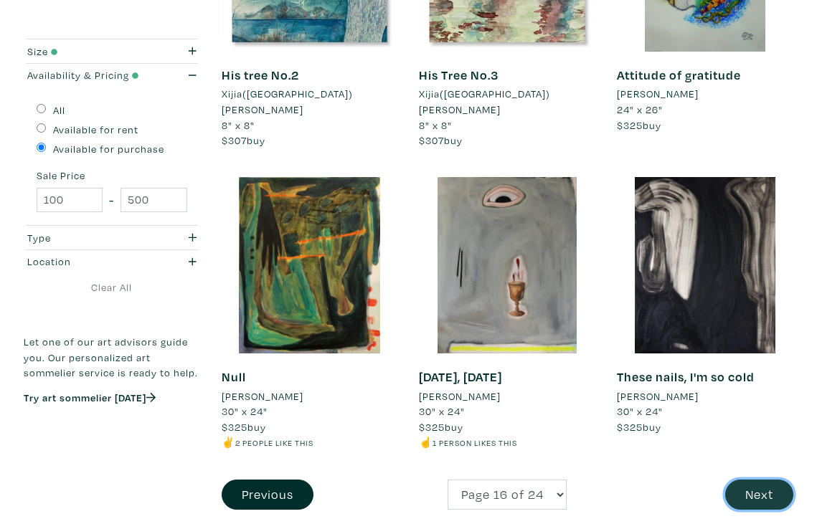
click at [760, 480] on button "Next" at bounding box center [759, 495] width 68 height 31
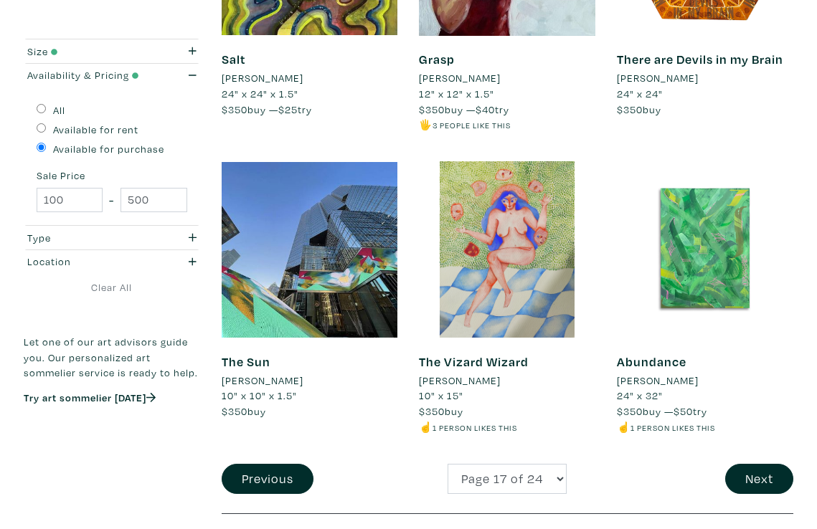
scroll to position [2315, 0]
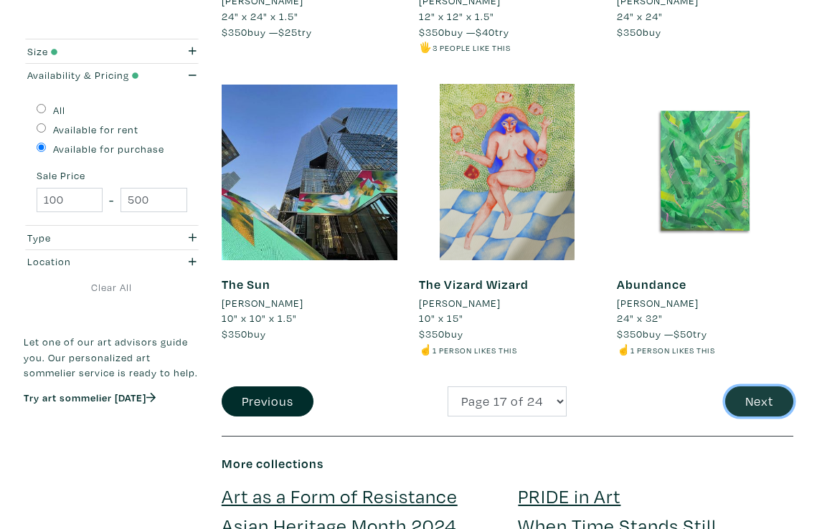
click at [767, 402] on button "Next" at bounding box center [759, 402] width 68 height 31
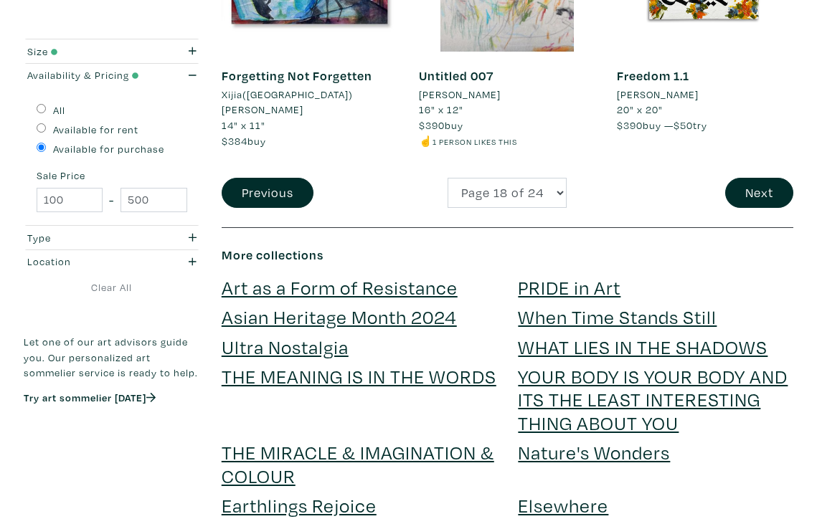
scroll to position [2479, 0]
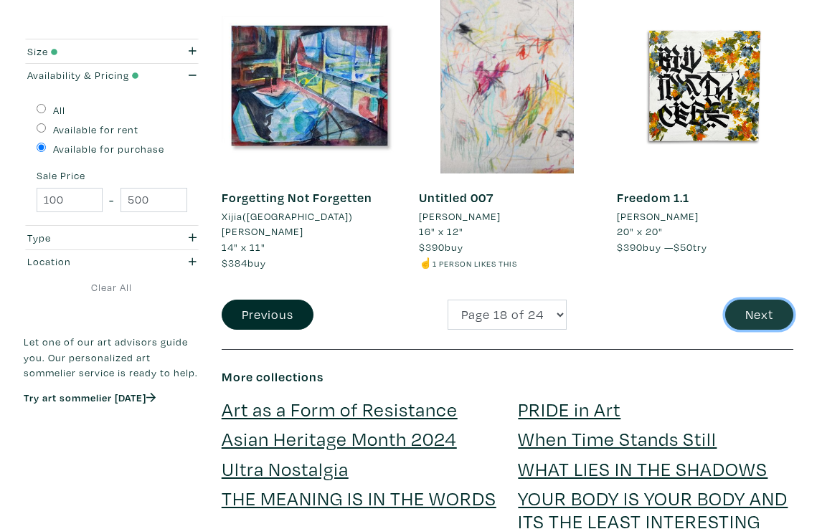
click at [757, 305] on button "Next" at bounding box center [759, 315] width 68 height 31
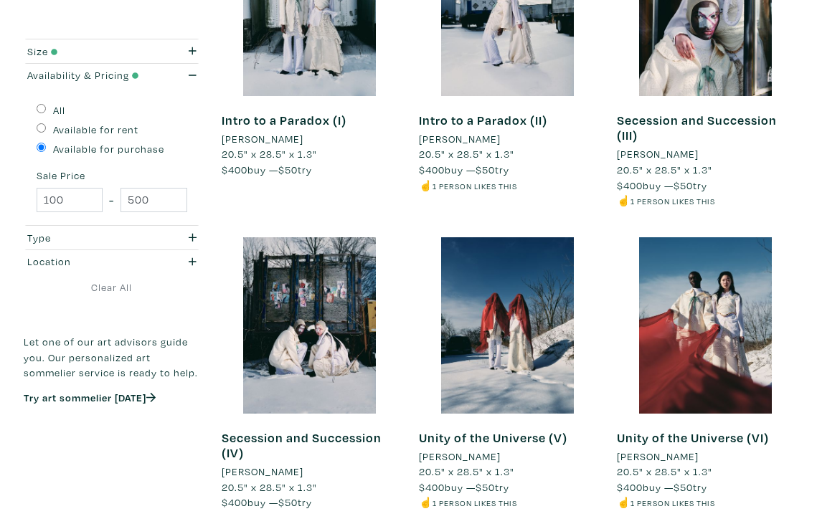
scroll to position [2257, 0]
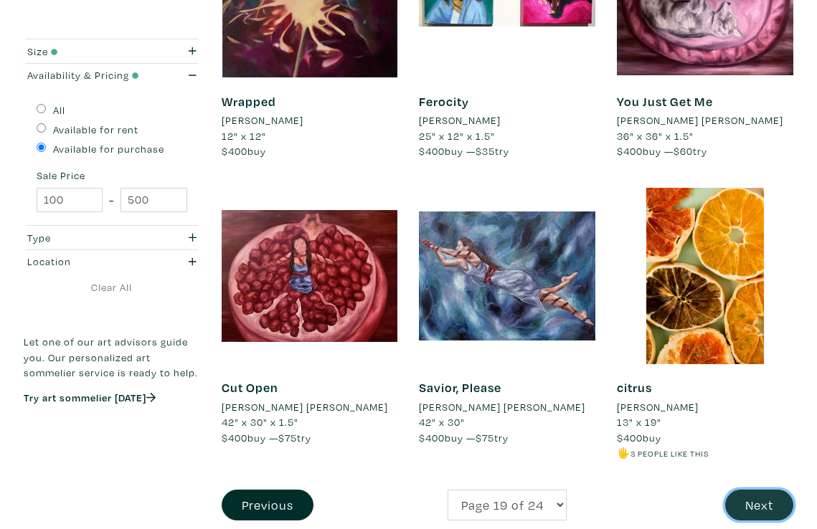
click at [760, 505] on button "Next" at bounding box center [759, 505] width 68 height 31
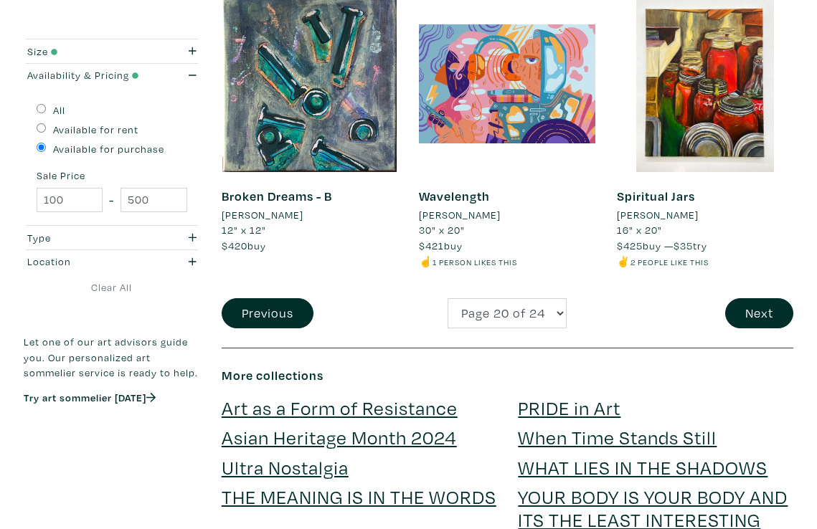
scroll to position [2459, 0]
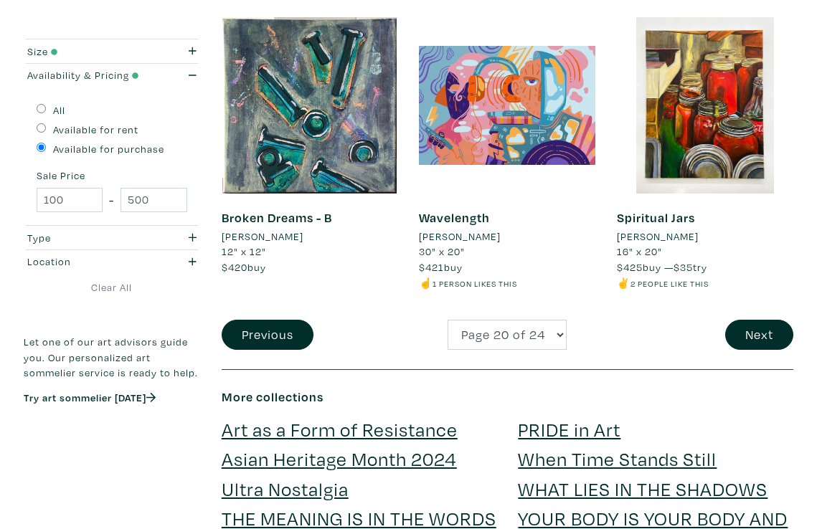
click at [762, 287] on div "Spiritual Jars Isabella Nicastro 16" x 20" $425 buy — $35 try ✌️ 2 people like …" at bounding box center [705, 168] width 198 height 302
click at [762, 320] on button "Next" at bounding box center [759, 335] width 68 height 31
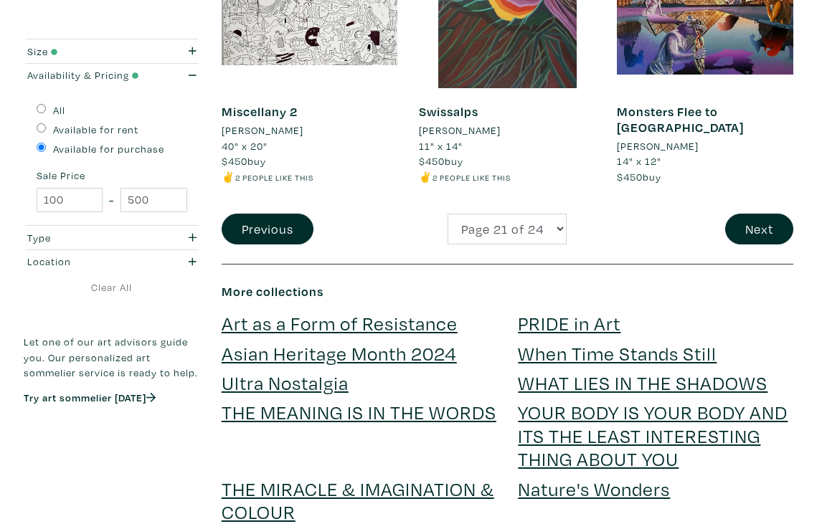
scroll to position [2481, 0]
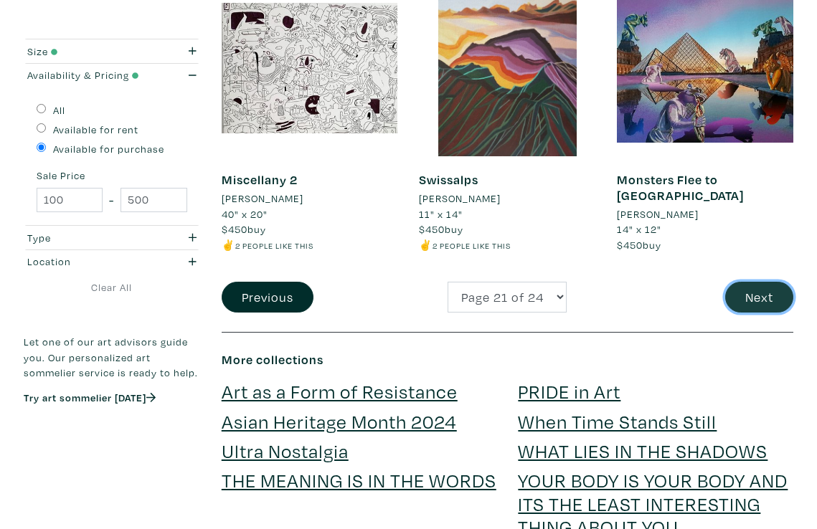
click at [767, 287] on button "Next" at bounding box center [759, 297] width 68 height 31
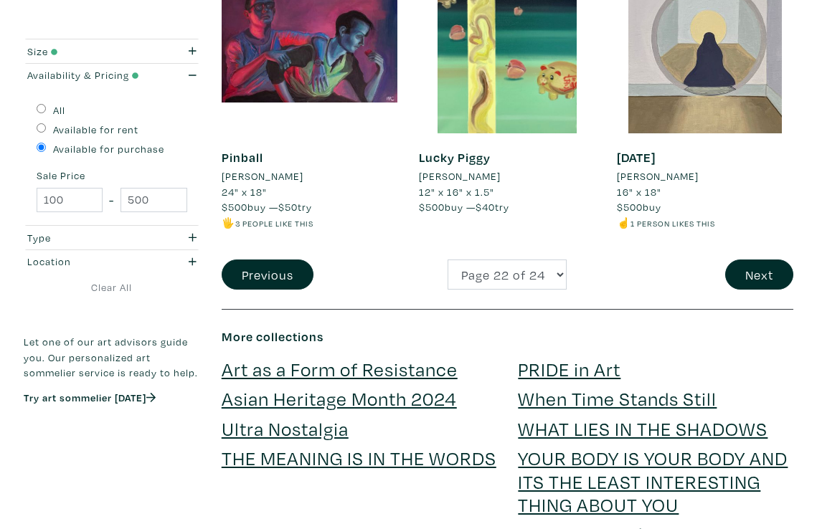
scroll to position [2506, 0]
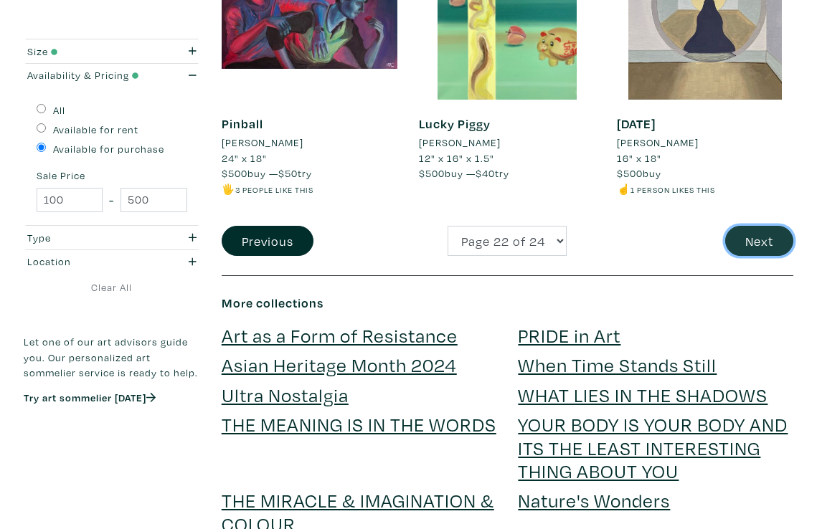
click at [743, 226] on button "Next" at bounding box center [759, 241] width 68 height 31
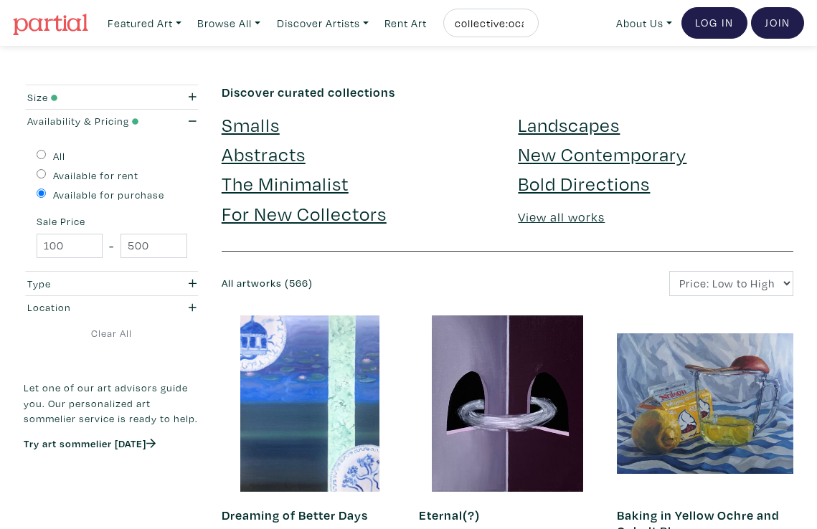
scroll to position [312, 0]
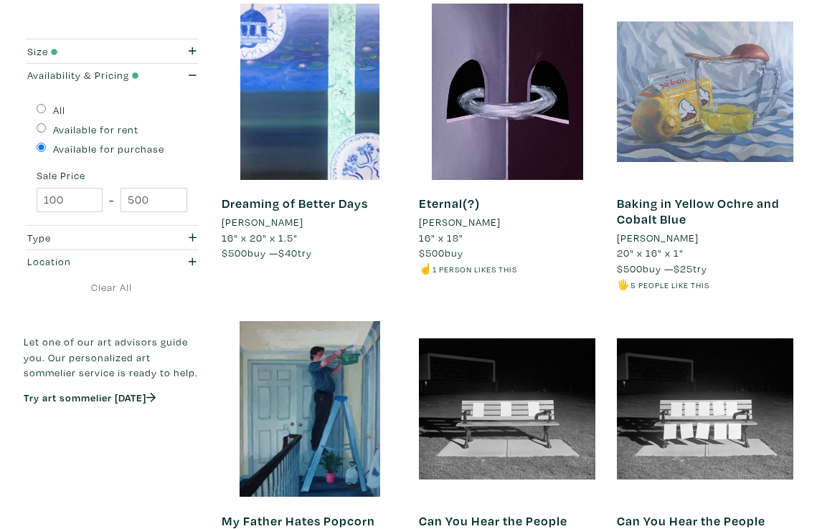
click at [692, 90] on div at bounding box center [705, 92] width 176 height 176
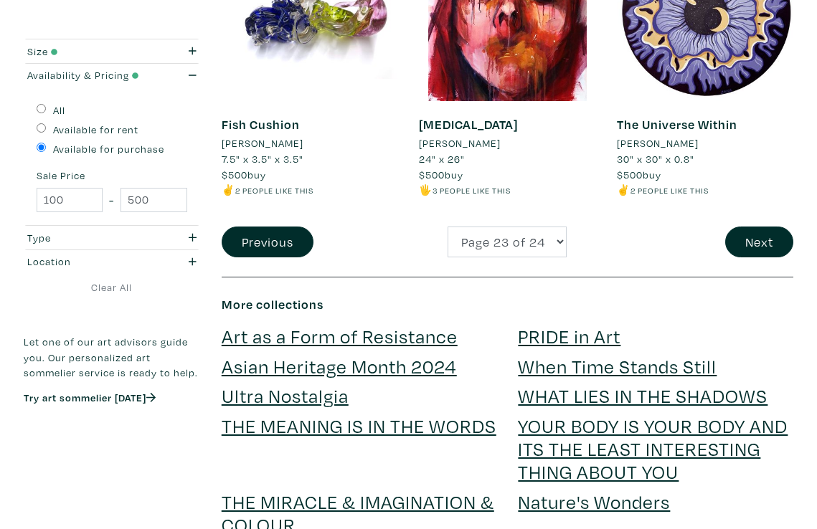
scroll to position [2676, 0]
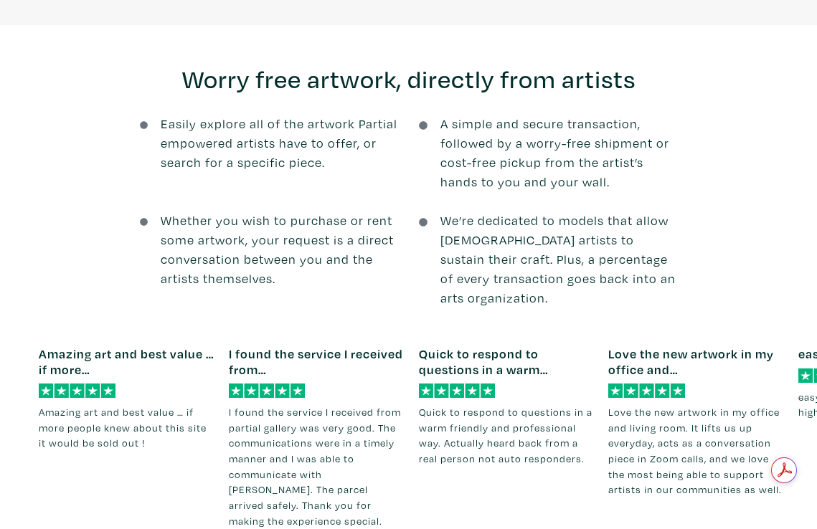
scroll to position [1816, 0]
